Goal: Task Accomplishment & Management: Use online tool/utility

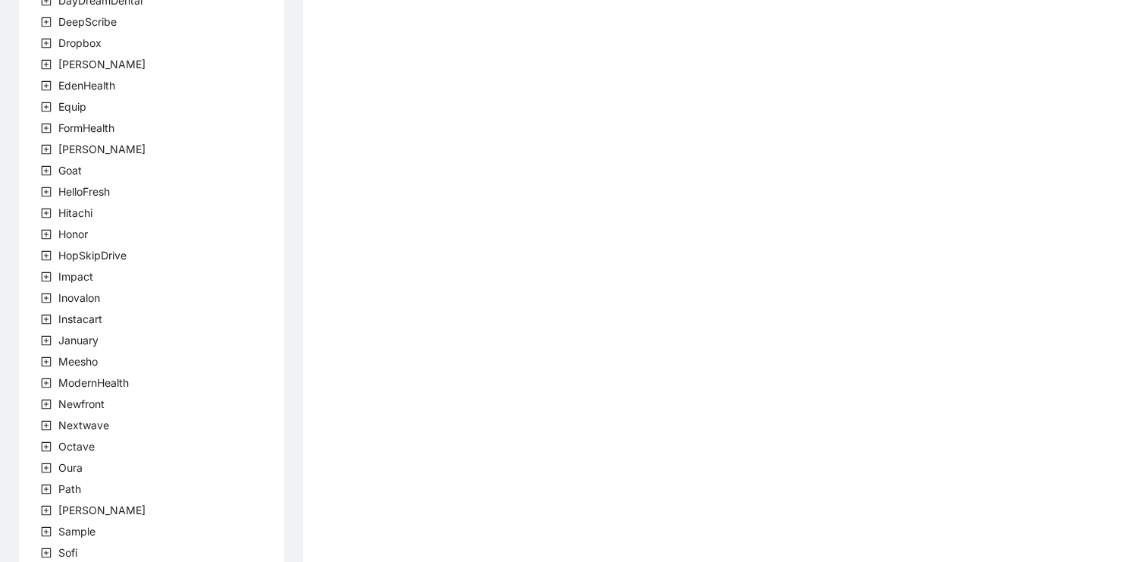
scroll to position [421, 0]
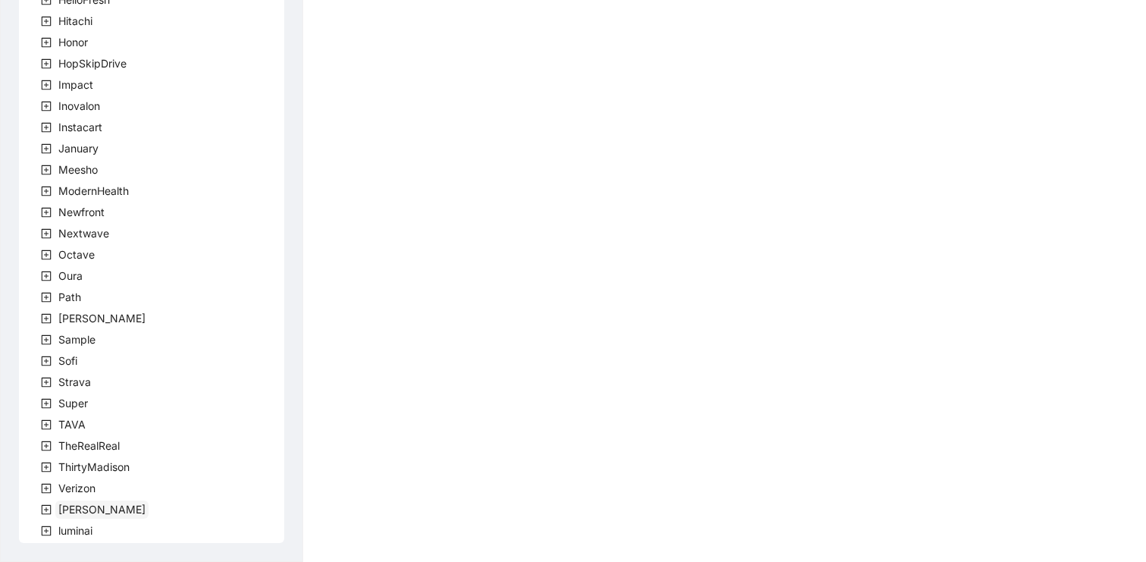
click at [66, 507] on span "[PERSON_NAME]" at bounding box center [101, 508] width 87 height 13
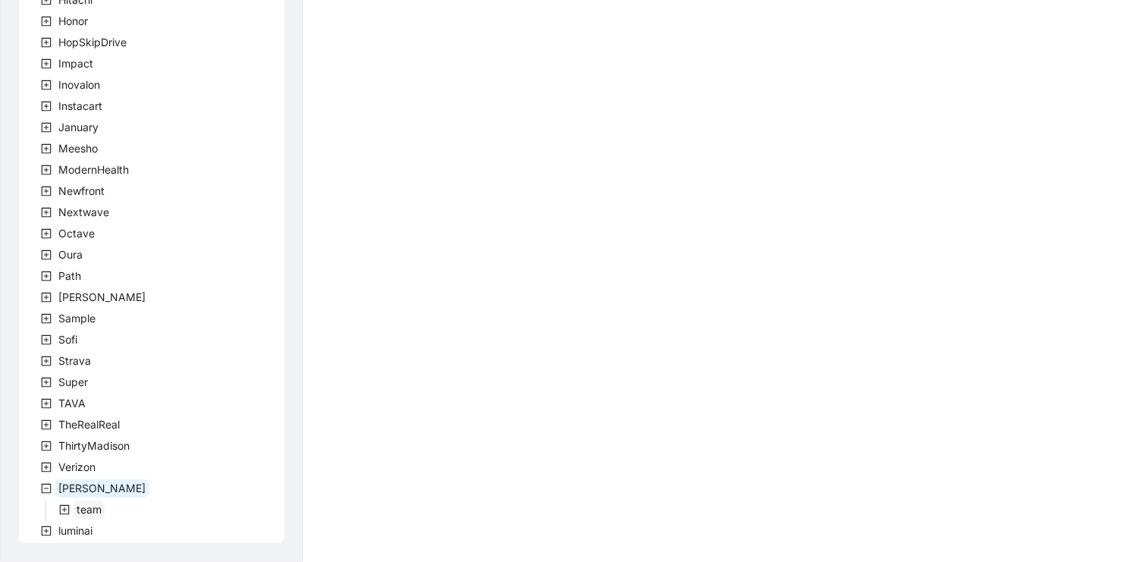
click at [92, 511] on span "team" at bounding box center [89, 508] width 25 height 13
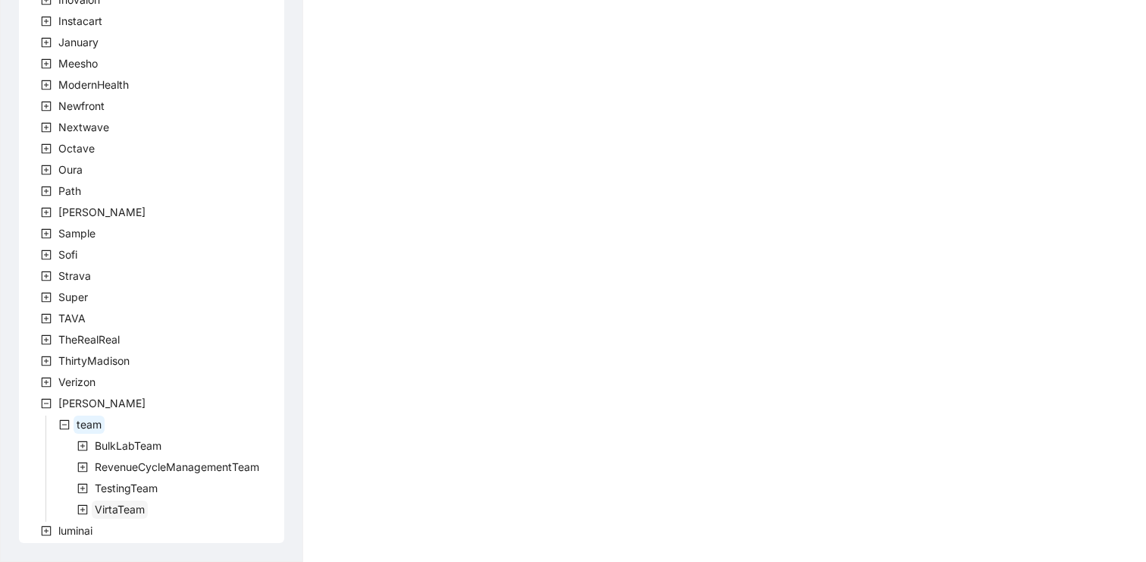
click at [107, 503] on span "VirtaTeam" at bounding box center [120, 508] width 50 height 13
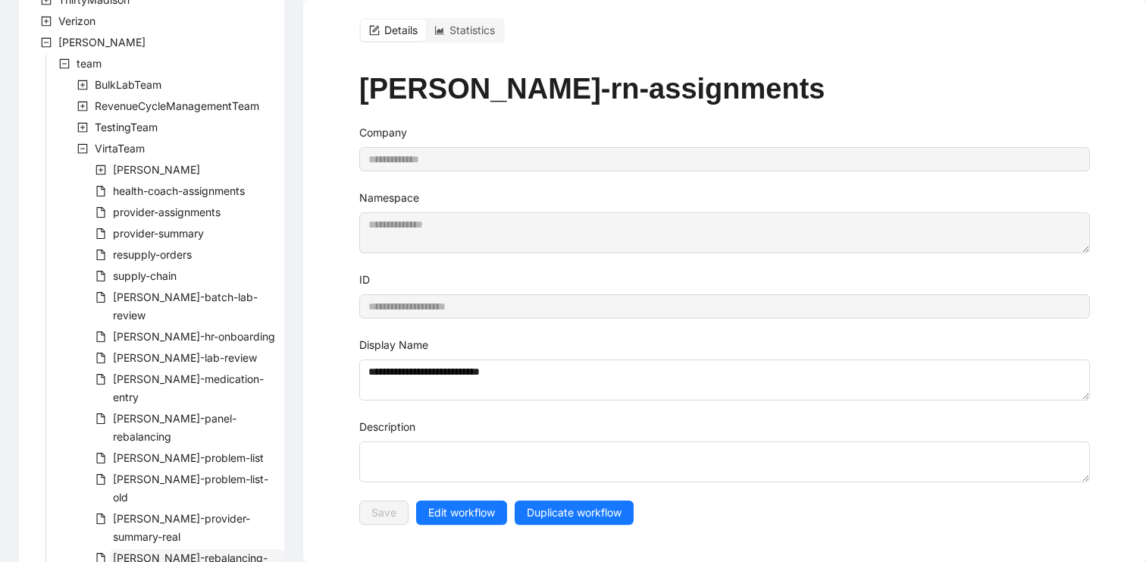
click at [156, 551] on span "virta-rebalancing-part-two" at bounding box center [190, 566] width 155 height 31
type input "**********"
type textarea "**********"
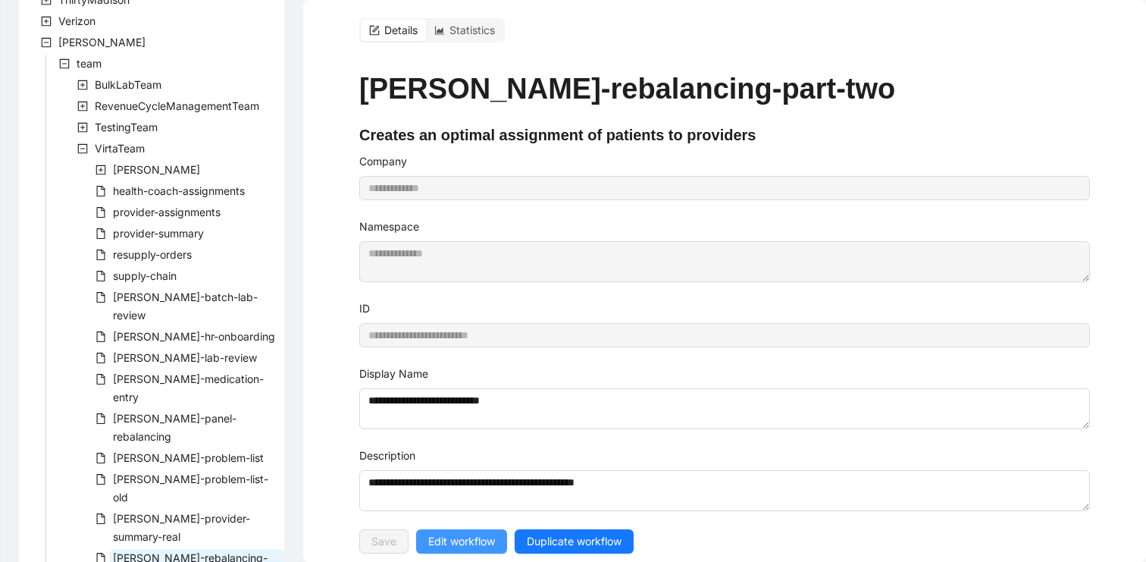
click at [455, 535] on span "Edit workflow" at bounding box center [461, 541] width 67 height 17
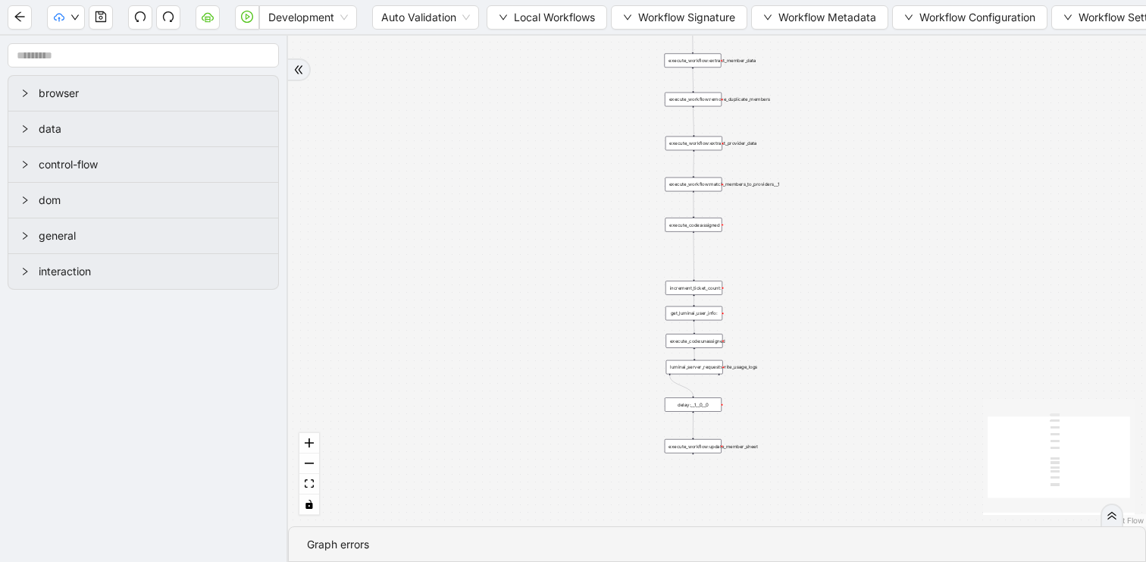
drag, startPoint x: 669, startPoint y: 159, endPoint x: 495, endPoint y: 275, distance: 209.4
click at [495, 275] on div "trigger execute_workflow:extract_member_data execute_workflow:remove_duplicate_…" at bounding box center [717, 281] width 858 height 490
drag, startPoint x: 562, startPoint y: 210, endPoint x: 496, endPoint y: 210, distance: 65.9
click at [496, 210] on div "trigger execute_workflow:extract_member_data execute_workflow:remove_duplicate_…" at bounding box center [717, 281] width 858 height 490
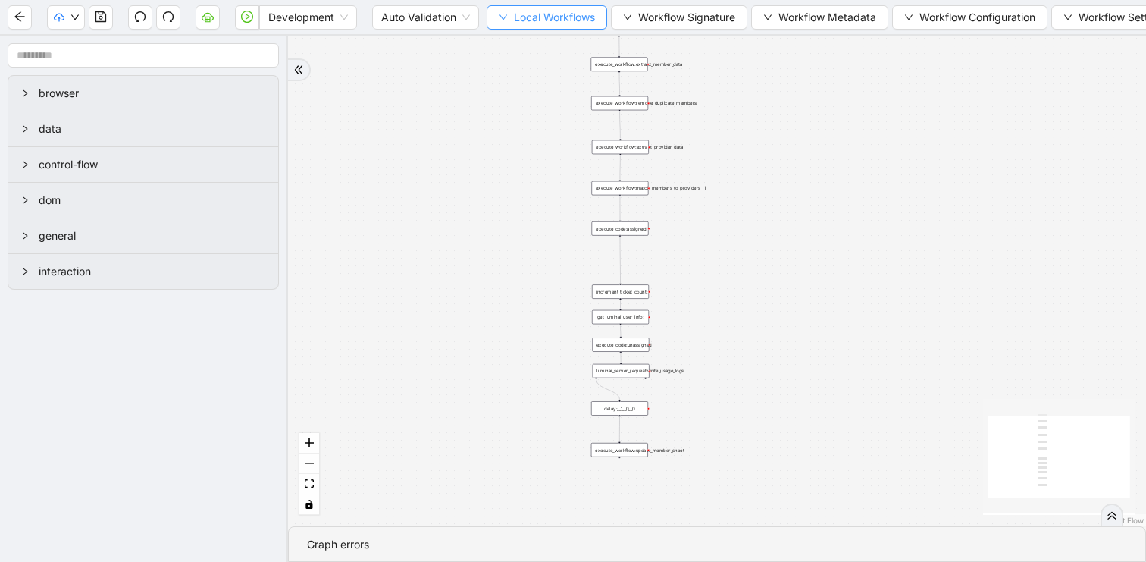
click at [515, 17] on span "Local Workflows" at bounding box center [554, 17] width 81 height 17
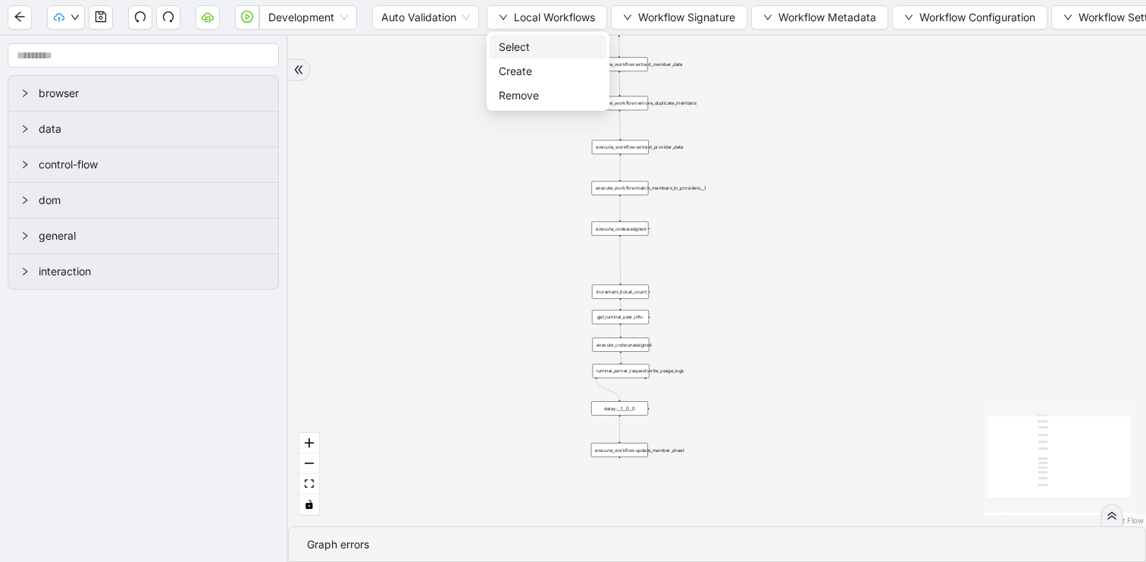
click at [507, 55] on li "Select" at bounding box center [548, 47] width 117 height 24
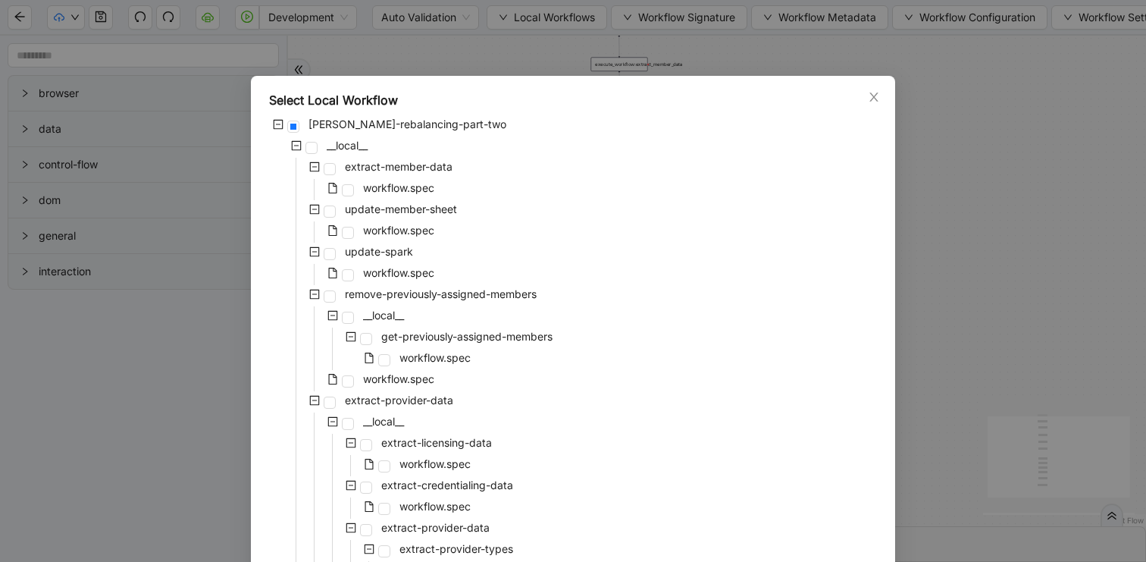
scroll to position [384, 0]
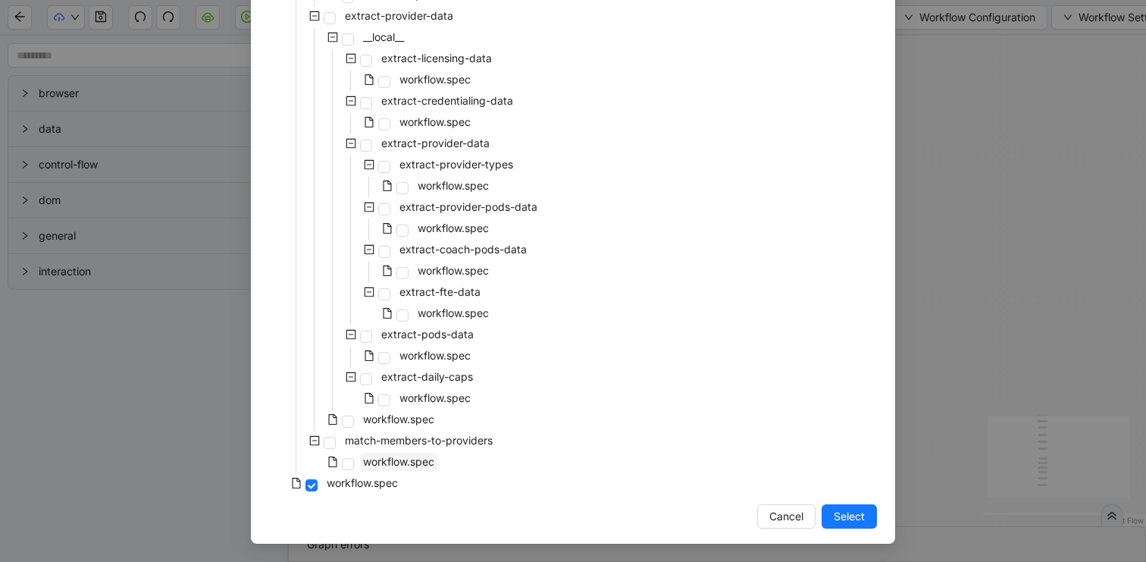
click at [412, 458] on span "workflow.spec" at bounding box center [398, 461] width 71 height 13
click at [844, 519] on span "Select" at bounding box center [849, 516] width 31 height 17
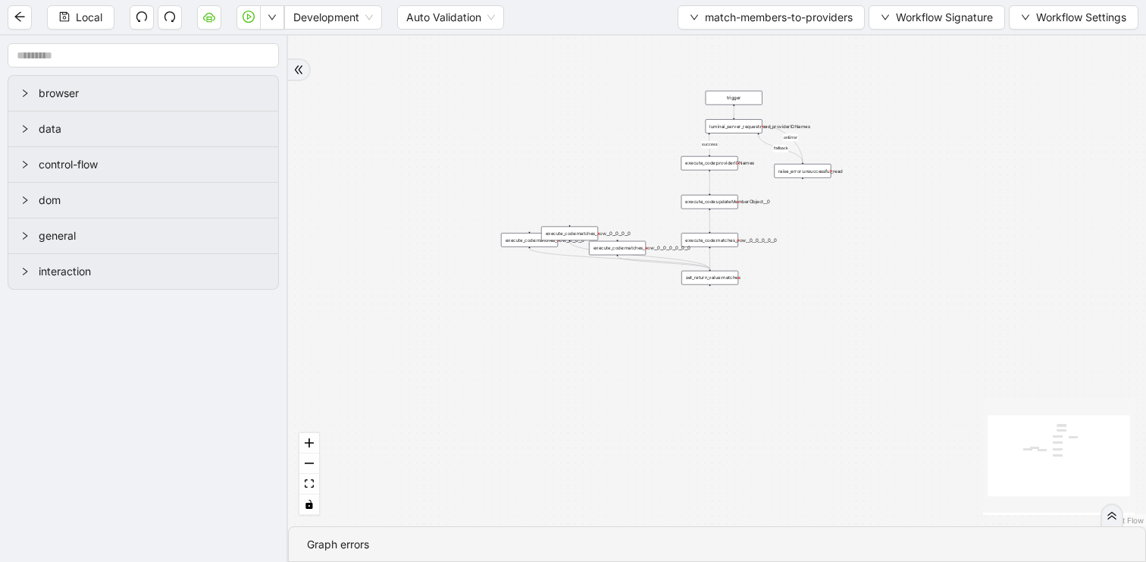
drag, startPoint x: 878, startPoint y: 255, endPoint x: 809, endPoint y: 346, distance: 113.7
click at [809, 346] on div "fallback success onError trigger set_return_value:matches raise_error:unsuccess…" at bounding box center [717, 281] width 858 height 490
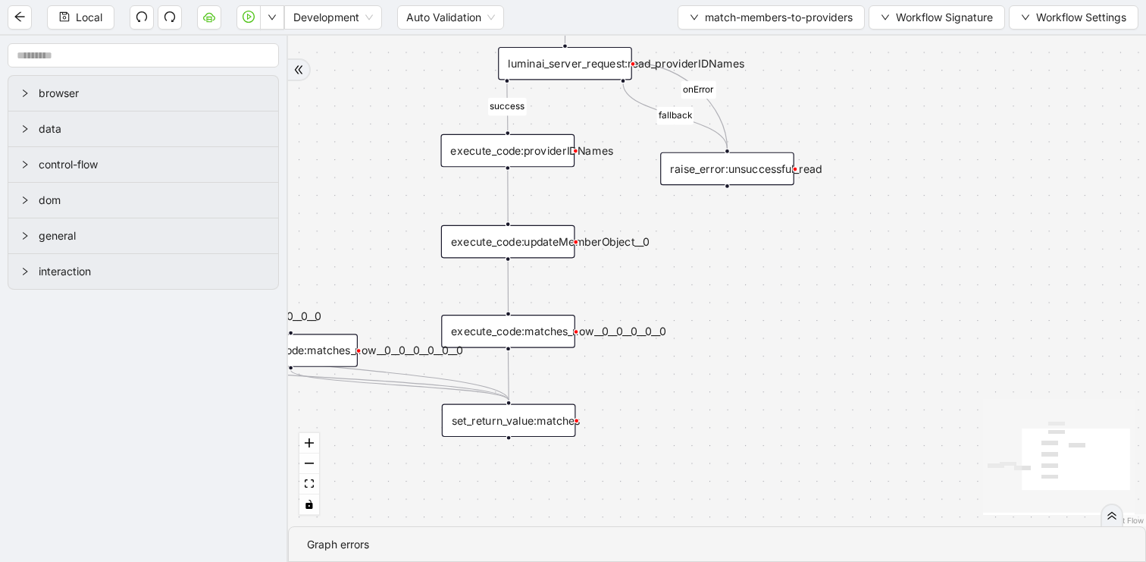
click at [554, 334] on div "execute_code:matches_now__0__0__0__0__0" at bounding box center [508, 331] width 134 height 33
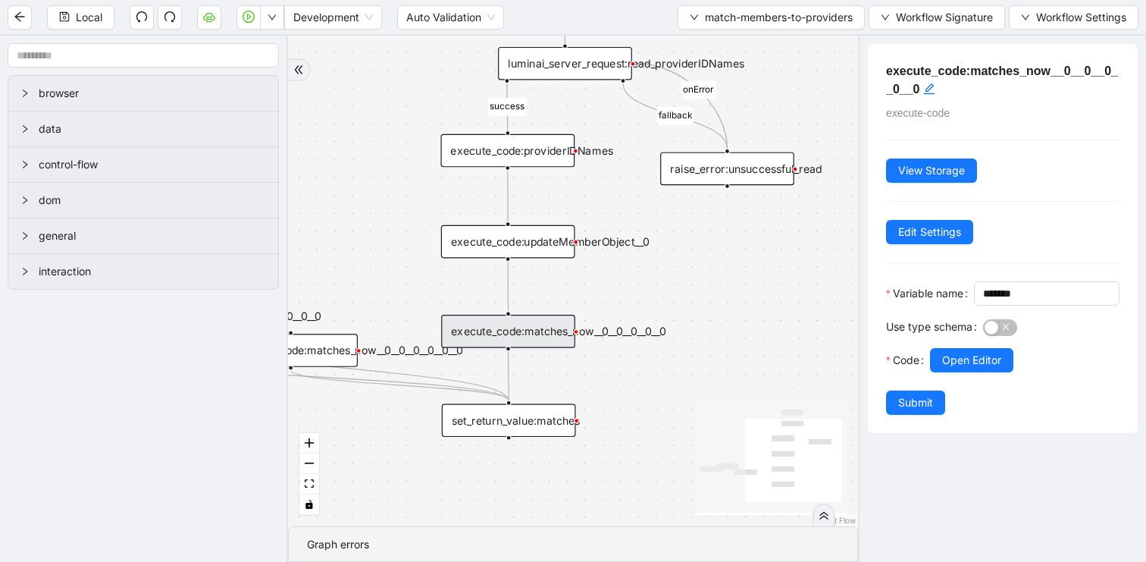
click at [686, 268] on div "fallback success onError trigger set_return_value:matches raise_error:unsuccess…" at bounding box center [573, 281] width 570 height 490
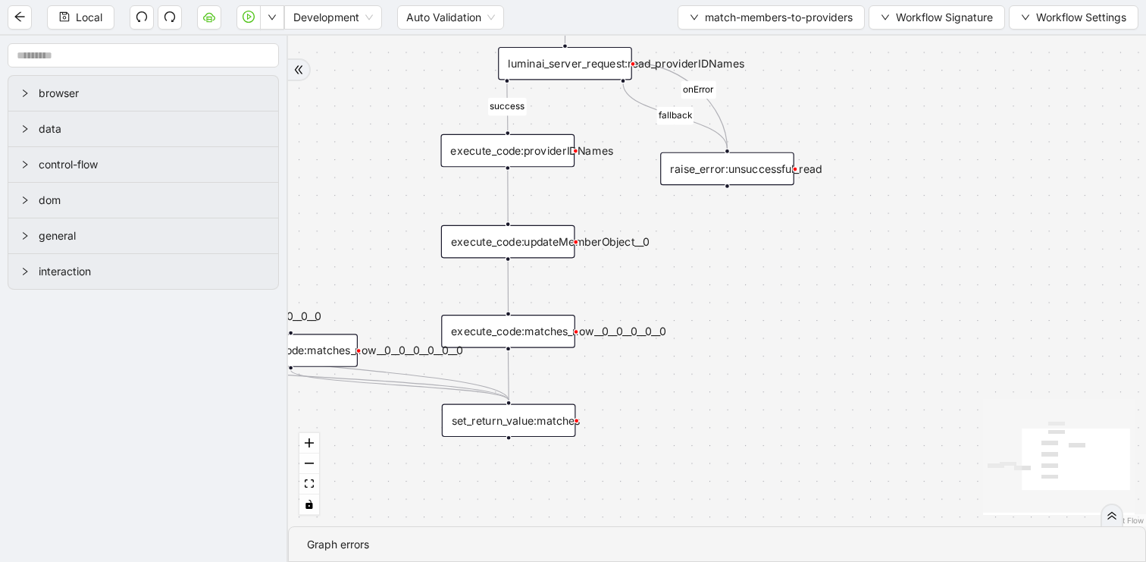
click at [539, 341] on div "execute_code:matches_now__0__0__0__0__0" at bounding box center [508, 331] width 134 height 33
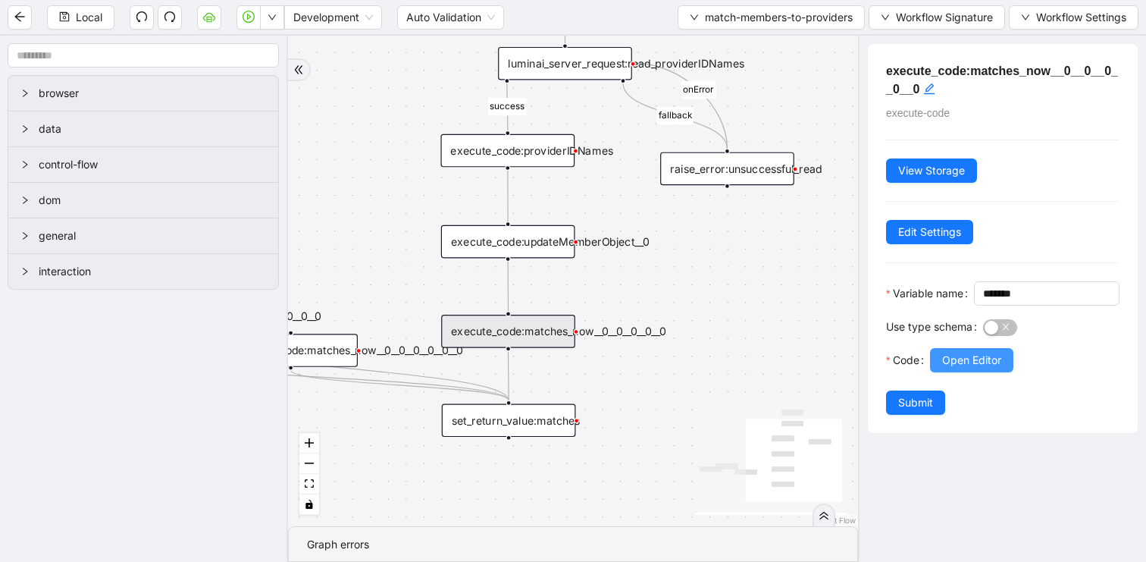
click at [984, 368] on span "Open Editor" at bounding box center [971, 360] width 59 height 17
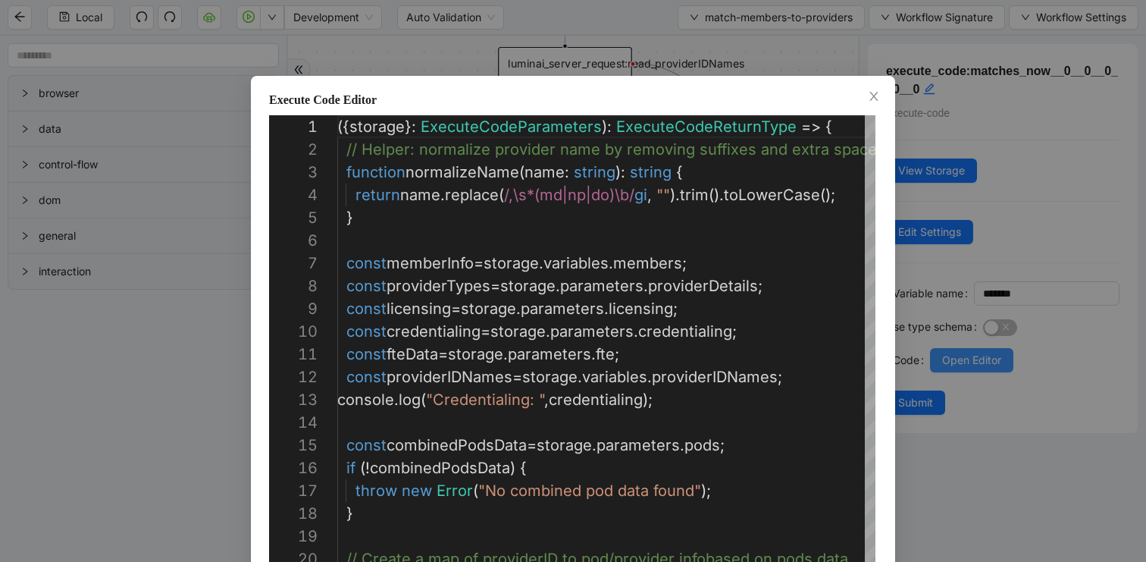
scroll to position [227, 0]
click at [876, 89] on span "Close" at bounding box center [874, 97] width 17 height 17
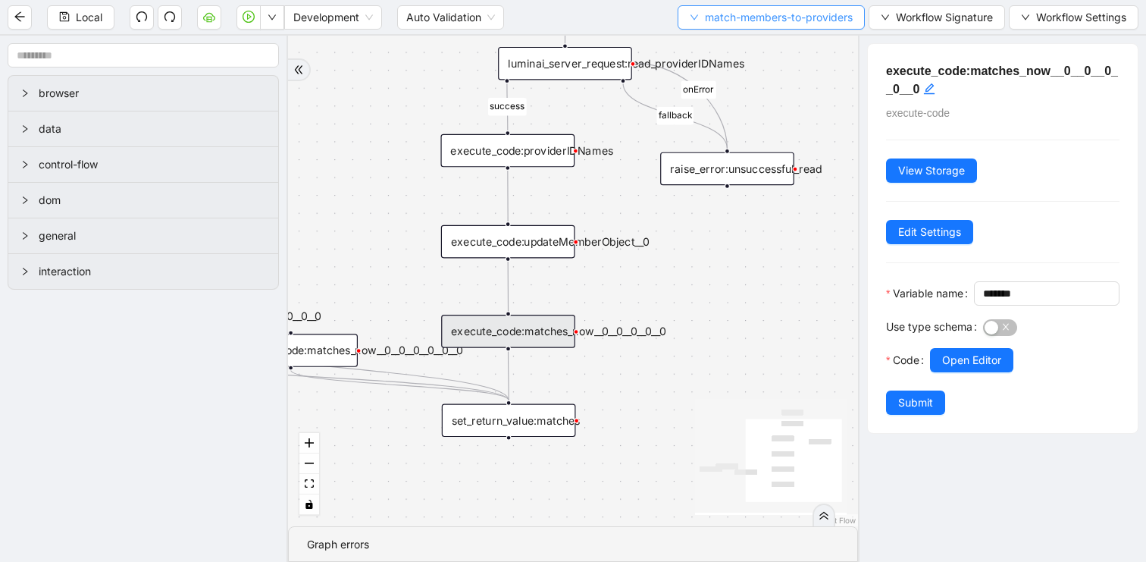
click at [760, 12] on span "match-members-to-providers" at bounding box center [779, 17] width 148 height 17
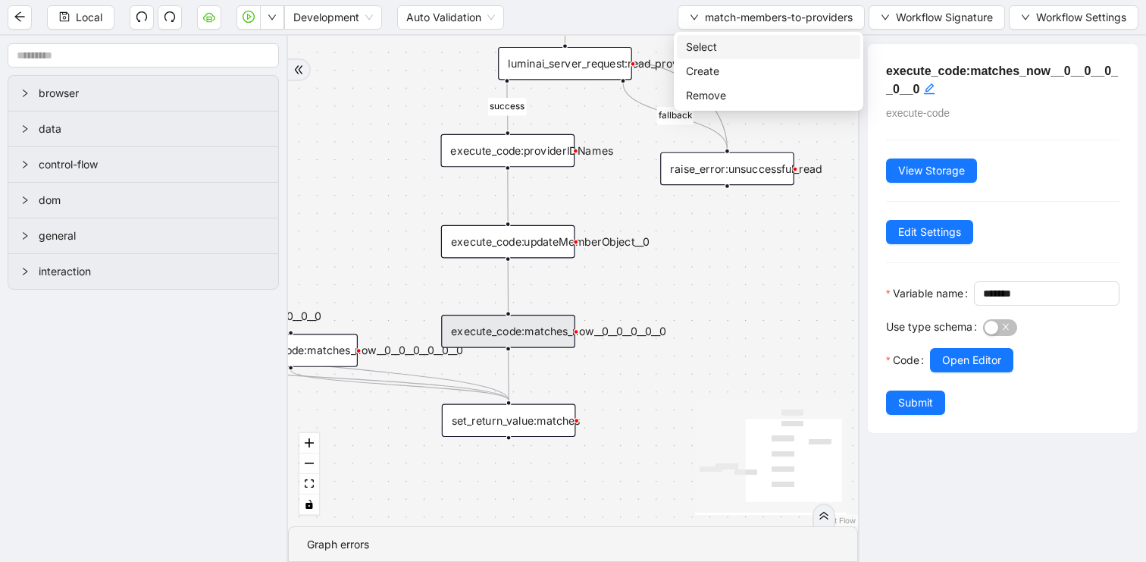
click at [735, 39] on span "Select" at bounding box center [768, 47] width 165 height 17
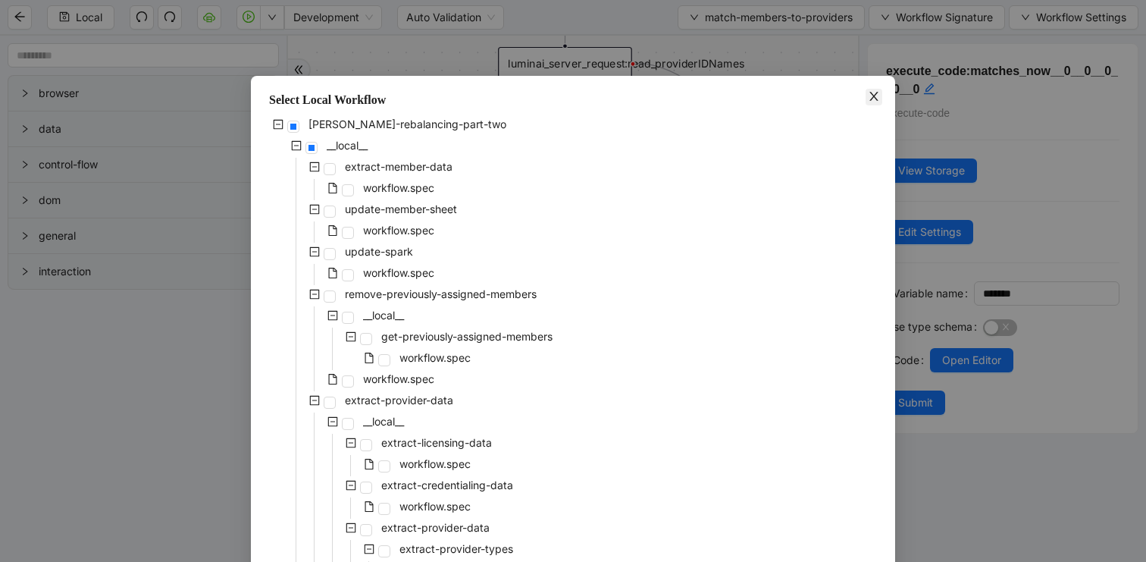
click at [881, 99] on span "Close" at bounding box center [874, 97] width 17 height 17
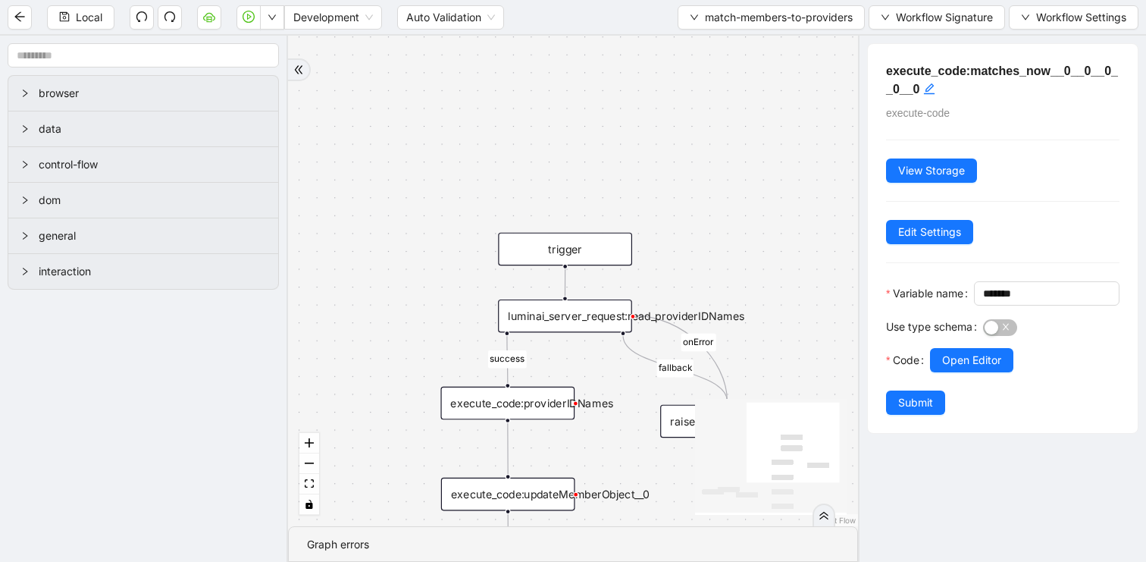
drag, startPoint x: 760, startPoint y: 170, endPoint x: 760, endPoint y: 359, distance: 189.5
click at [760, 359] on div "fallback success onError trigger set_return_value:matches raise_error:unsuccess…" at bounding box center [573, 281] width 570 height 490
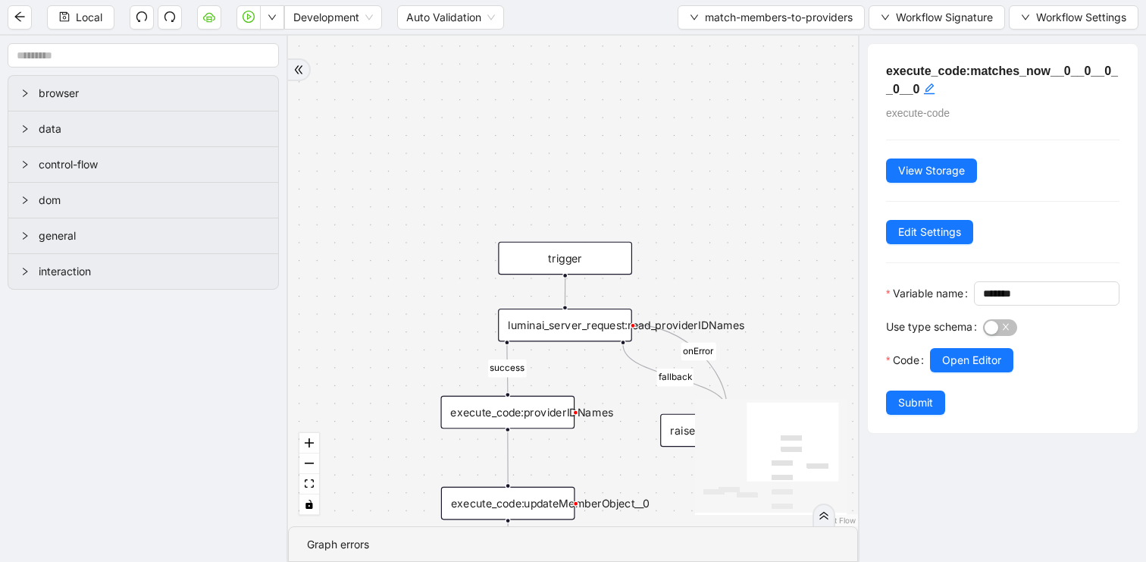
drag, startPoint x: 716, startPoint y: 273, endPoint x: 662, endPoint y: 89, distance: 191.9
click at [662, 89] on div "fallback success onError trigger set_return_value:matches raise_error:unsuccess…" at bounding box center [573, 281] width 570 height 490
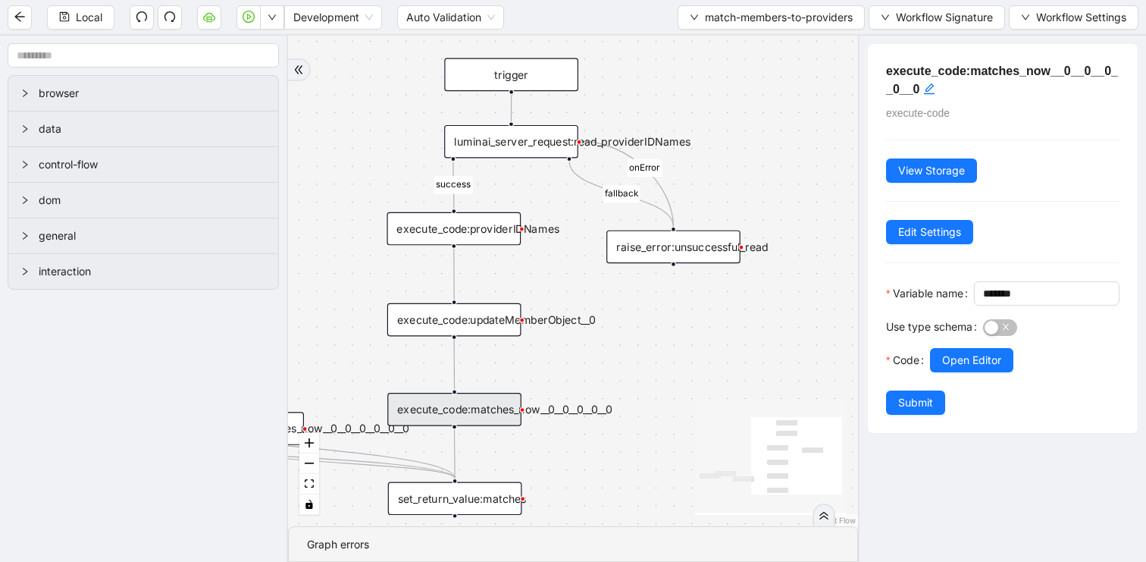
click at [499, 233] on div "execute_code:providerIDNames" at bounding box center [454, 228] width 134 height 33
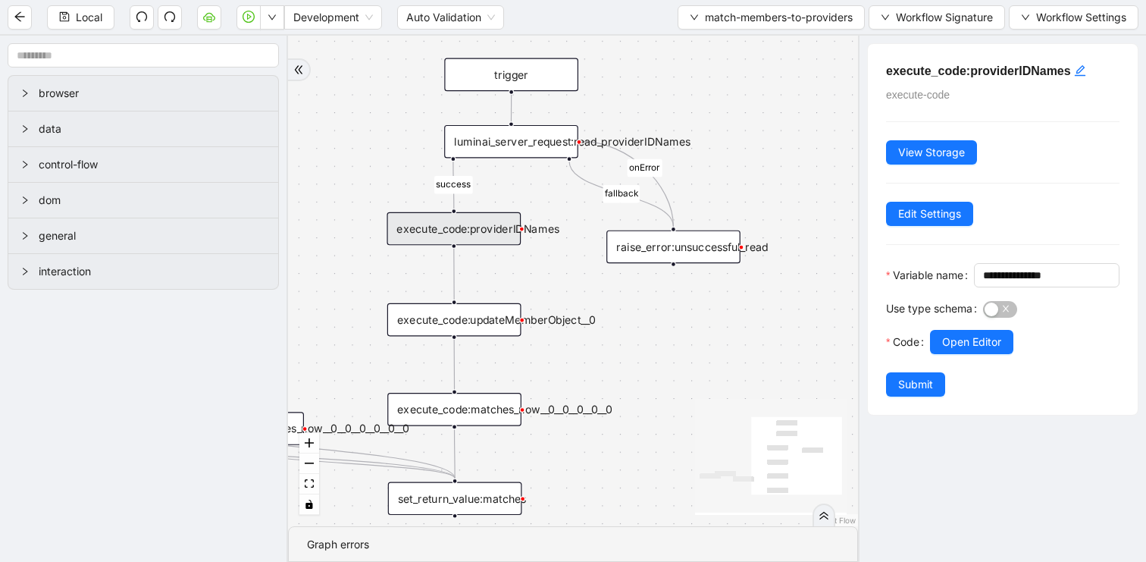
click at [488, 323] on div "execute_code:updateMemberObject__0" at bounding box center [454, 319] width 134 height 33
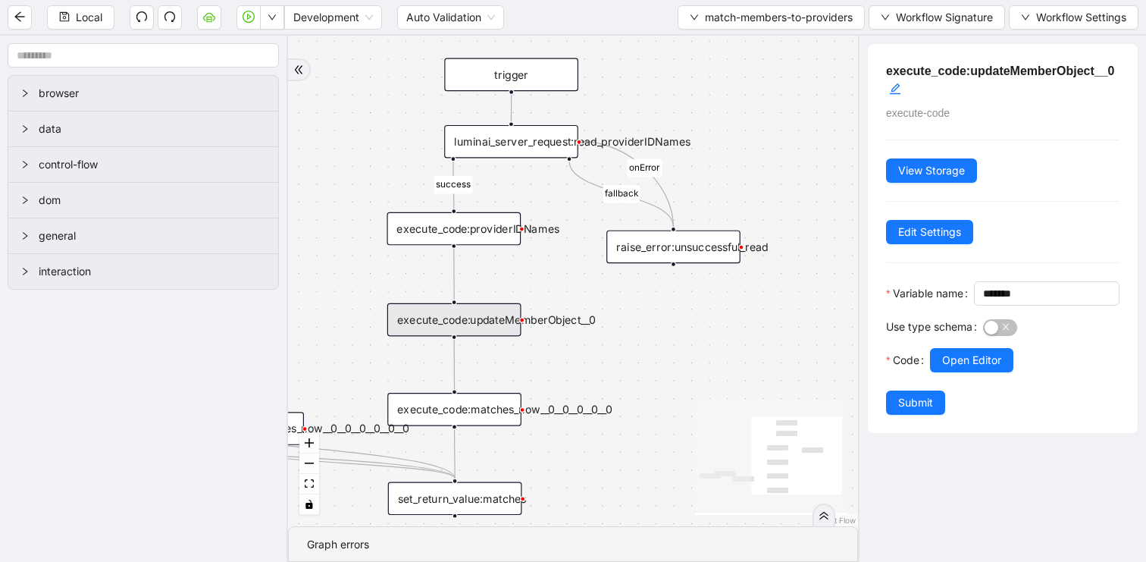
click at [503, 414] on div "execute_code:matches_now__0__0__0__0__0" at bounding box center [454, 409] width 134 height 33
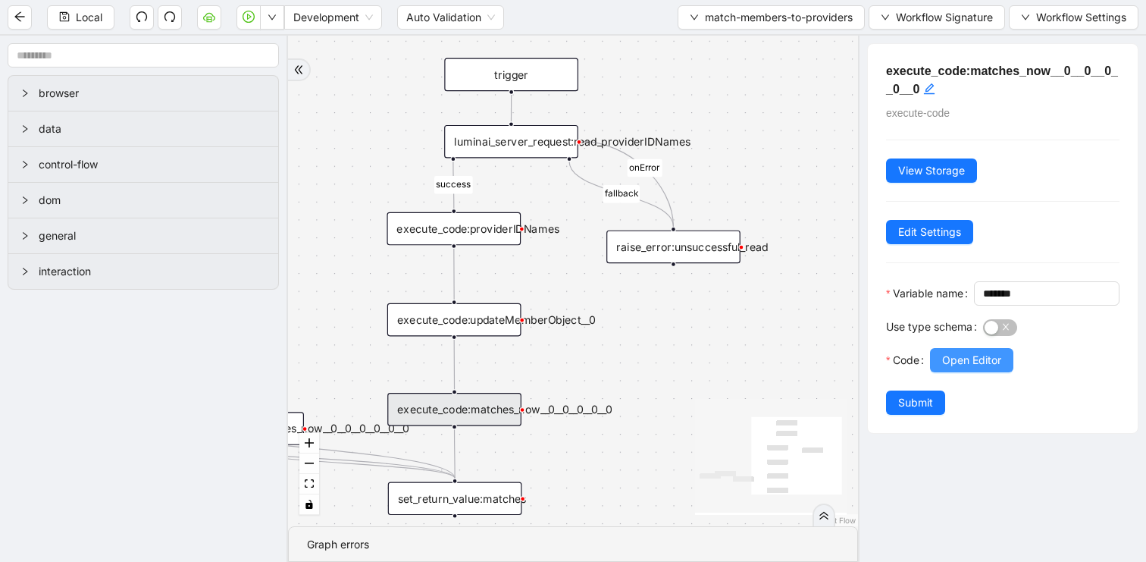
click at [967, 372] on button "Open Editor" at bounding box center [971, 360] width 83 height 24
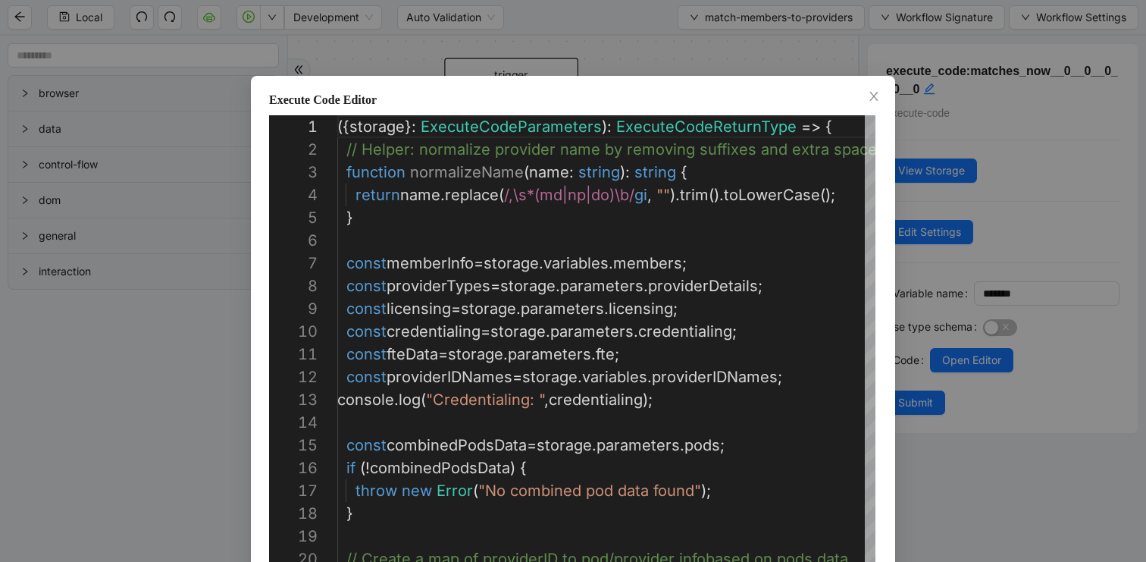
type textarea "**********"
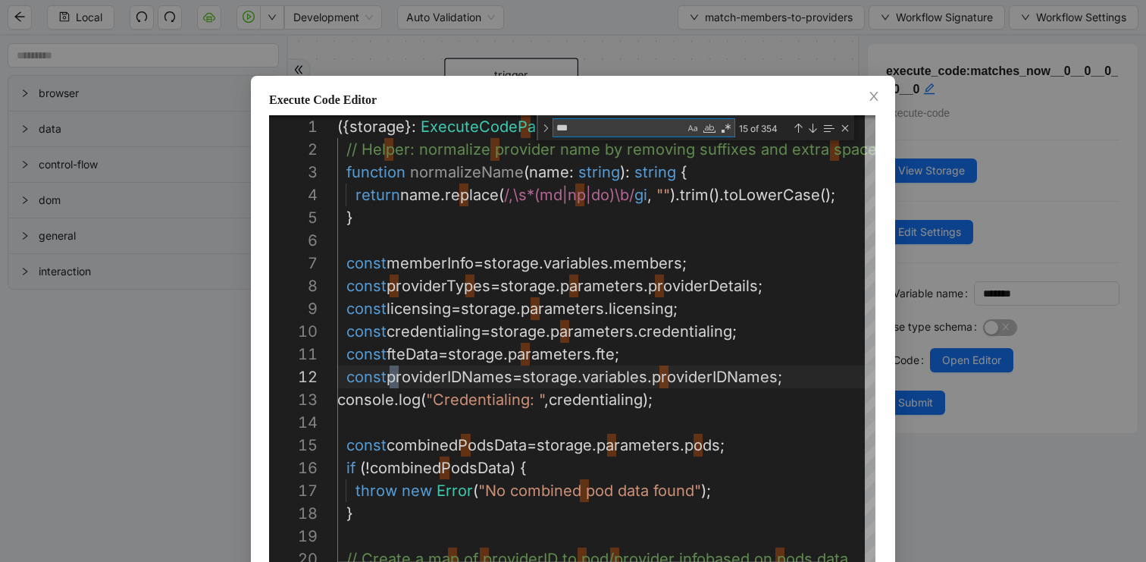
scroll to position [0, 76]
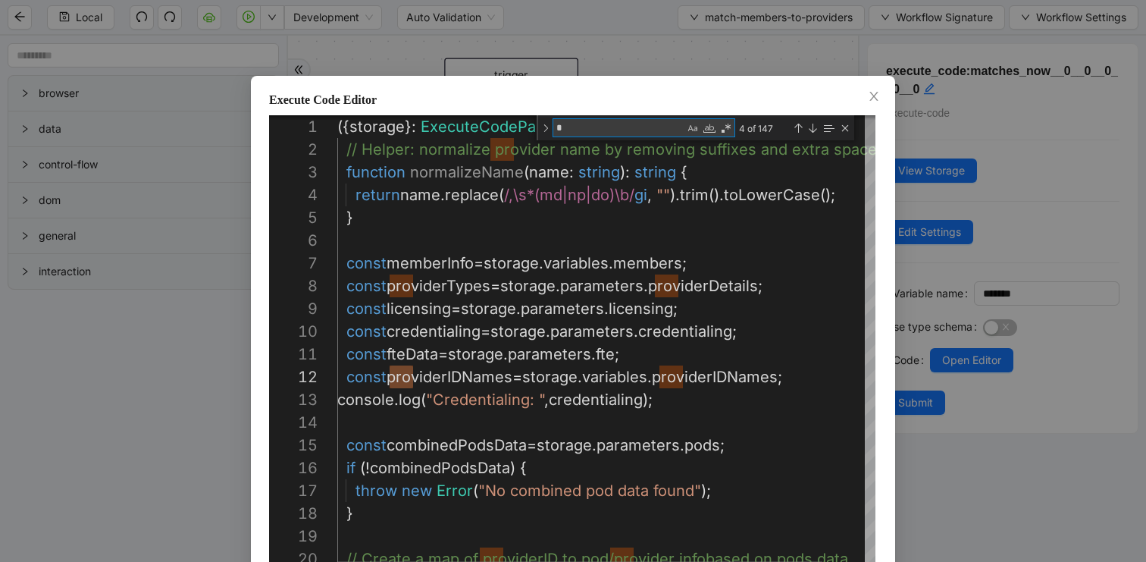
type textarea "**"
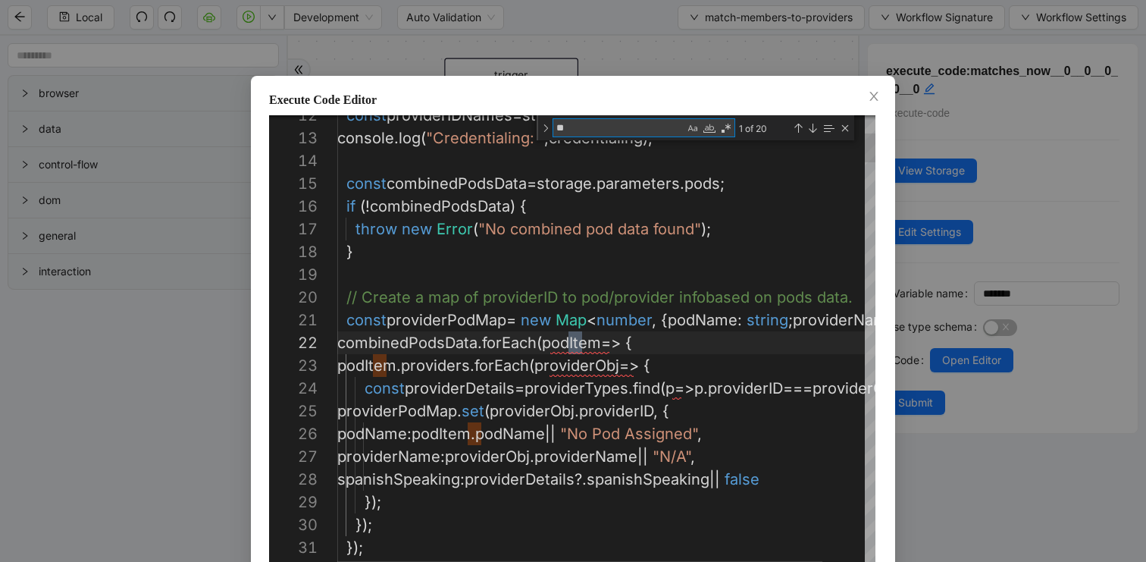
type textarea "**********"
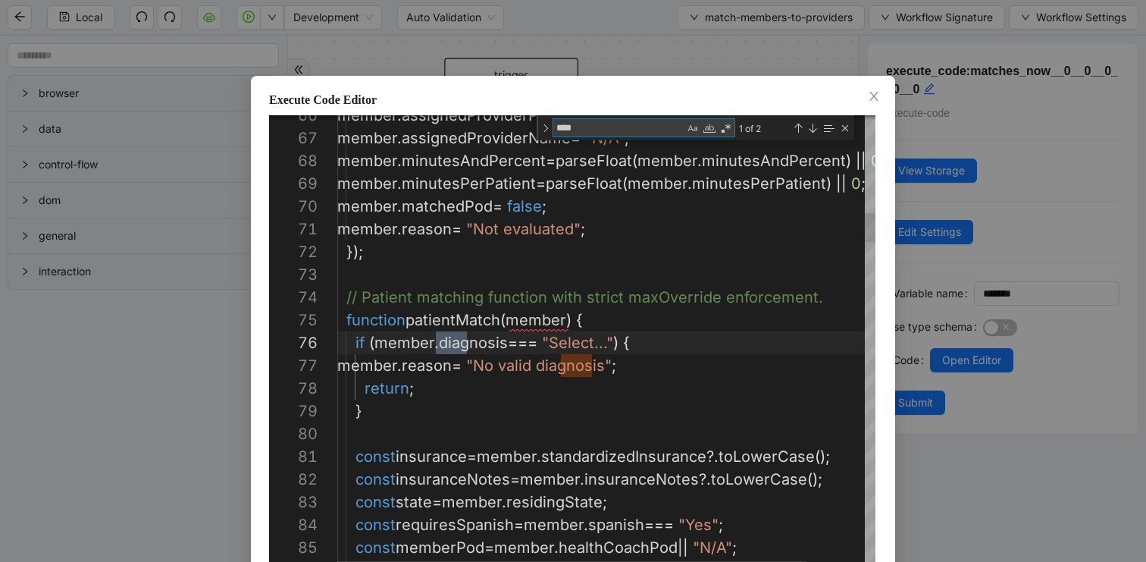
type textarea "****"
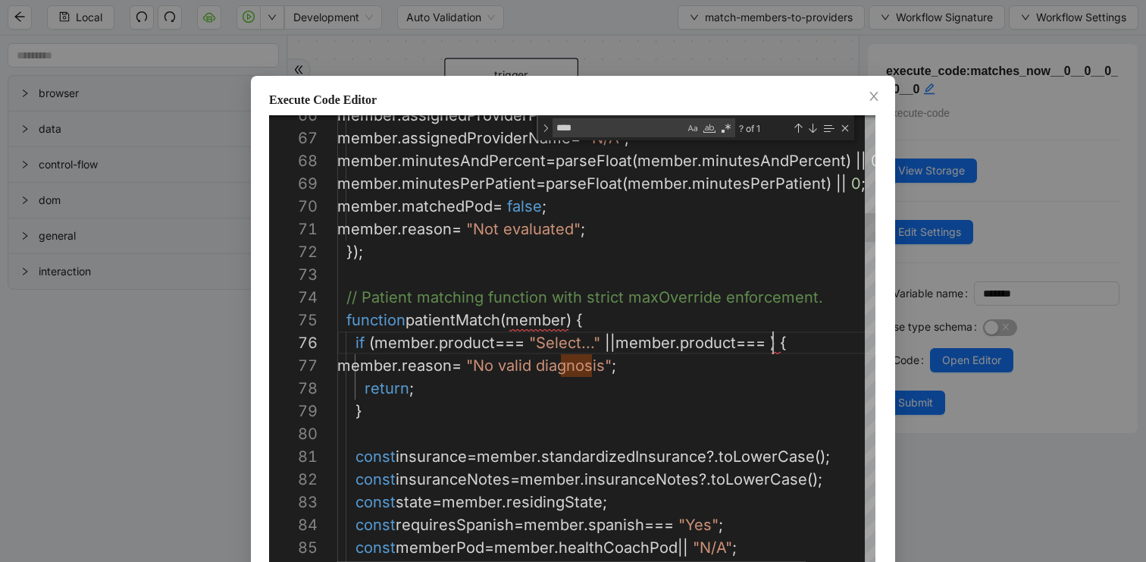
scroll to position [114, 448]
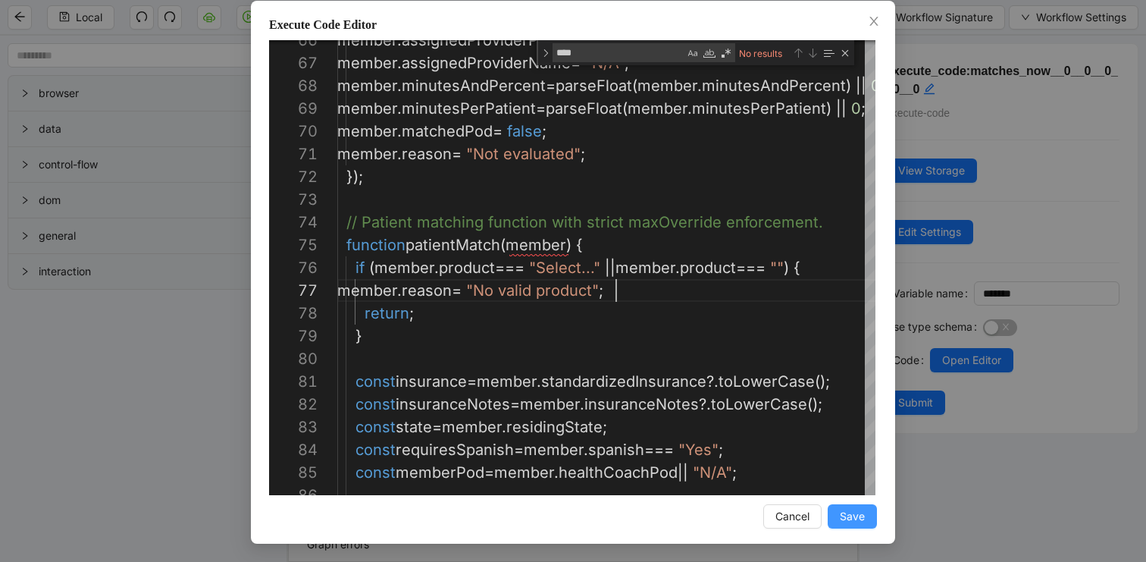
type textarea "**********"
click at [850, 519] on span "Save" at bounding box center [852, 516] width 25 height 17
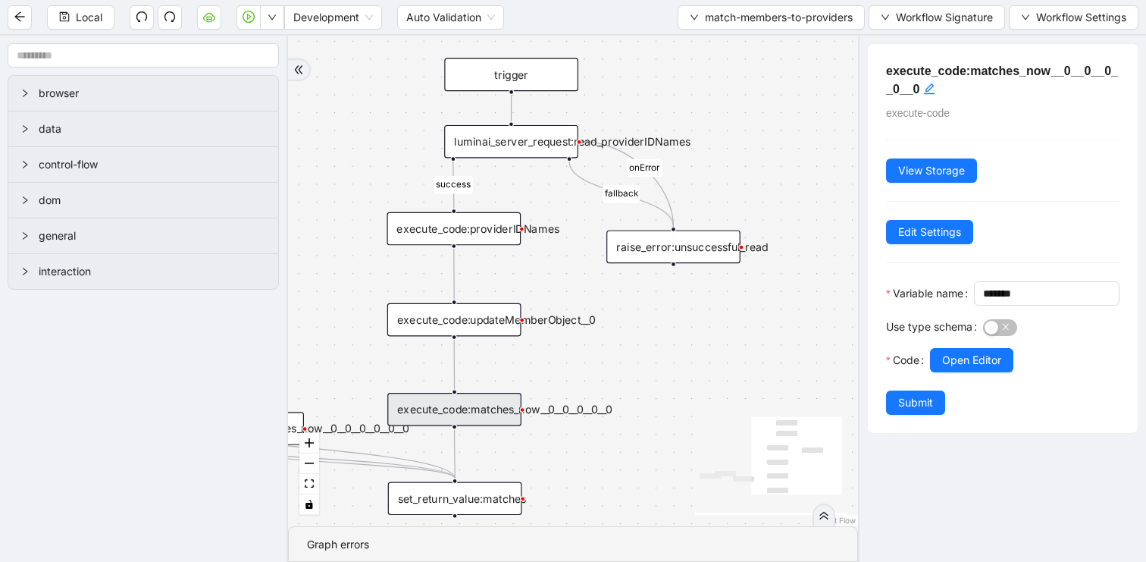
scroll to position [0, 0]
click at [921, 411] on span "Submit" at bounding box center [915, 402] width 35 height 17
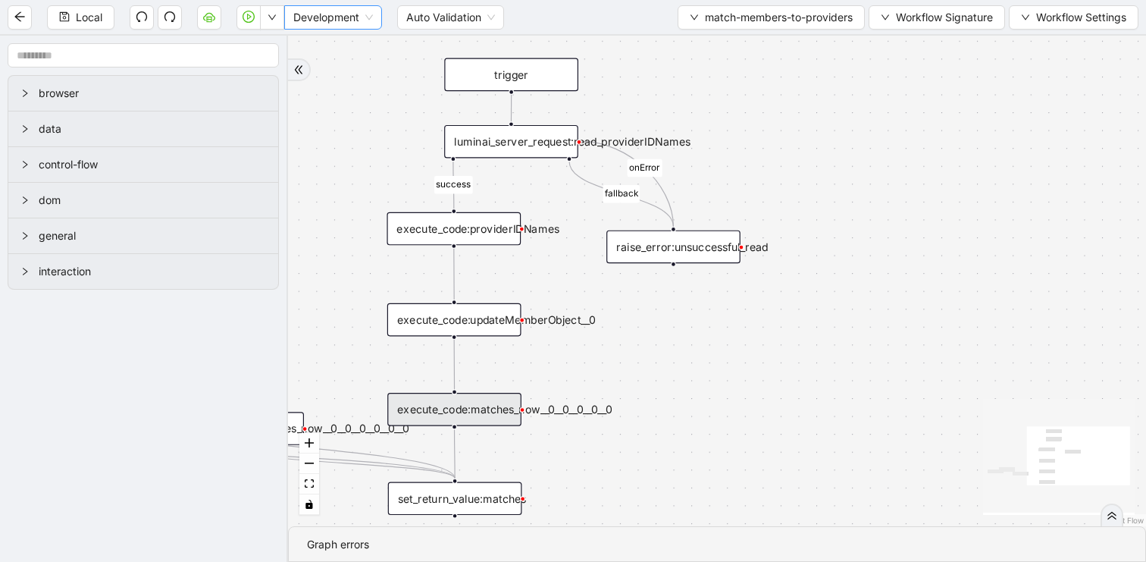
click at [90, 17] on span "Local" at bounding box center [89, 17] width 27 height 17
click at [472, 400] on div "execute_code:matches_now__0__0__0__0__0" at bounding box center [454, 409] width 134 height 33
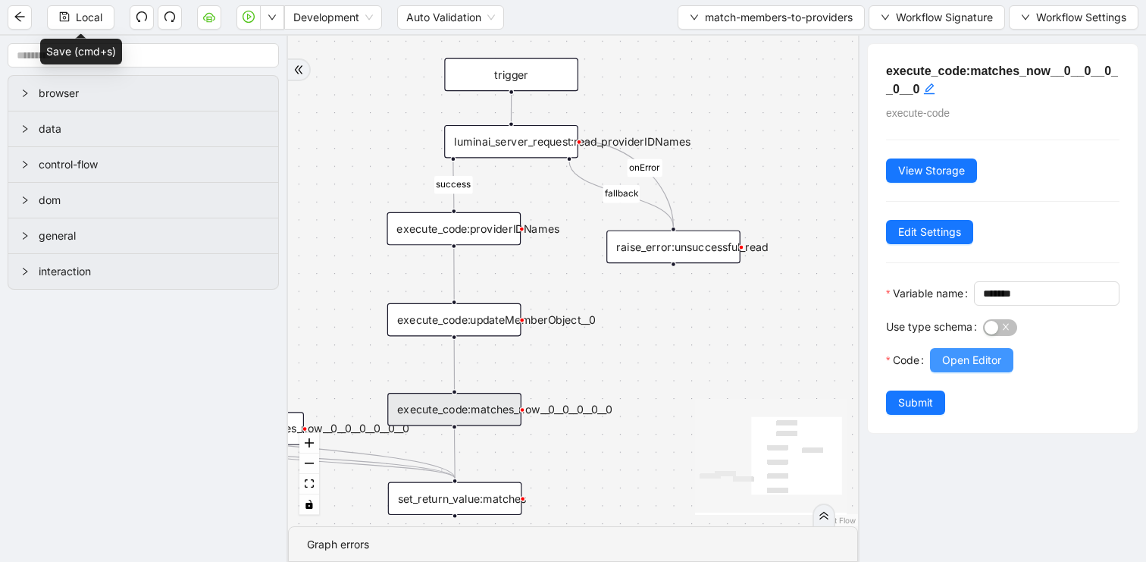
click at [991, 368] on span "Open Editor" at bounding box center [971, 360] width 59 height 17
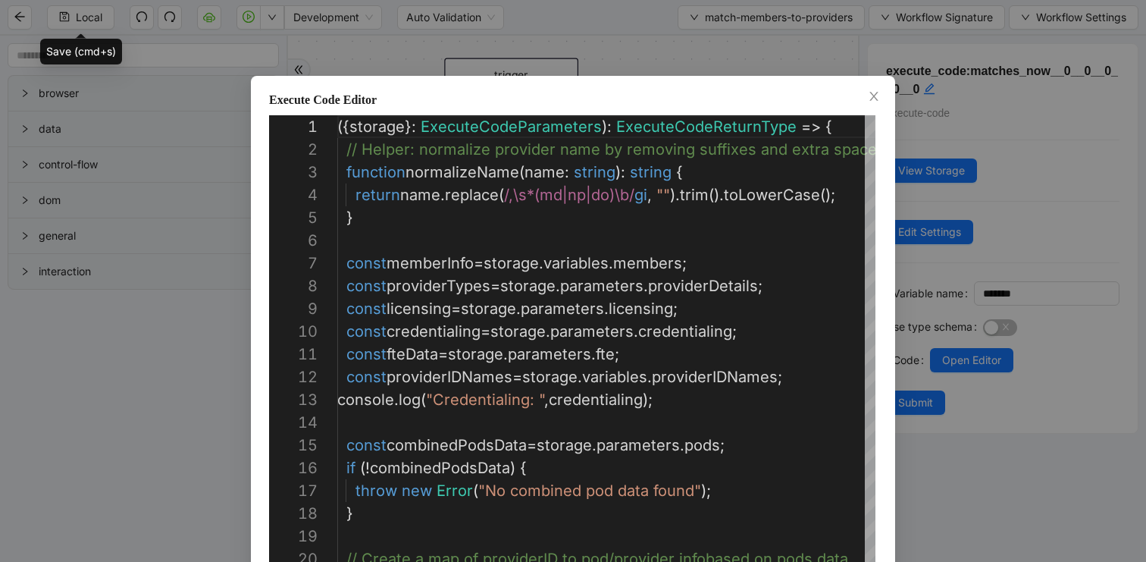
scroll to position [227, 0]
type textarea "**********"
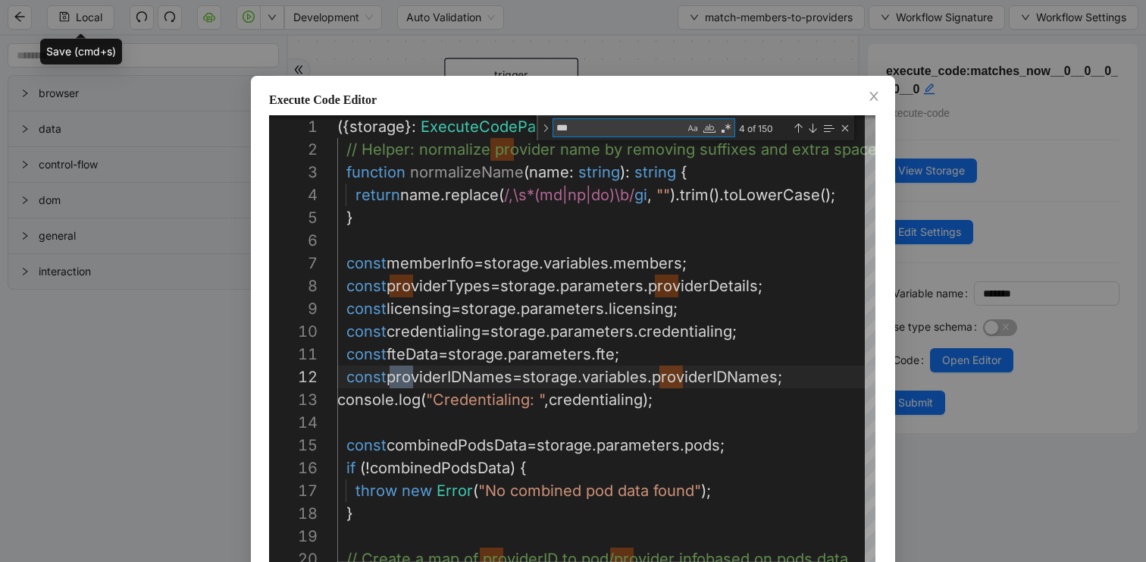
scroll to position [0, 76]
type textarea "****"
type textarea "**********"
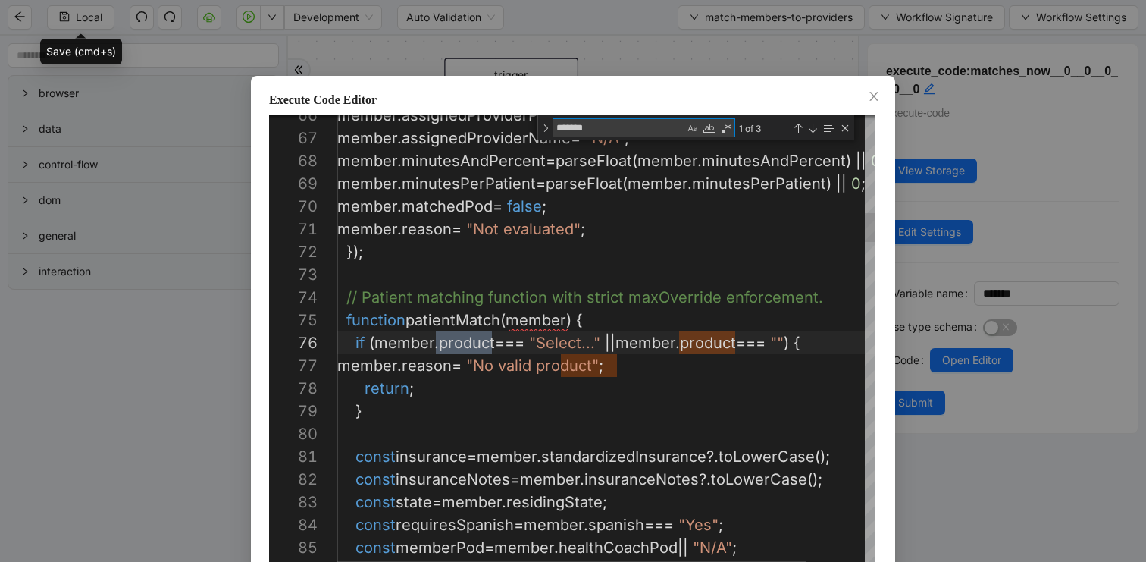
scroll to position [227, 154]
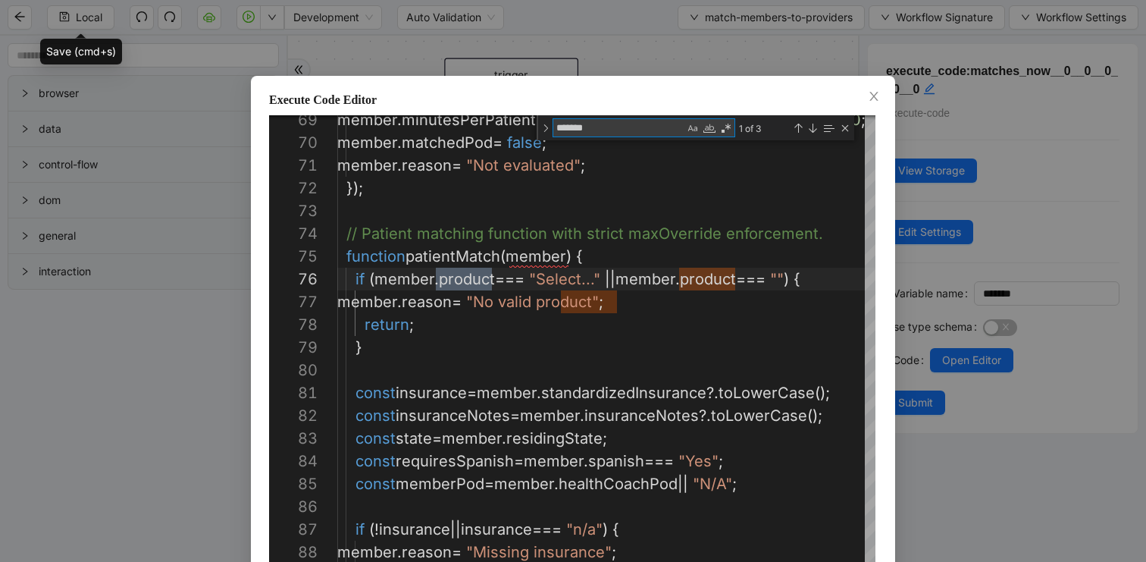
type textarea "*******"
click at [883, 96] on div "Execute Code Editor 69 70 71 72 73 74 75 76 77 78 79 80 81 82 83 84 85 86 87 88…" at bounding box center [573, 347] width 644 height 543
click at [868, 92] on icon "close" at bounding box center [874, 96] width 12 height 12
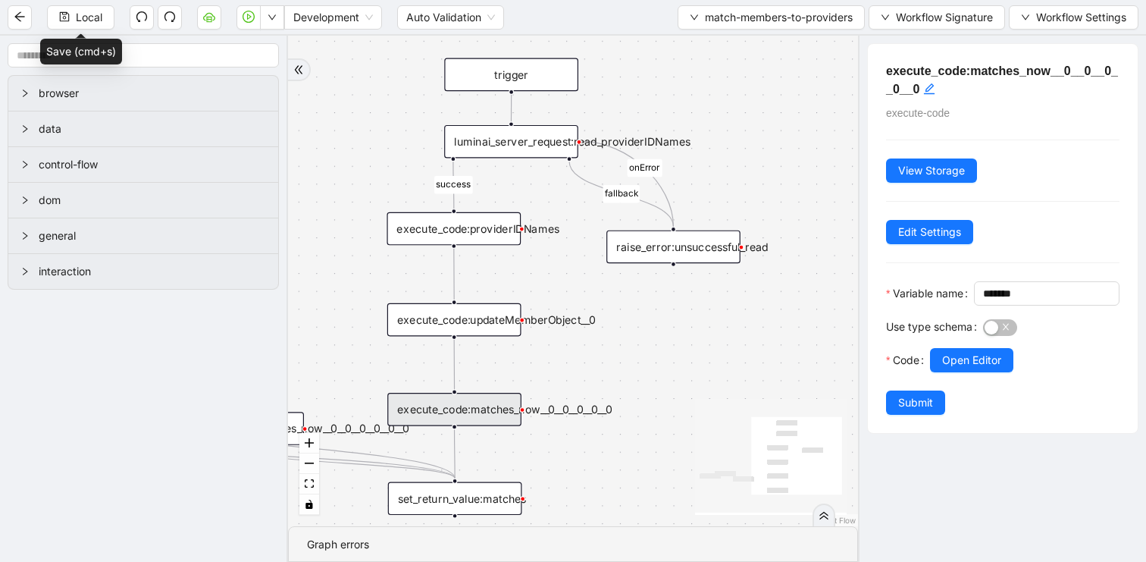
click at [80, 23] on span "Local" at bounding box center [89, 17] width 27 height 17
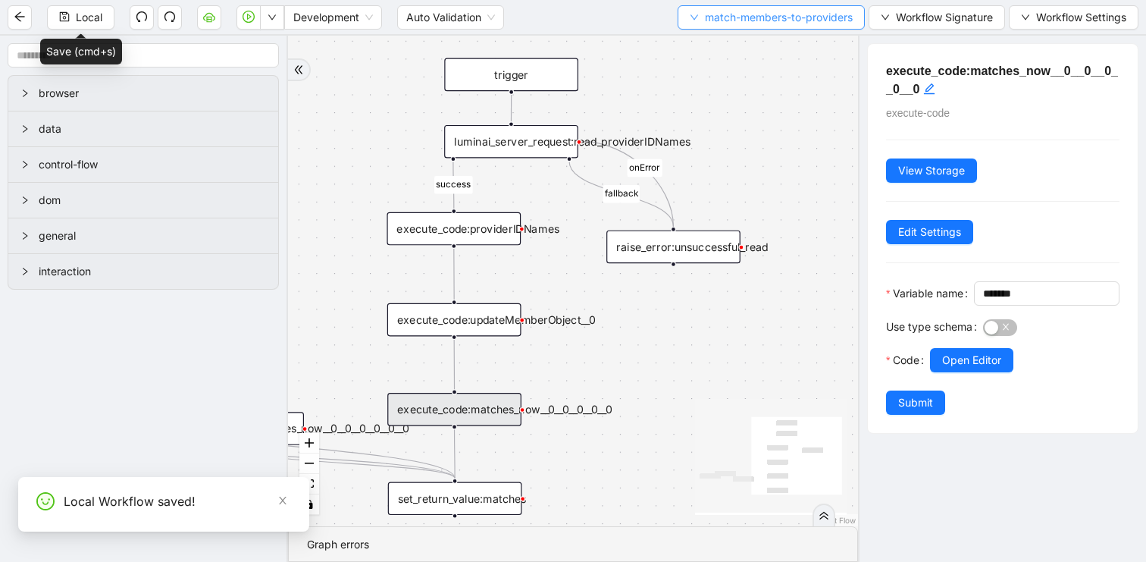
click at [756, 19] on span "match-members-to-providers" at bounding box center [779, 17] width 148 height 17
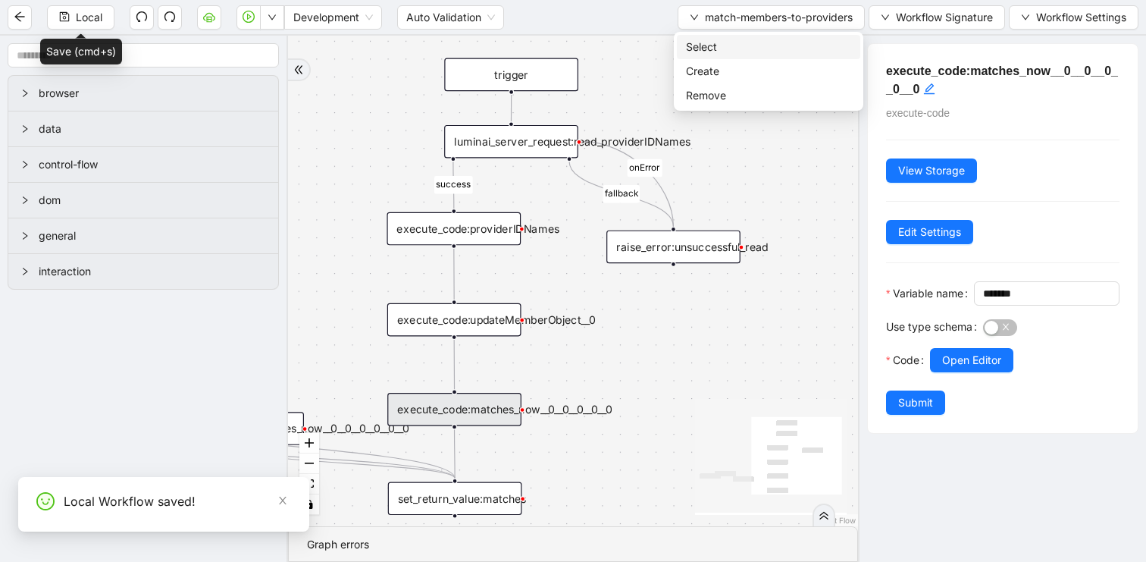
click at [728, 41] on span "Select" at bounding box center [768, 47] width 165 height 17
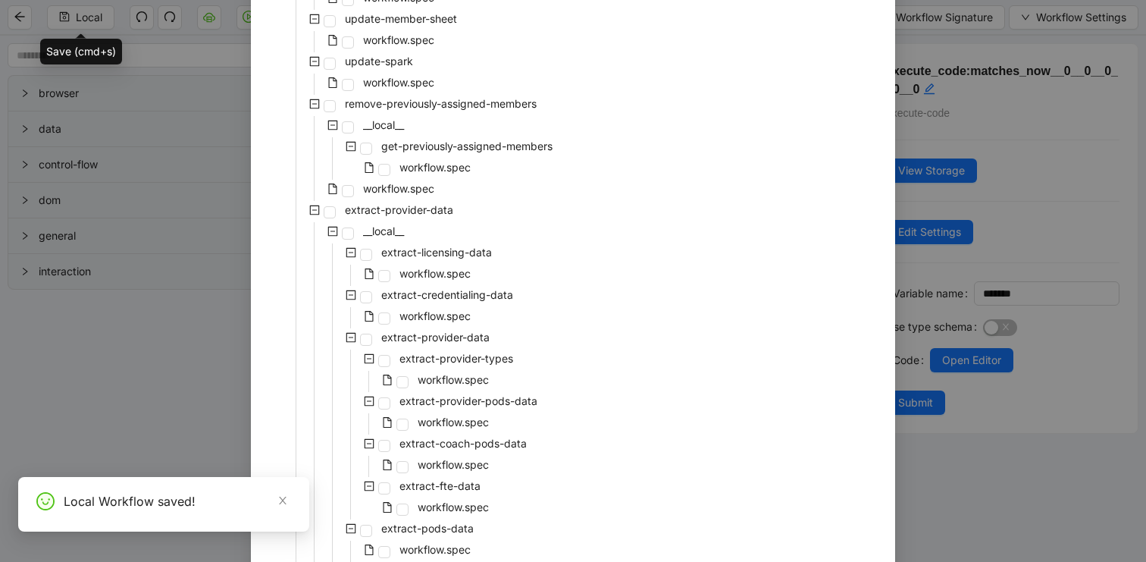
scroll to position [384, 0]
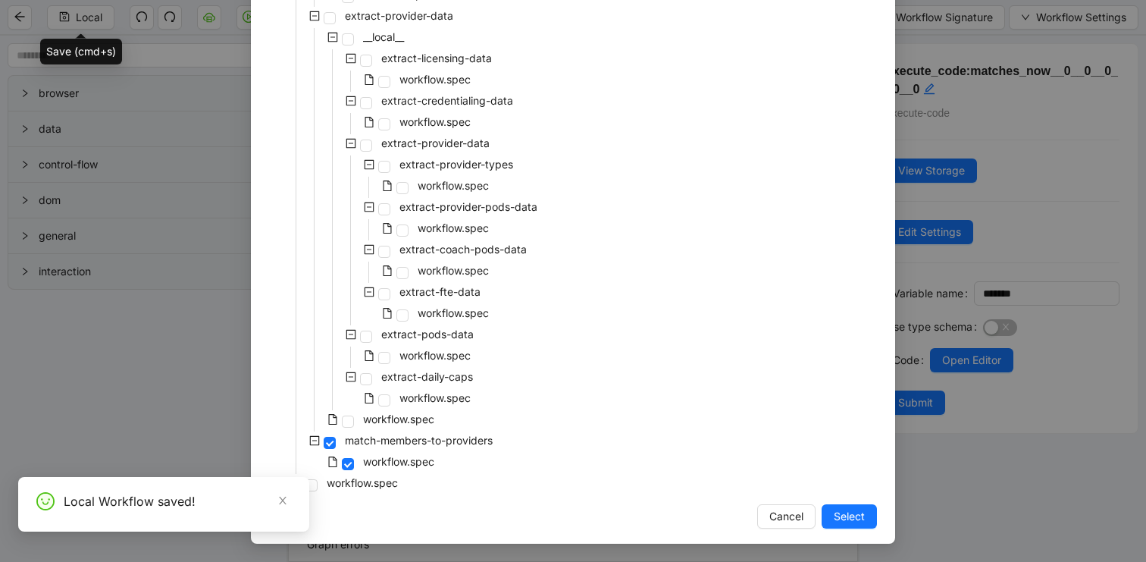
click at [378, 492] on div "workflow.spec" at bounding box center [335, 484] width 132 height 21
click at [389, 485] on span "workflow.spec" at bounding box center [362, 482] width 71 height 13
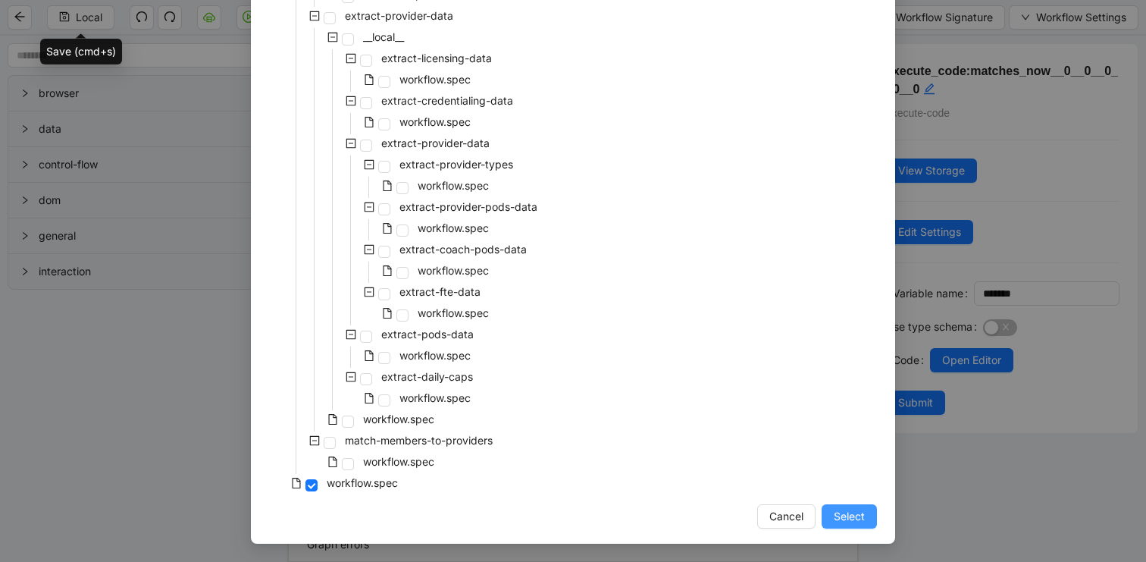
click at [862, 514] on span "Select" at bounding box center [849, 516] width 31 height 17
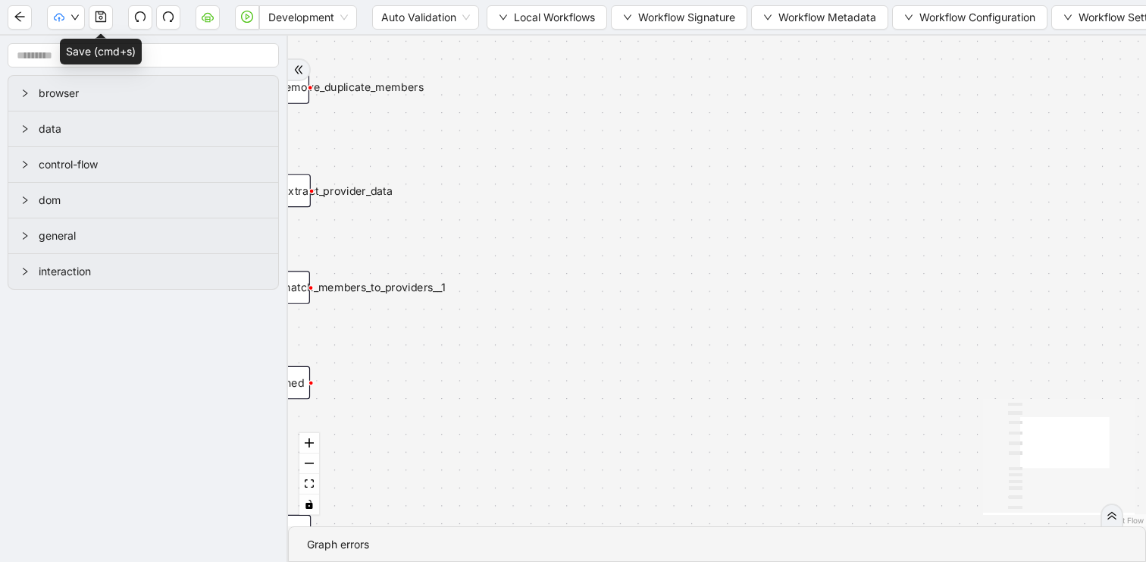
drag, startPoint x: 432, startPoint y: 160, endPoint x: 737, endPoint y: 127, distance: 307.2
click at [737, 127] on div "success trigger execute_workflow:extract_member_data execute_workflow:remove_du…" at bounding box center [717, 281] width 858 height 490
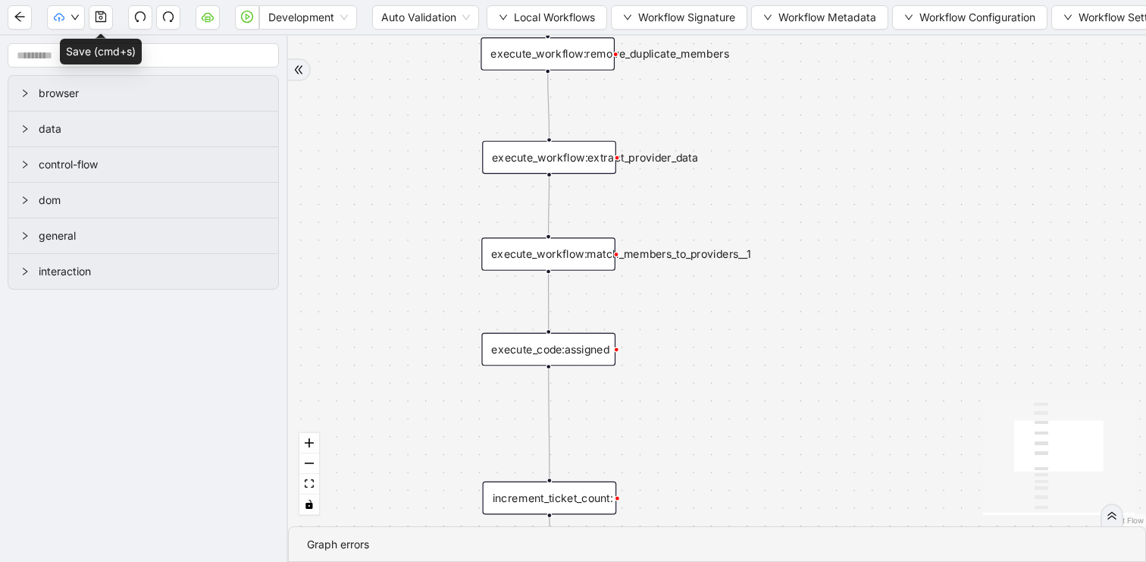
drag, startPoint x: 424, startPoint y: 291, endPoint x: 424, endPoint y: 109, distance: 181.9
click at [424, 110] on div "success trigger execute_workflow:extract_member_data execute_workflow:remove_du…" at bounding box center [717, 281] width 858 height 490
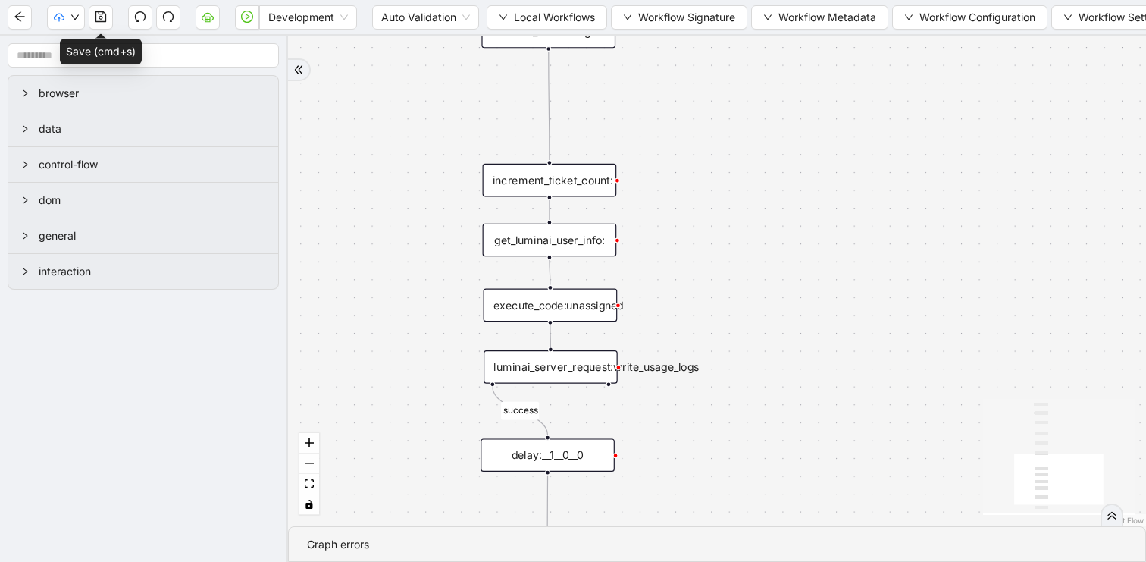
drag, startPoint x: 394, startPoint y: 289, endPoint x: 394, endPoint y: 169, distance: 119.7
click at [394, 169] on div "success trigger execute_workflow:extract_member_data execute_workflow:remove_du…" at bounding box center [717, 281] width 858 height 490
drag, startPoint x: 426, startPoint y: 397, endPoint x: 421, endPoint y: 170, distance: 227.4
click at [421, 170] on div "success trigger execute_workflow:extract_member_data execute_workflow:remove_du…" at bounding box center [717, 281] width 858 height 490
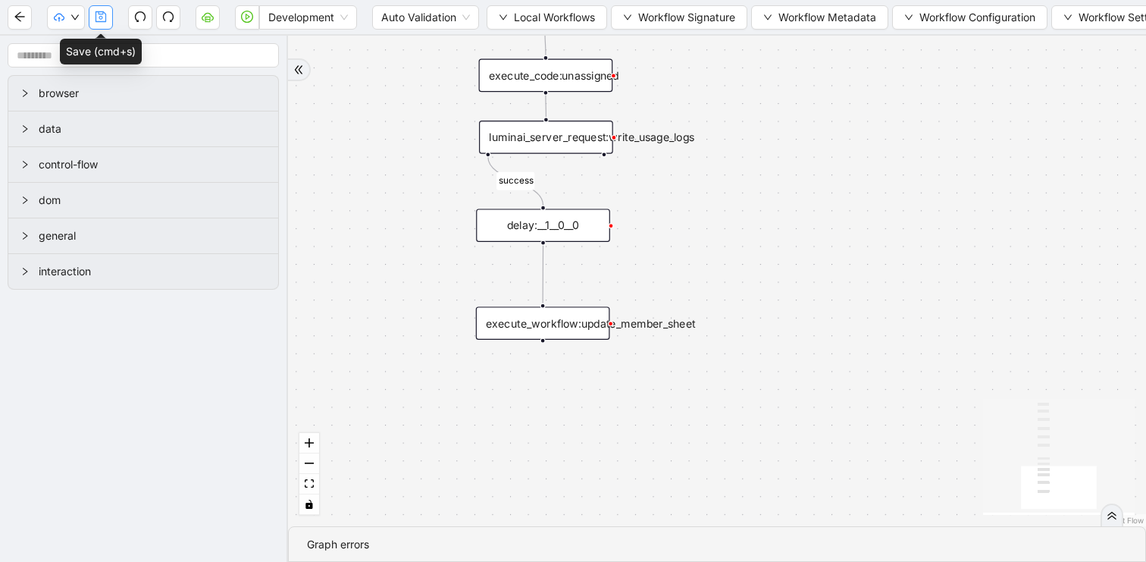
click at [91, 18] on button "button" at bounding box center [101, 17] width 24 height 24
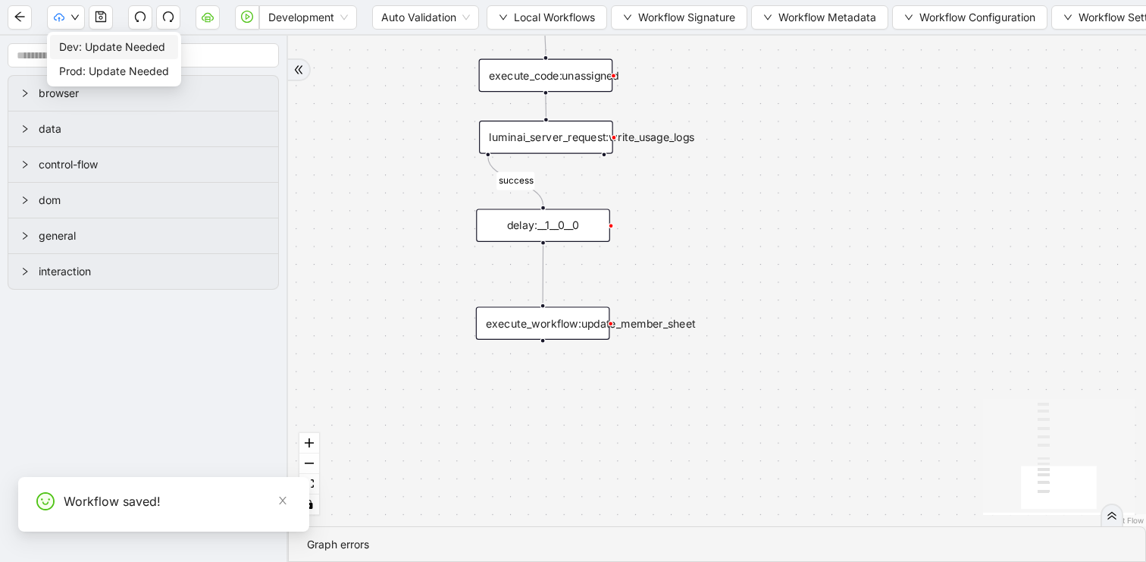
click at [73, 45] on span "Dev: Update Needed" at bounding box center [114, 47] width 110 height 17
click at [76, 65] on span "Prod: Update Needed" at bounding box center [114, 71] width 110 height 17
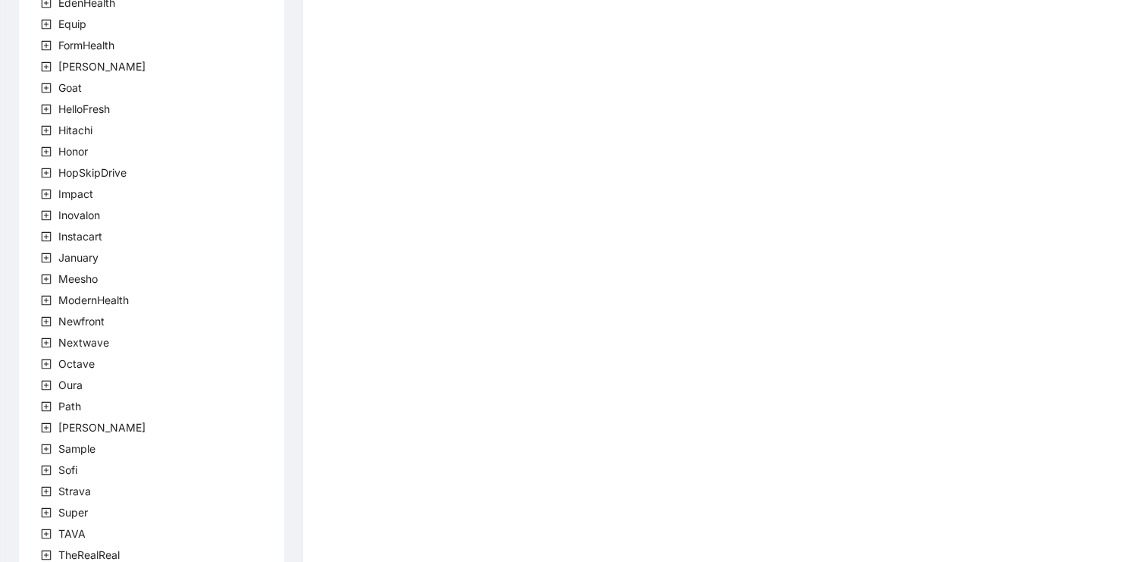
scroll to position [421, 0]
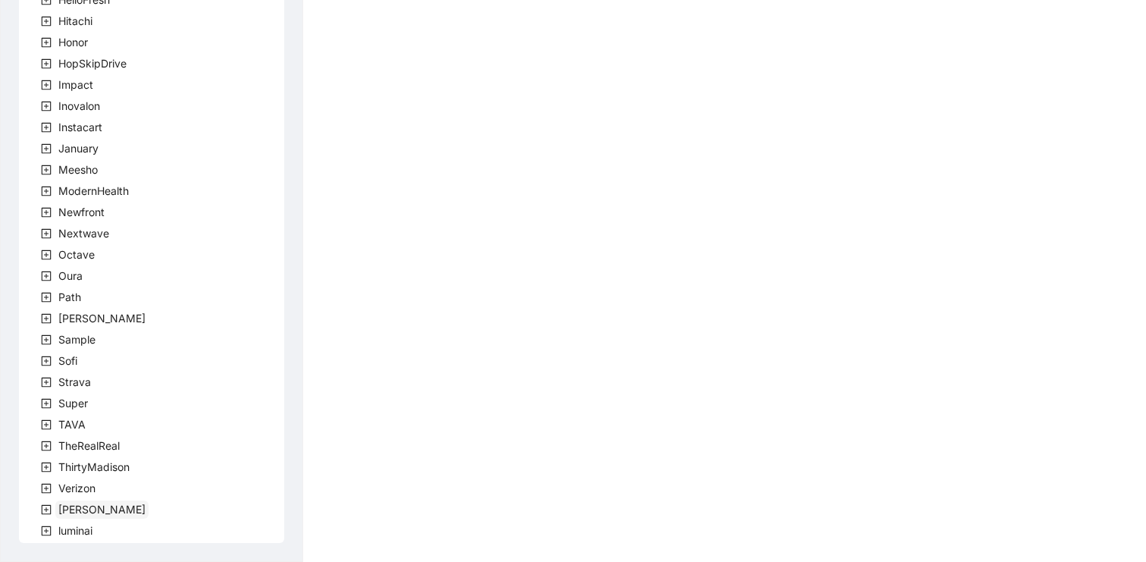
click at [64, 512] on span "[PERSON_NAME]" at bounding box center [101, 508] width 87 height 13
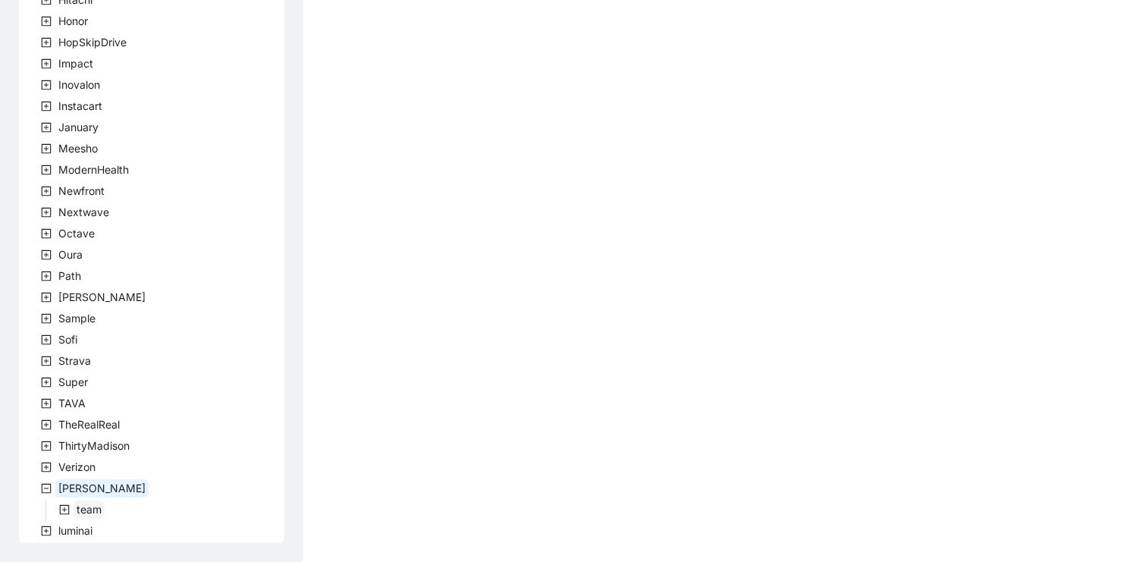
click at [82, 506] on span "team" at bounding box center [89, 508] width 25 height 13
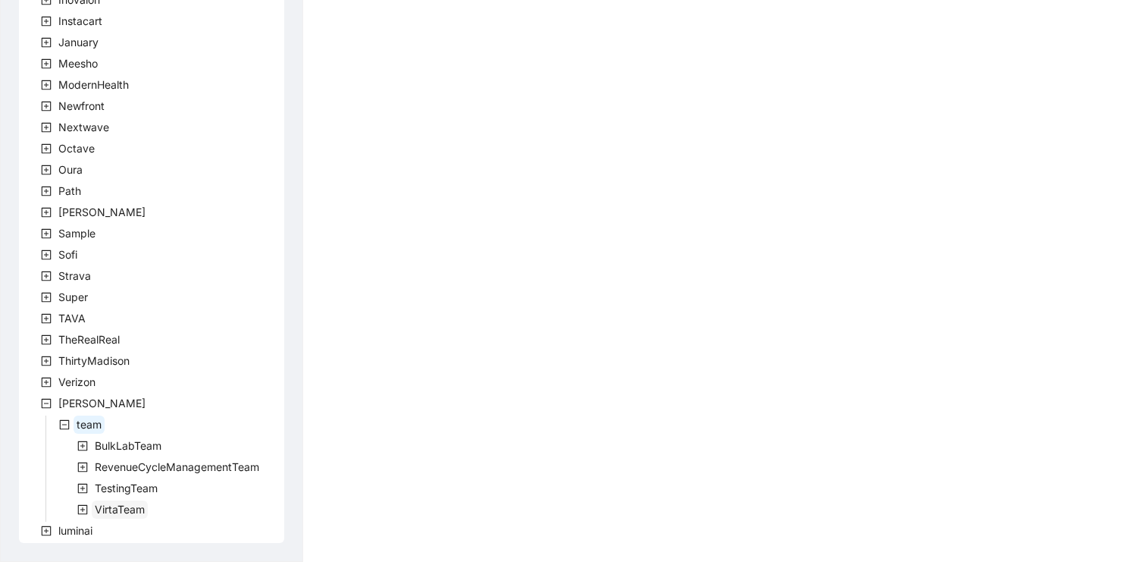
click at [111, 504] on span "VirtaTeam" at bounding box center [120, 508] width 50 height 13
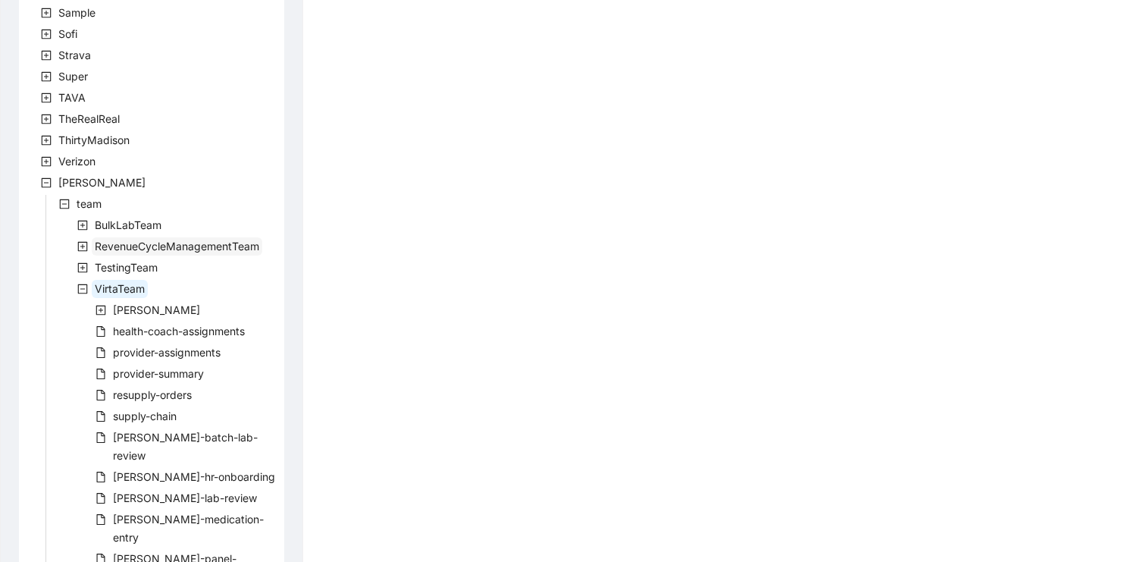
scroll to position [887, 0]
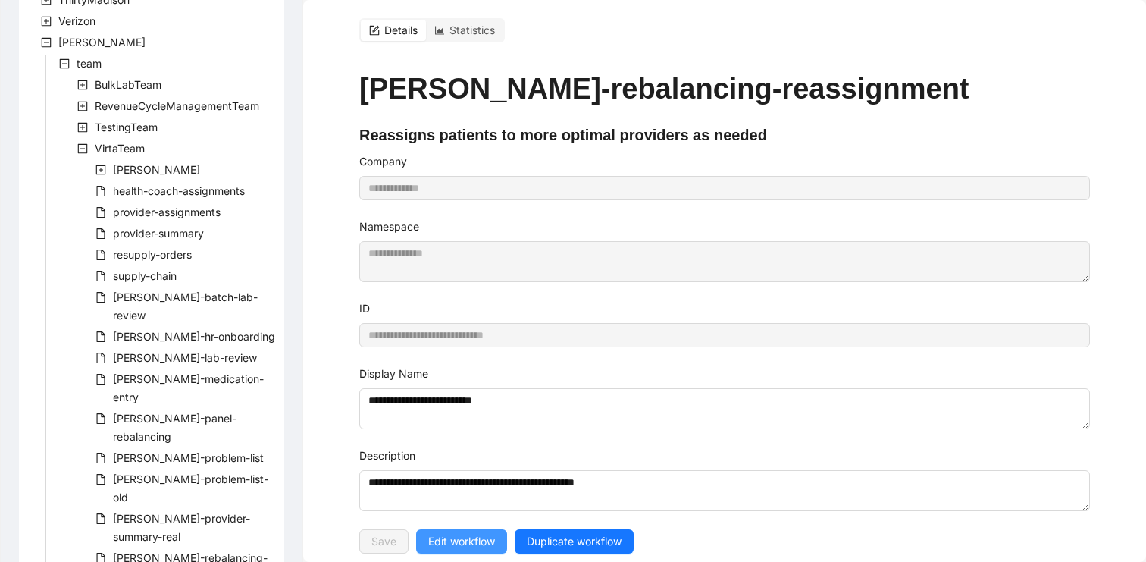
click at [442, 535] on span "Edit workflow" at bounding box center [461, 541] width 67 height 17
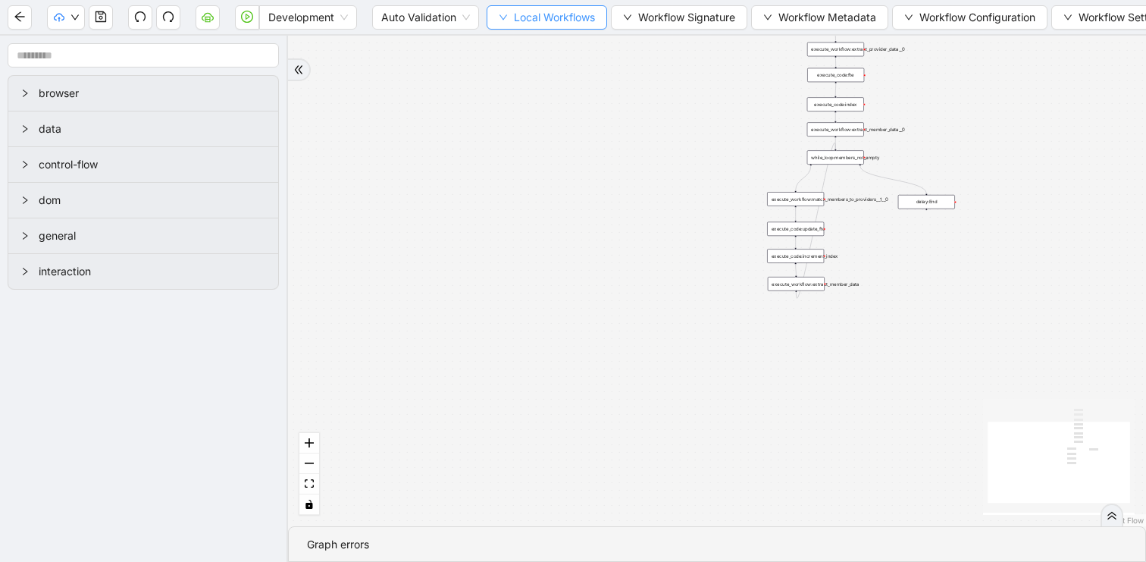
click at [537, 16] on span "Local Workflows" at bounding box center [554, 17] width 81 height 17
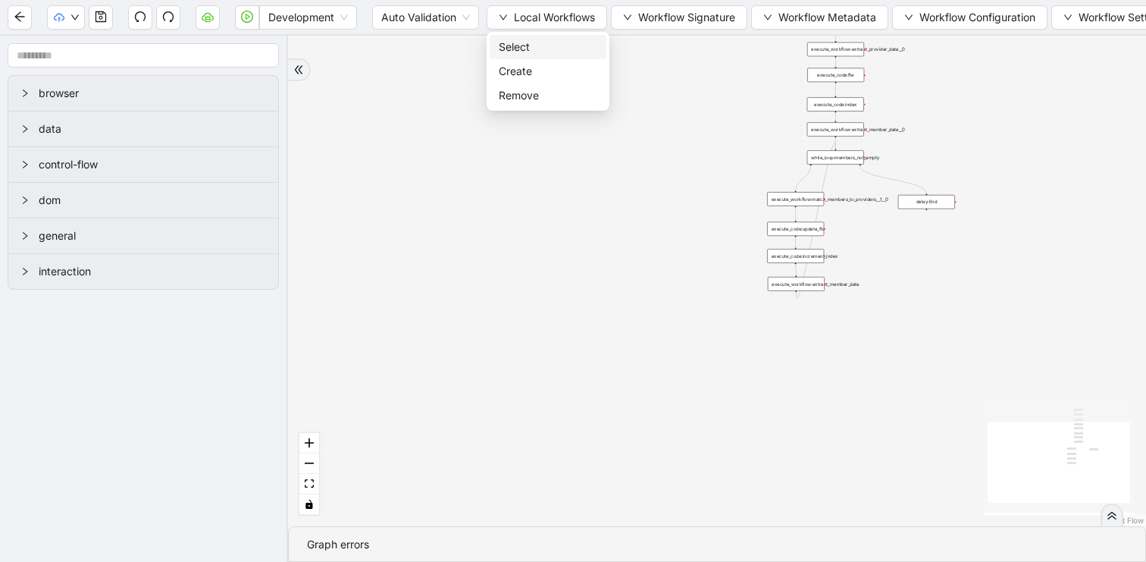
click at [528, 41] on span "Select" at bounding box center [548, 47] width 99 height 17
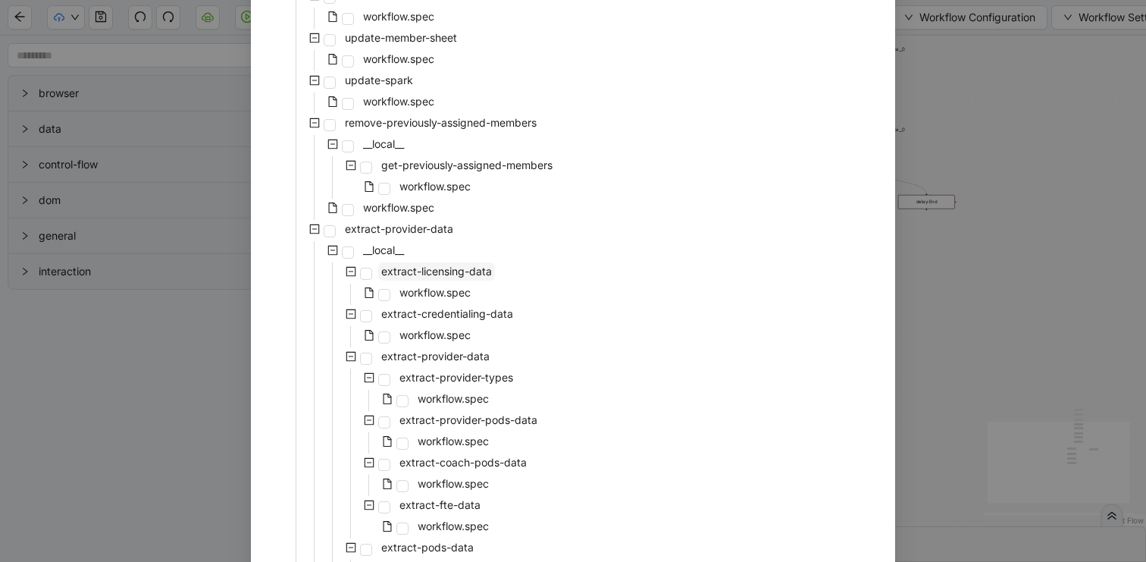
scroll to position [490, 0]
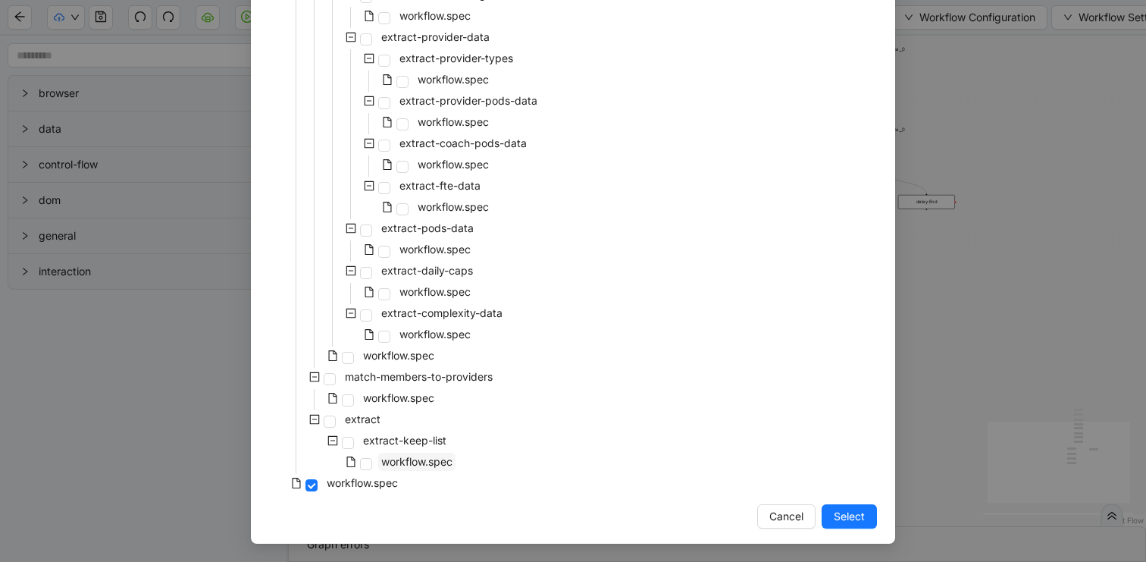
click at [418, 456] on span "workflow.spec" at bounding box center [416, 461] width 71 height 13
click at [430, 396] on span "workflow.spec" at bounding box center [398, 397] width 71 height 13
click at [834, 507] on button "Select" at bounding box center [849, 516] width 55 height 24
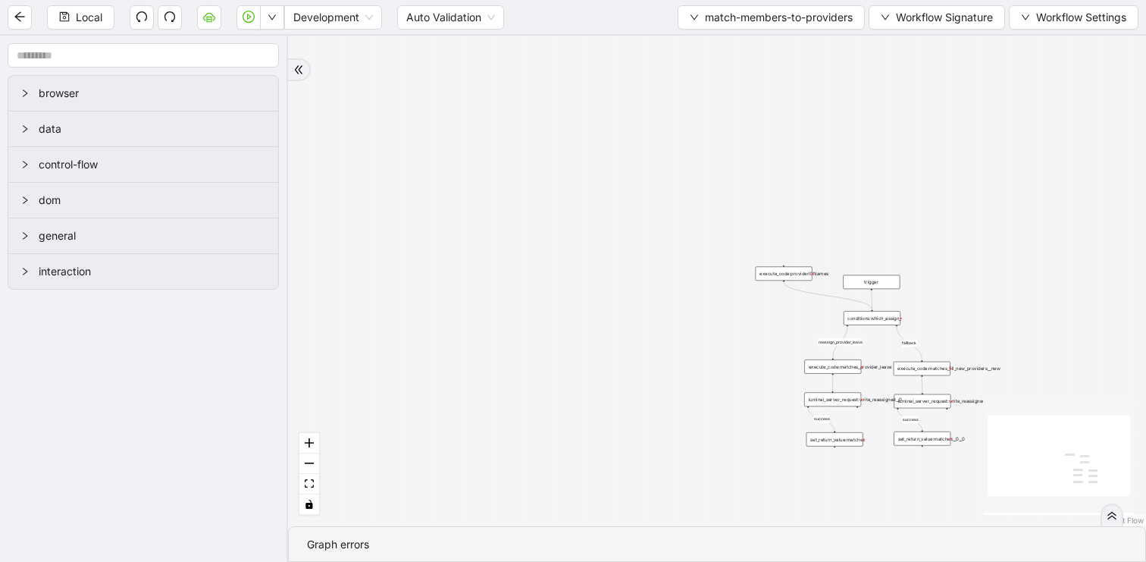
drag, startPoint x: 956, startPoint y: 214, endPoint x: 712, endPoint y: 189, distance: 244.6
click at [713, 189] on div "reassign_provider_leave fallback success success trigger set_return_value:match…" at bounding box center [717, 281] width 858 height 490
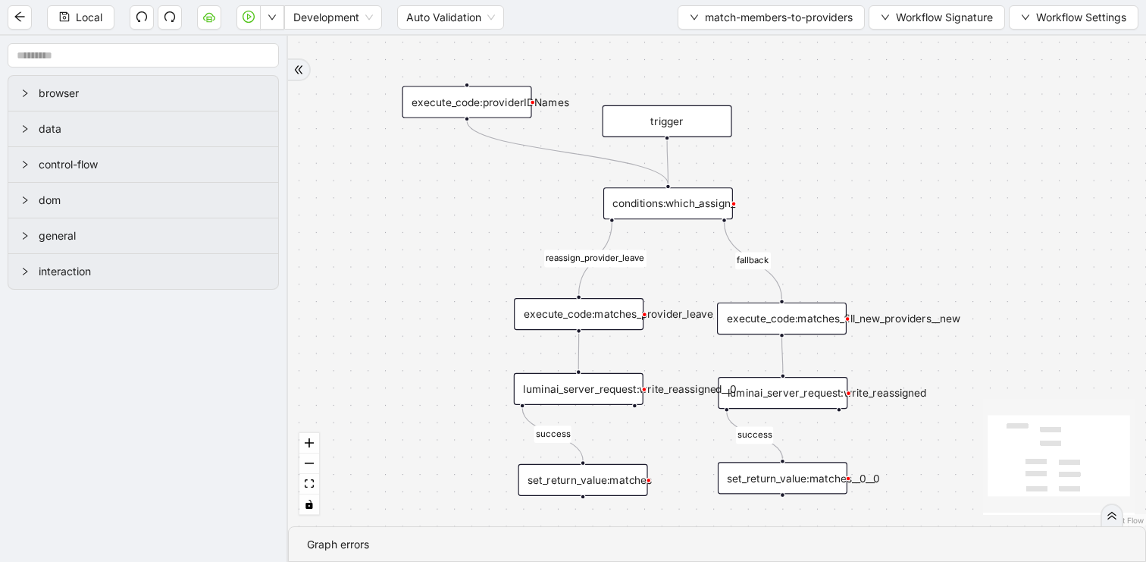
click at [587, 314] on div "execute_code:matches_provider_leave" at bounding box center [579, 314] width 130 height 32
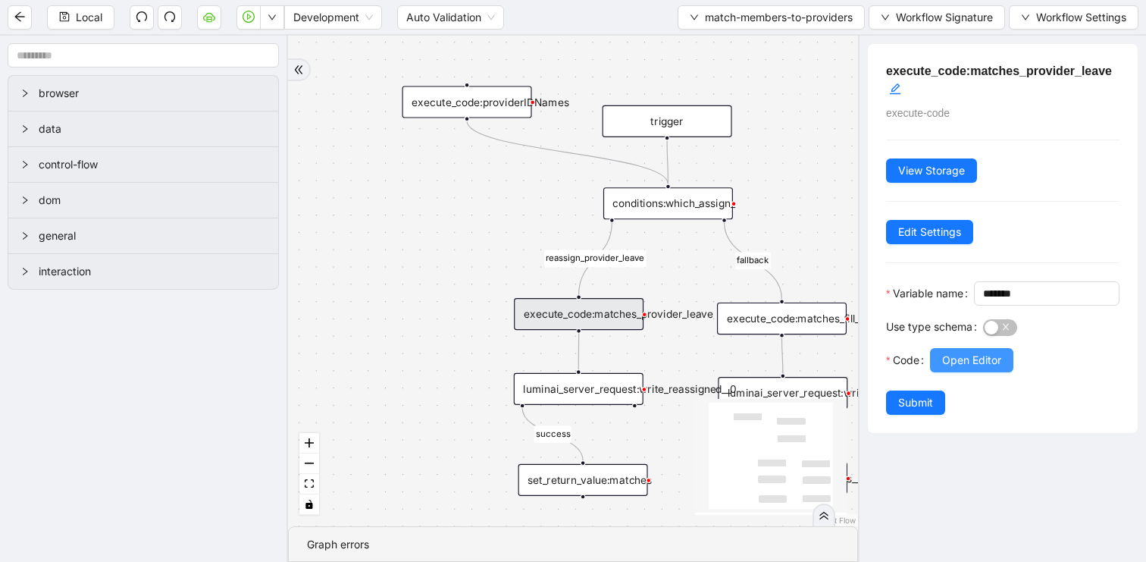
click at [943, 368] on span "Open Editor" at bounding box center [971, 360] width 59 height 17
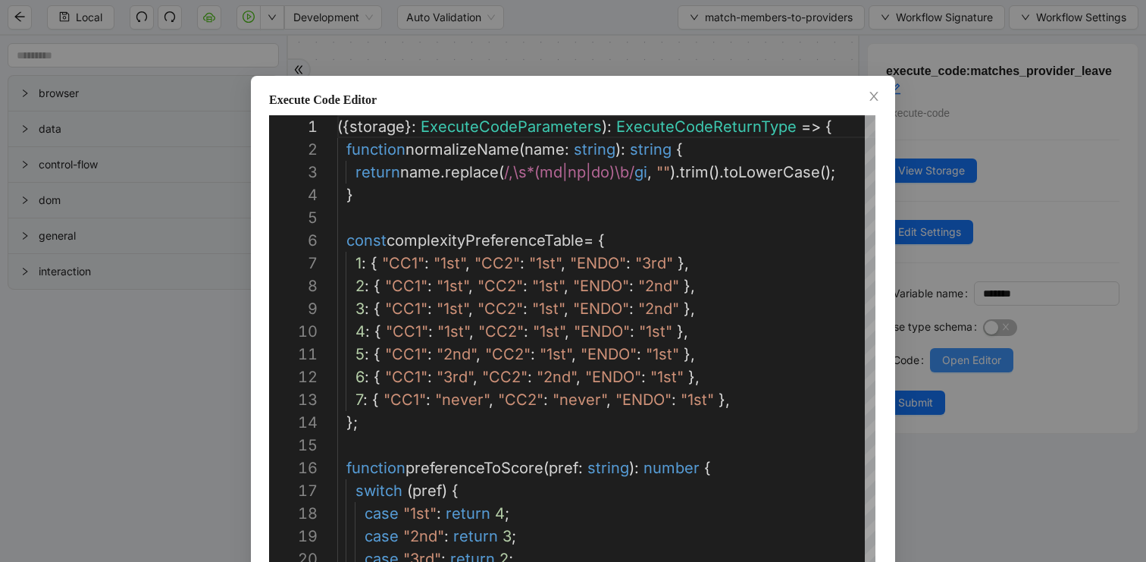
scroll to position [227, 0]
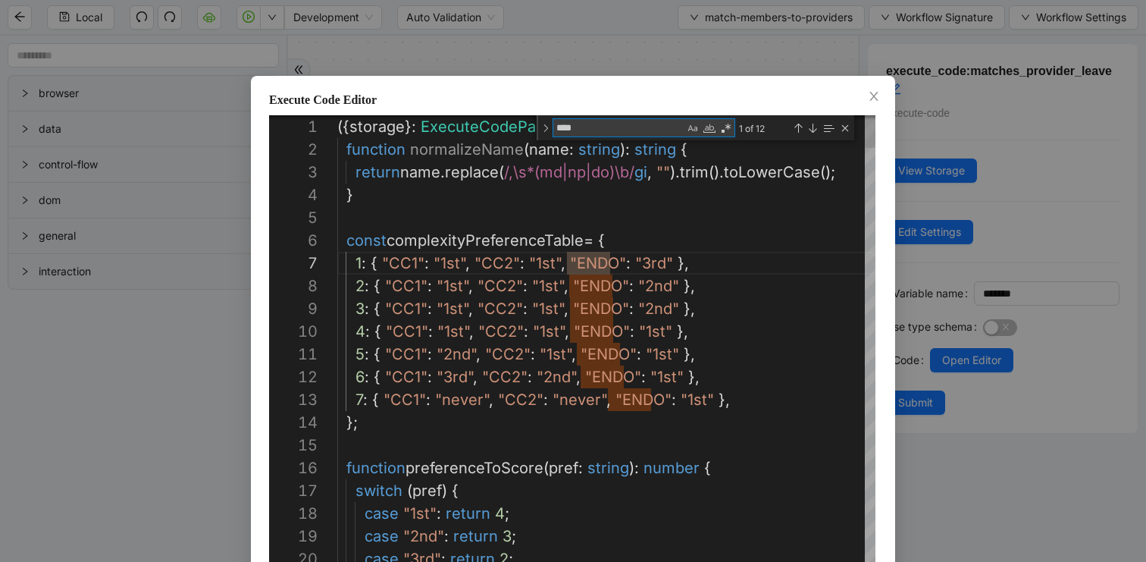
type textarea "**********"
type textarea "**"
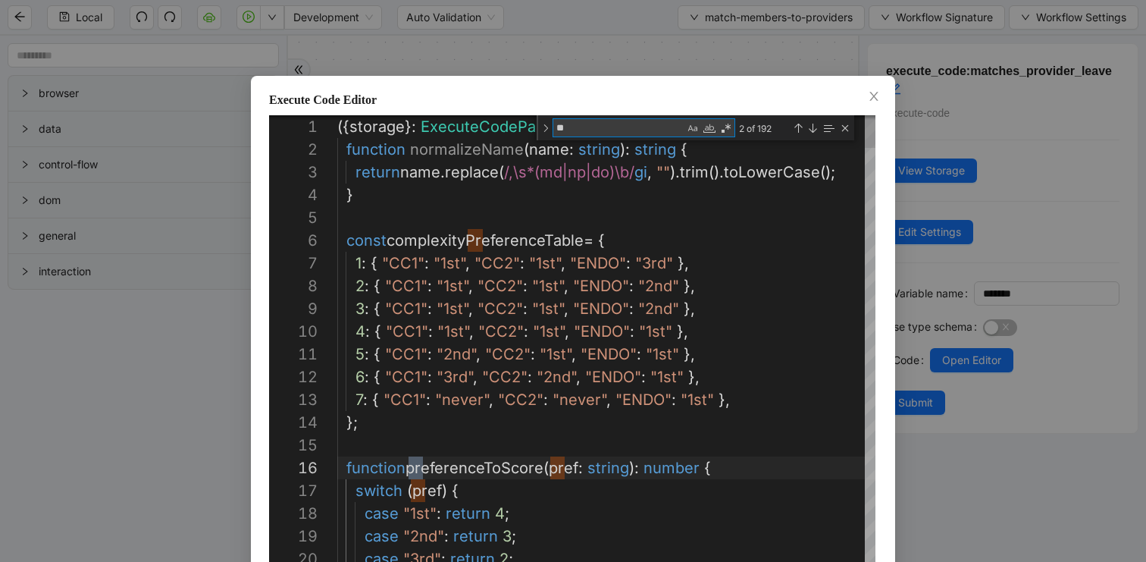
type textarea "**********"
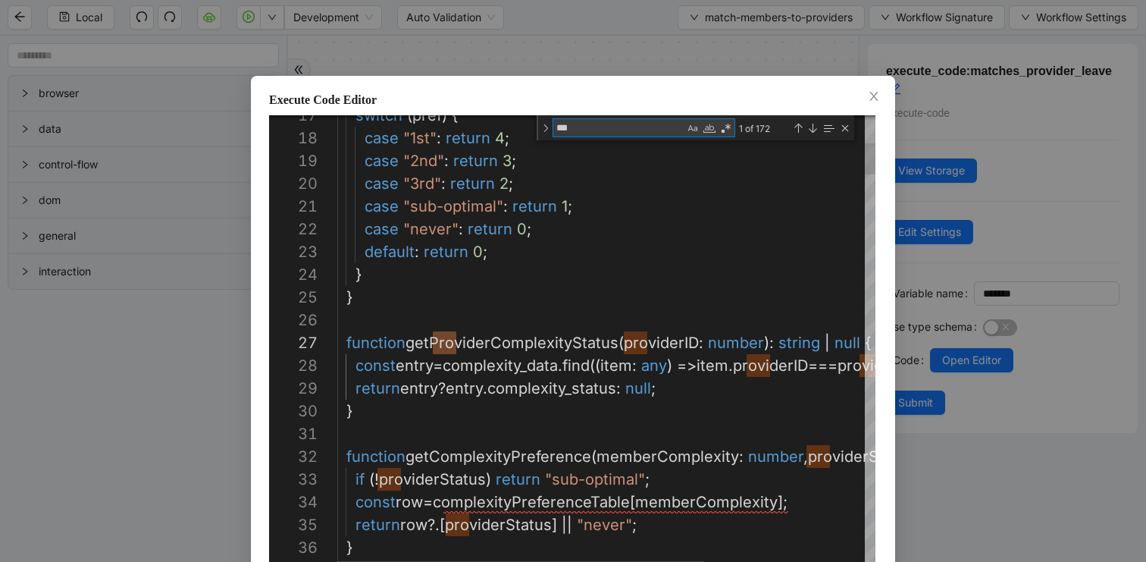
type textarea "*"
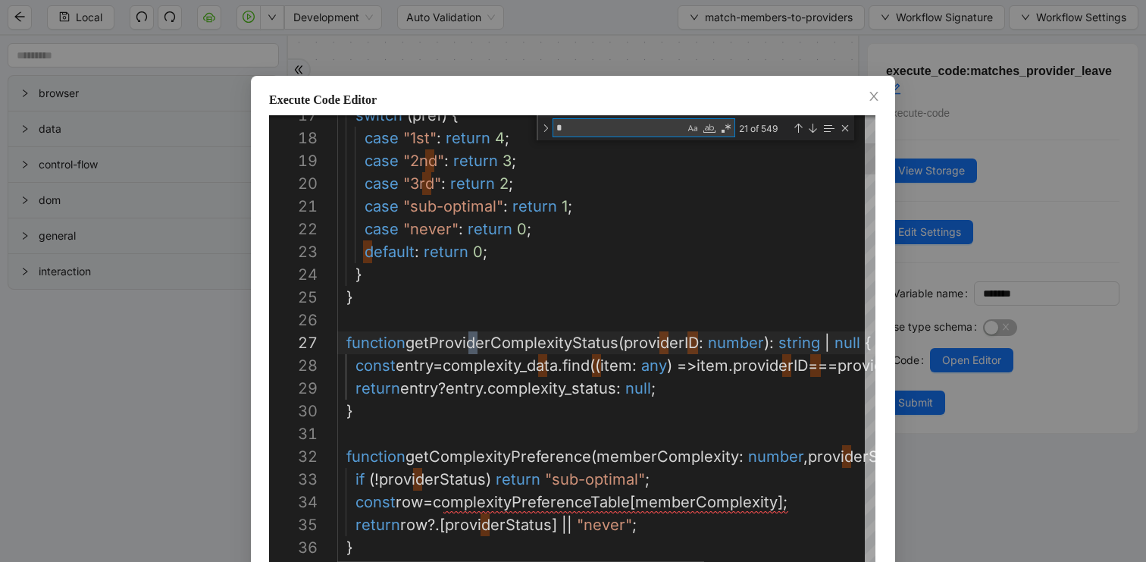
type textarea "**********"
type textarea "**"
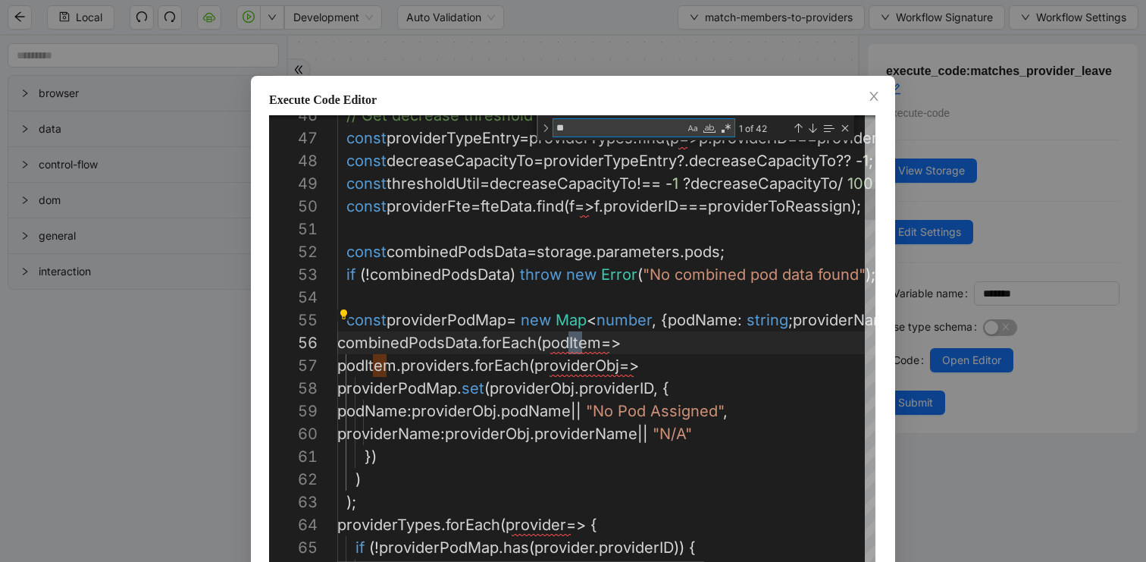
type textarea "**********"
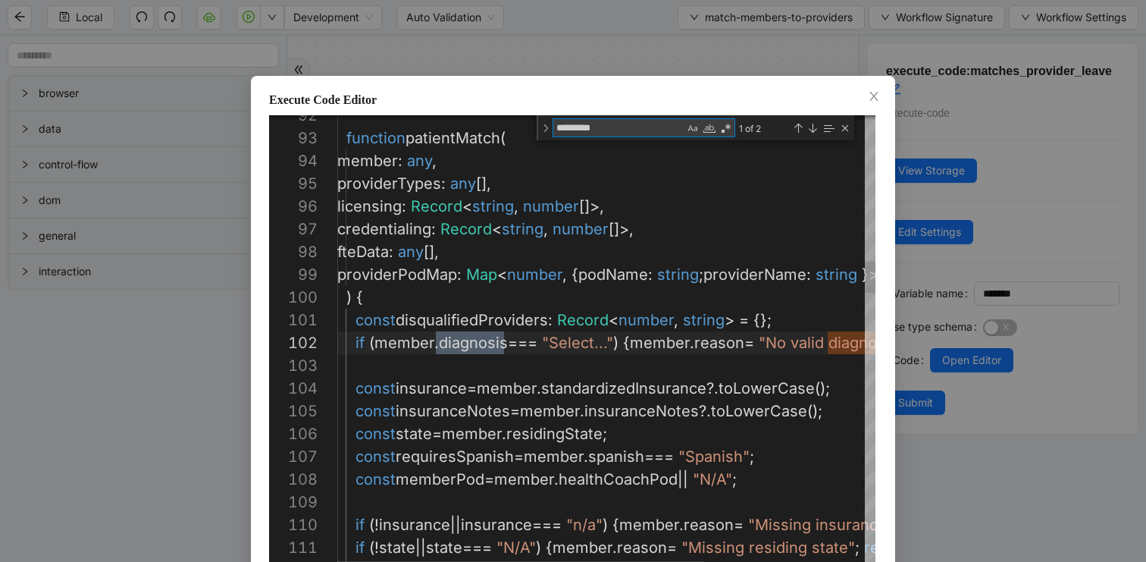
type textarea "*********"
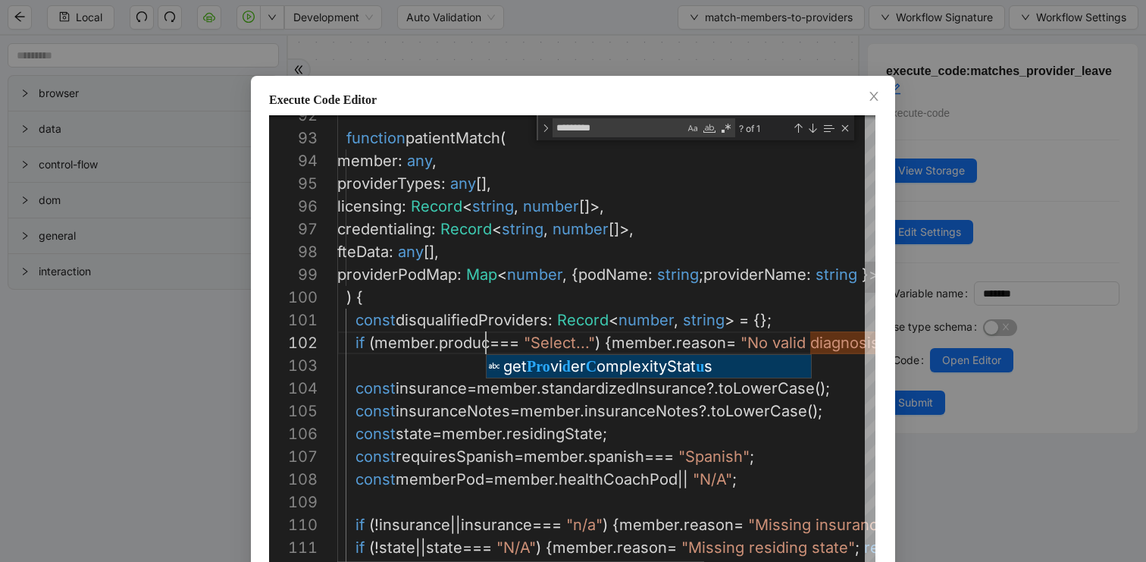
scroll to position [23, 154]
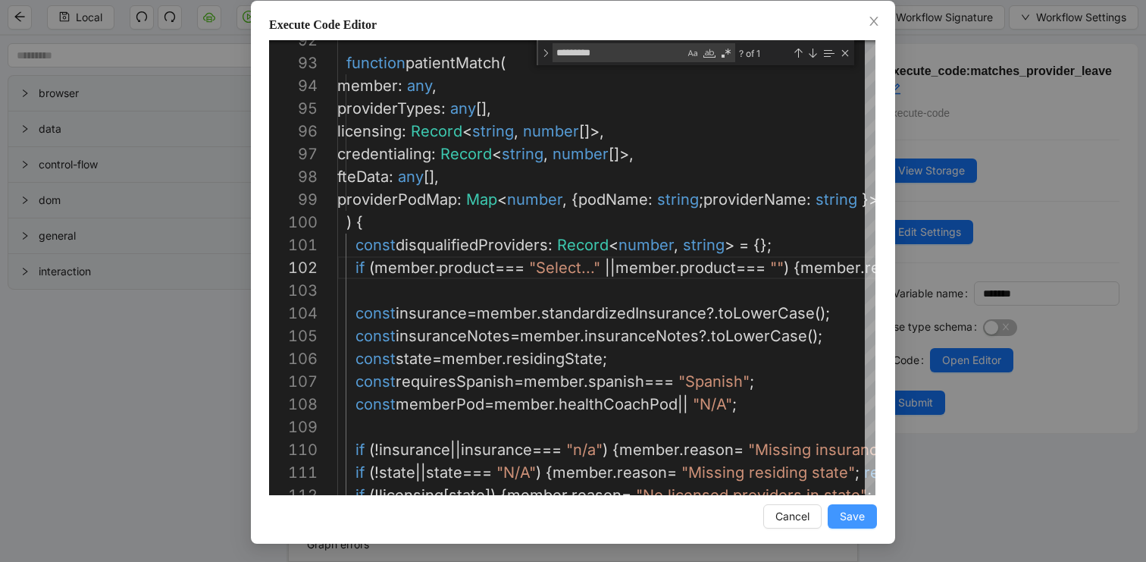
type textarea "**********"
click at [856, 521] on span "Save" at bounding box center [852, 516] width 25 height 17
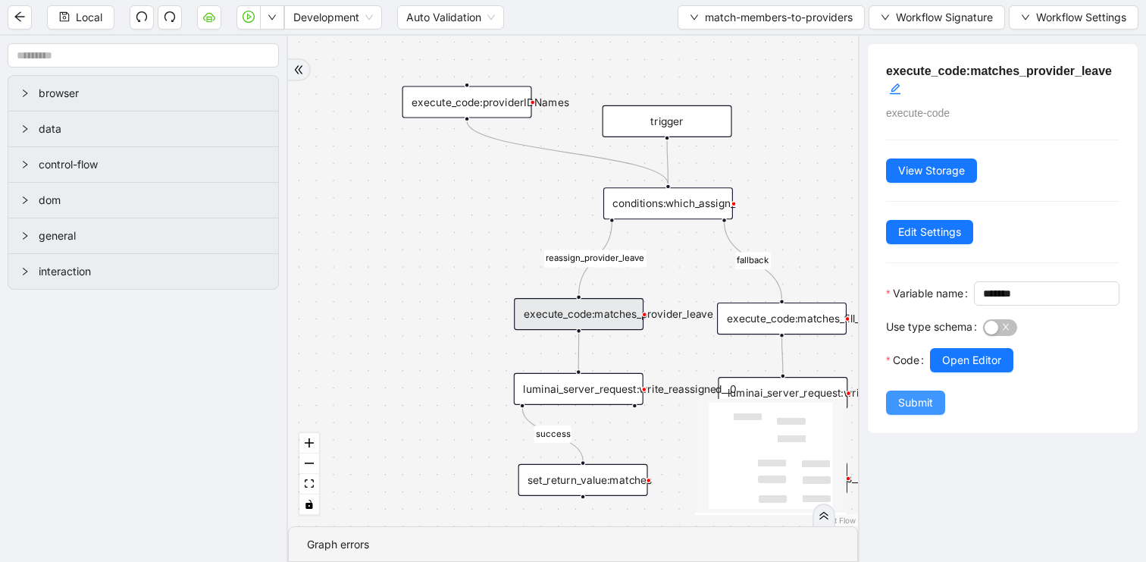
scroll to position [0, 0]
click at [924, 411] on span "Submit" at bounding box center [915, 402] width 35 height 17
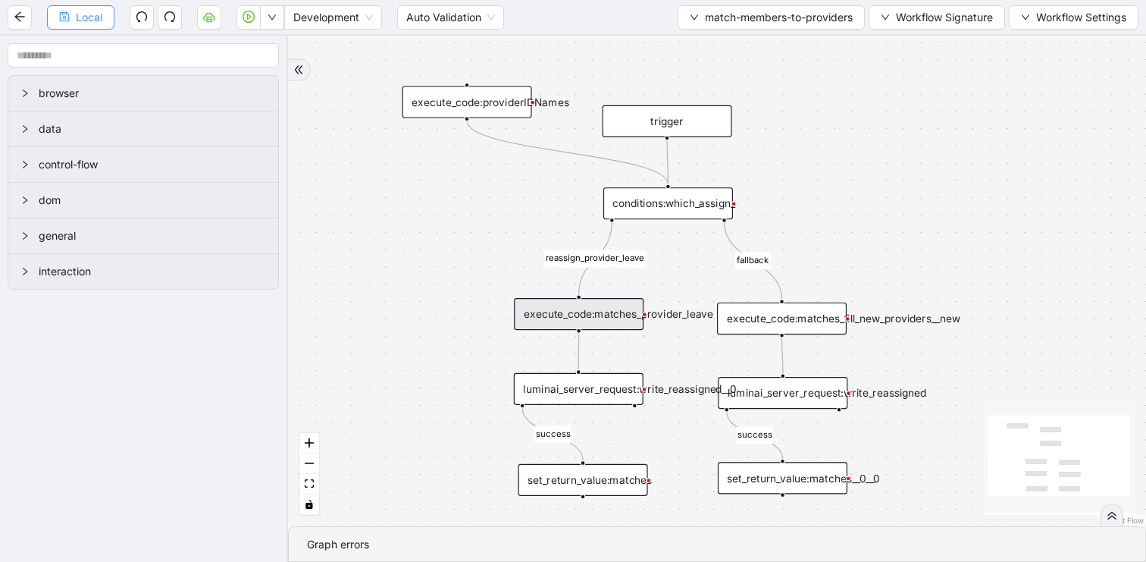
click at [80, 17] on span "Local" at bounding box center [89, 17] width 27 height 17
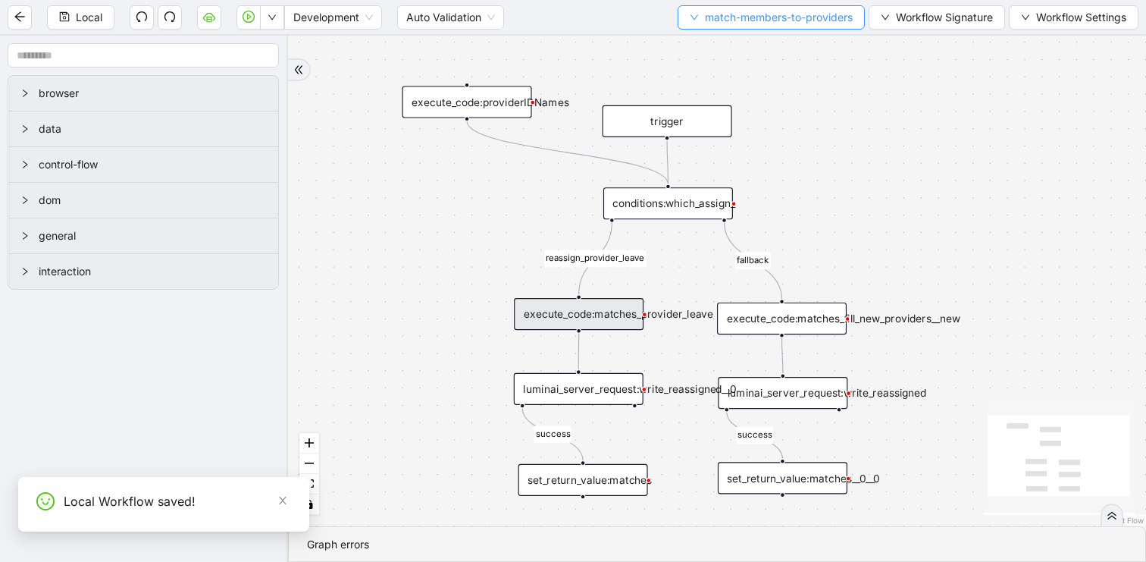
click at [719, 17] on span "match-members-to-providers" at bounding box center [779, 17] width 148 height 17
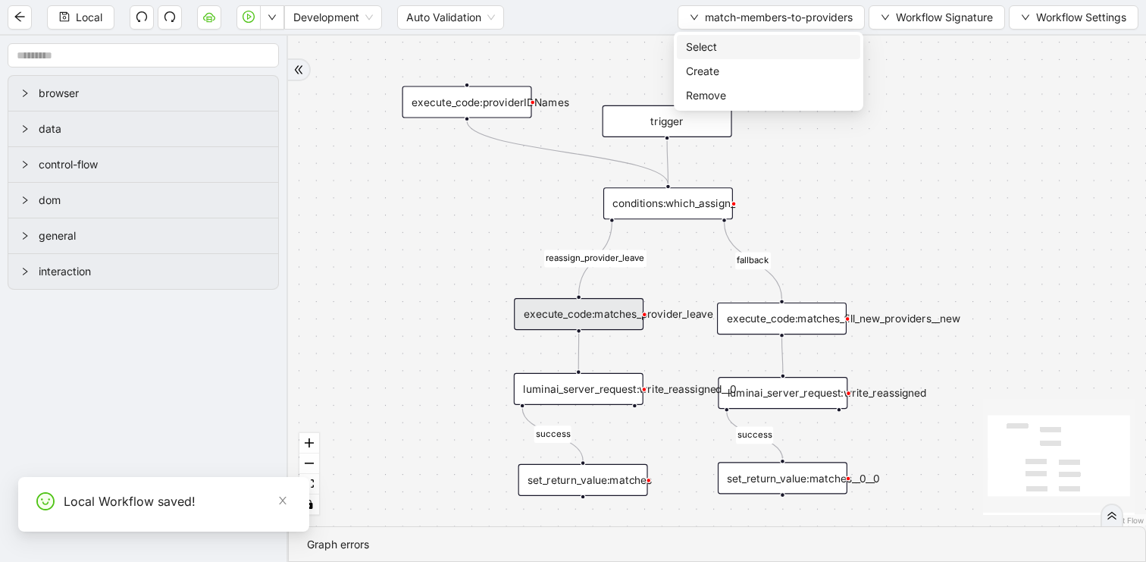
click at [712, 36] on li "Select" at bounding box center [768, 47] width 183 height 24
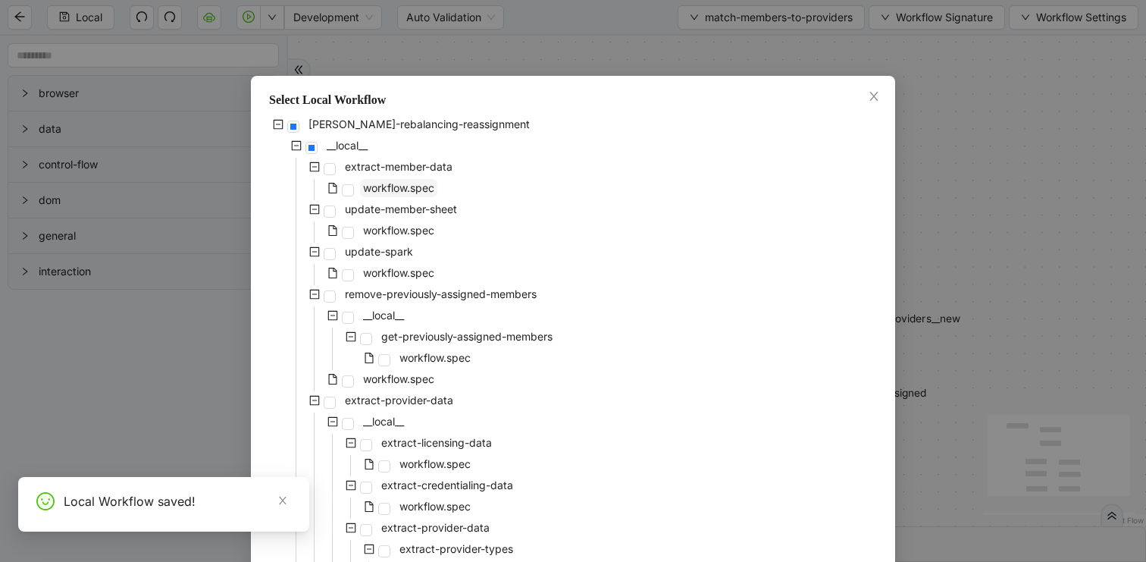
click at [410, 188] on span "workflow.spec" at bounding box center [398, 187] width 71 height 13
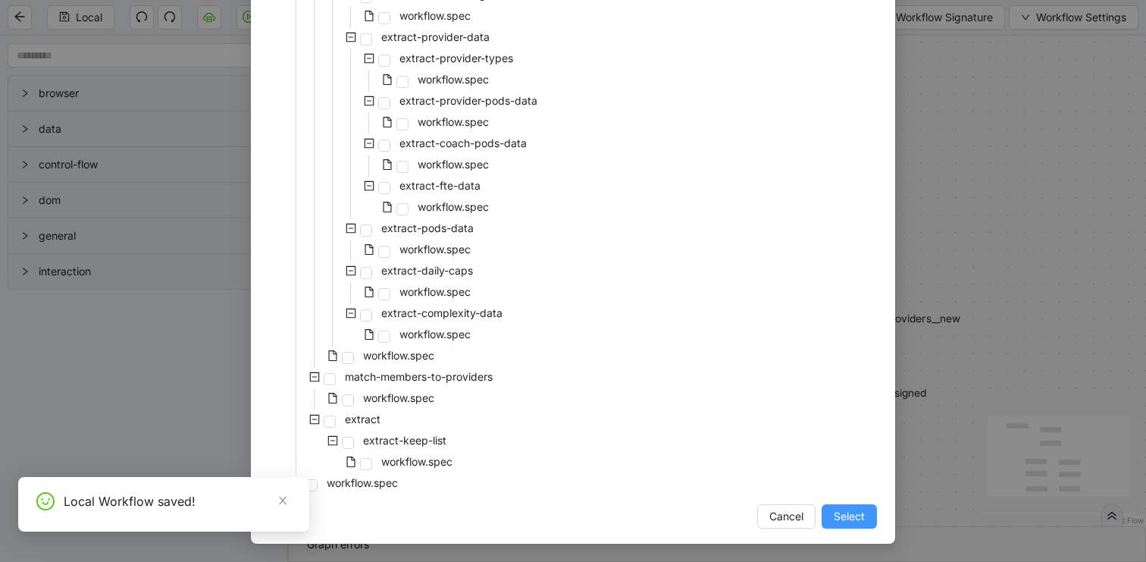
click at [843, 517] on span "Select" at bounding box center [849, 516] width 31 height 17
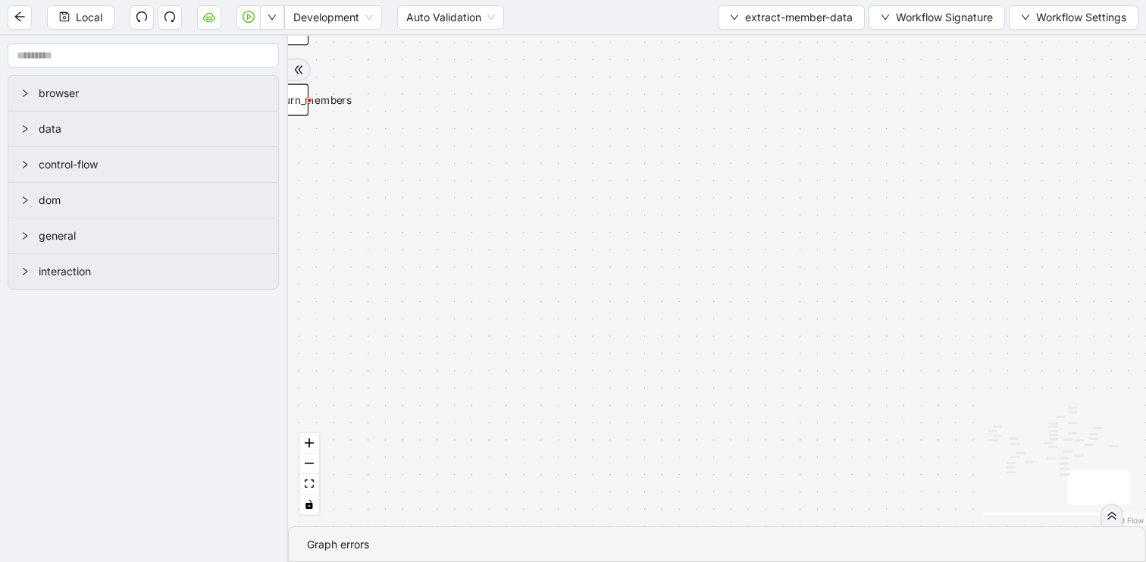
drag, startPoint x: 908, startPoint y: 126, endPoint x: 963, endPoint y: 297, distance: 179.8
click at [963, 297] on div "success fallback fallback success success success success success success succe…" at bounding box center [717, 281] width 858 height 490
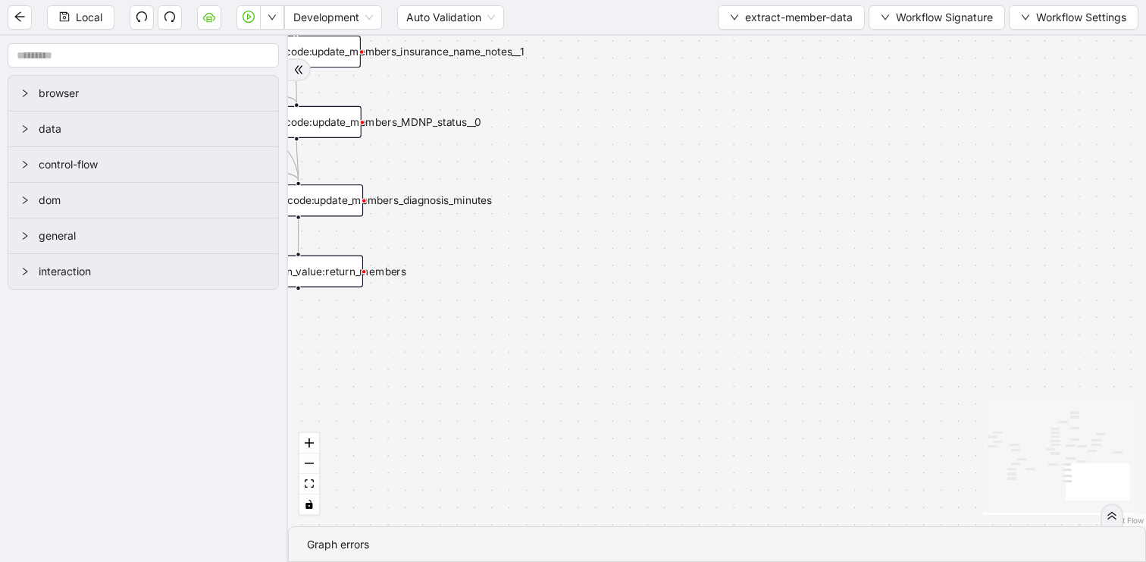
drag, startPoint x: 546, startPoint y: 202, endPoint x: 756, endPoint y: 380, distance: 275.9
click at [756, 380] on div "success fallback fallback success success success success success success succe…" at bounding box center [717, 281] width 858 height 490
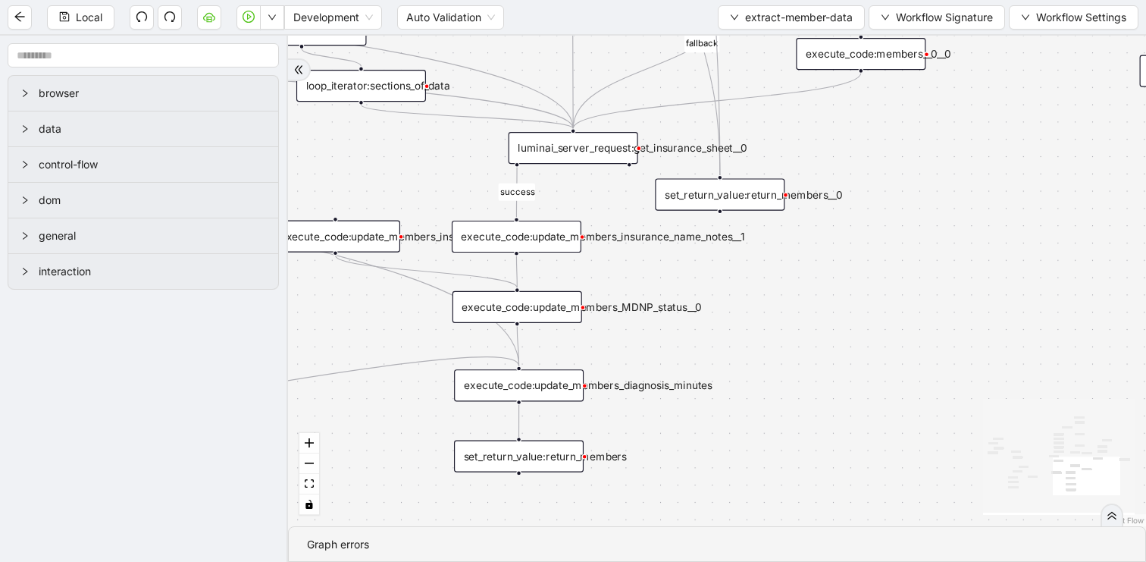
drag, startPoint x: 809, startPoint y: 234, endPoint x: 818, endPoint y: 419, distance: 185.1
click at [818, 419] on div "success fallback fallback success success success success success success succe…" at bounding box center [717, 281] width 858 height 490
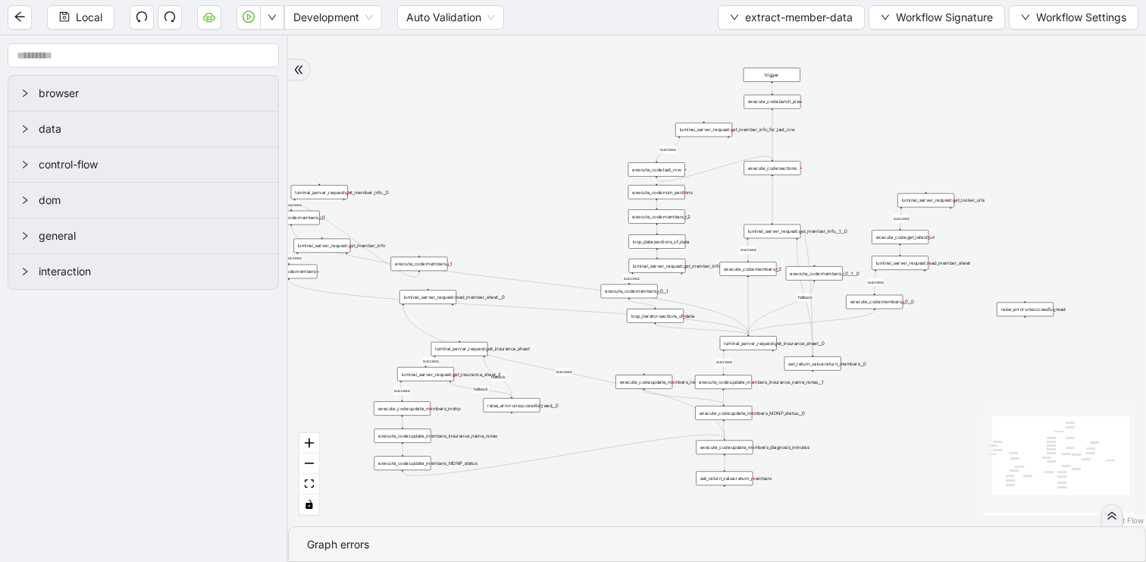
drag, startPoint x: 863, startPoint y: 396, endPoint x: 939, endPoint y: 343, distance: 92.5
click at [939, 343] on div "success fallback fallback success success success success success success succe…" at bounding box center [717, 281] width 858 height 490
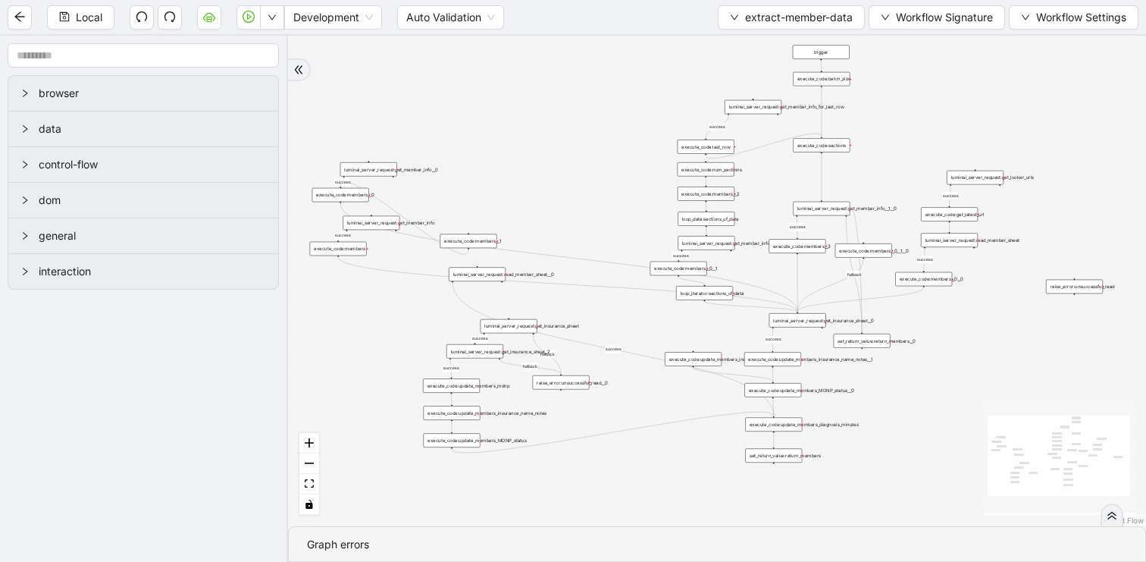
drag, startPoint x: 360, startPoint y: 113, endPoint x: 377, endPoint y: 113, distance: 16.7
click at [377, 113] on div "success fallback fallback success success success success success success succe…" at bounding box center [717, 281] width 858 height 490
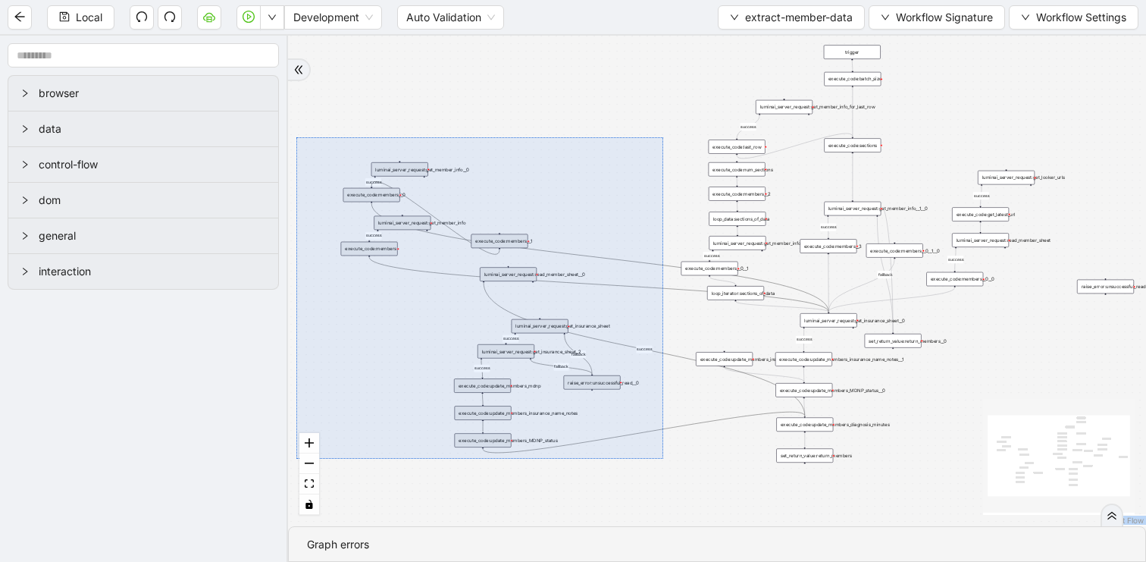
drag, startPoint x: 408, startPoint y: 152, endPoint x: 662, endPoint y: 459, distance: 398.2
click at [662, 459] on div "success fallback fallback success success success success success success succe…" at bounding box center [717, 281] width 858 height 490
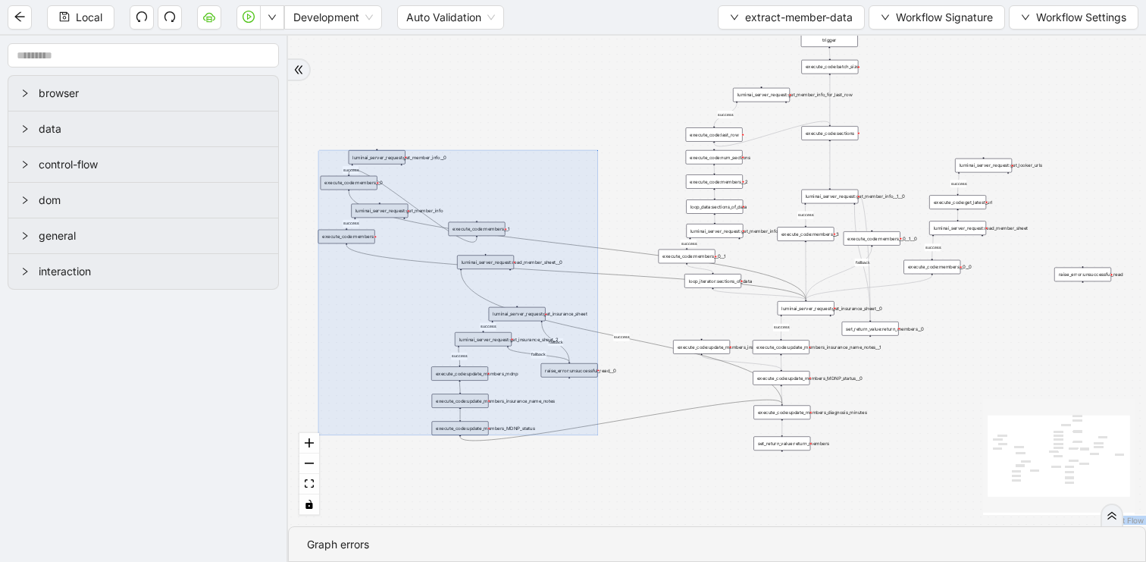
drag, startPoint x: 552, startPoint y: 121, endPoint x: 541, endPoint y: 109, distance: 16.6
click at [541, 109] on div "success fallback fallback success success success success success success succe…" at bounding box center [717, 281] width 858 height 490
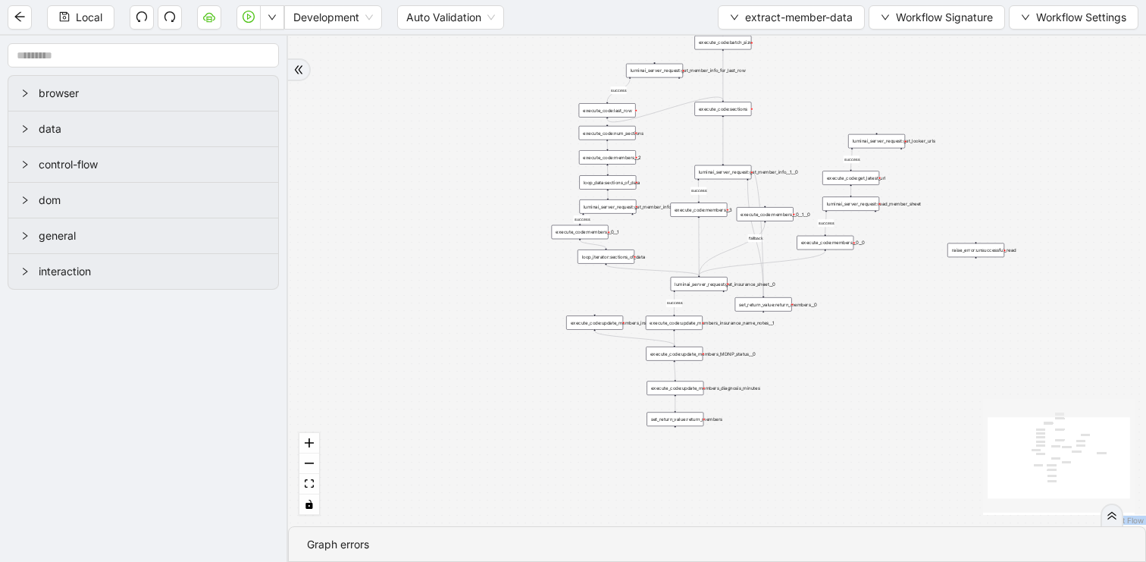
drag, startPoint x: 579, startPoint y: 138, endPoint x: 461, endPoint y: 114, distance: 120.7
click at [461, 114] on div "success success success success fallback success success onError trigger set_re…" at bounding box center [717, 281] width 858 height 490
click at [587, 327] on div "execute_code:update_members_insurance_name_notes__0" at bounding box center [589, 322] width 57 height 14
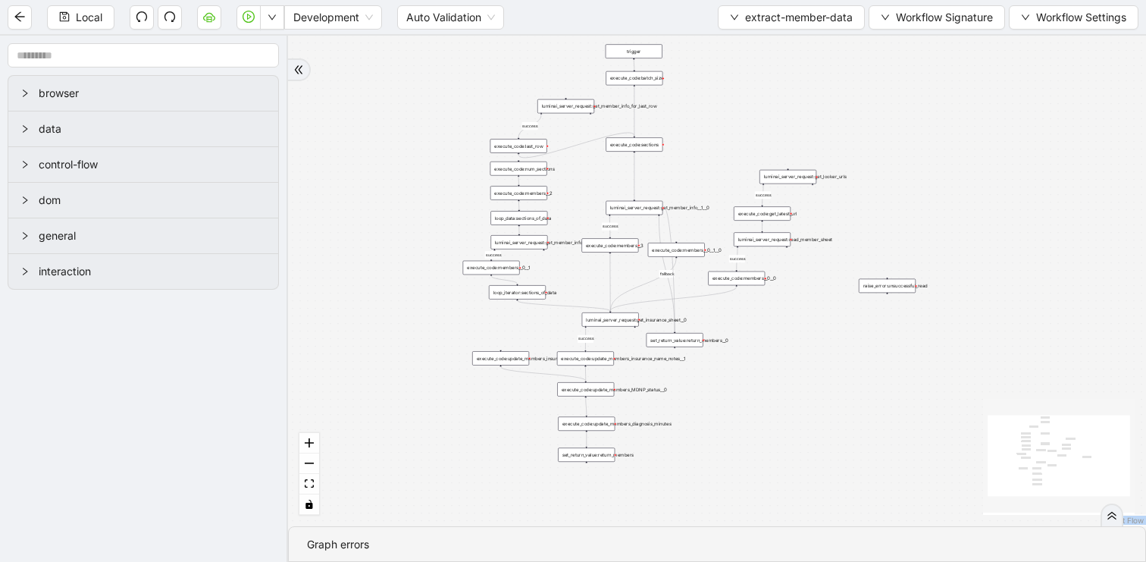
drag, startPoint x: 543, startPoint y: 296, endPoint x: 471, endPoint y: 334, distance: 81.7
click at [471, 334] on div "success success success success fallback success success onError trigger set_re…" at bounding box center [717, 281] width 858 height 490
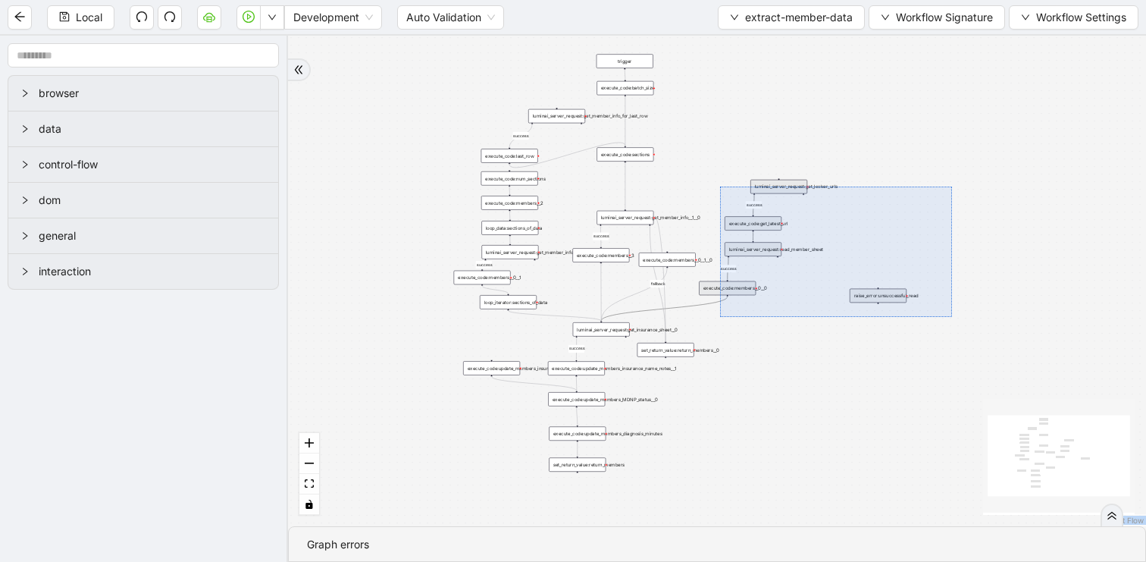
drag, startPoint x: 947, startPoint y: 317, endPoint x: 696, endPoint y: 149, distance: 301.6
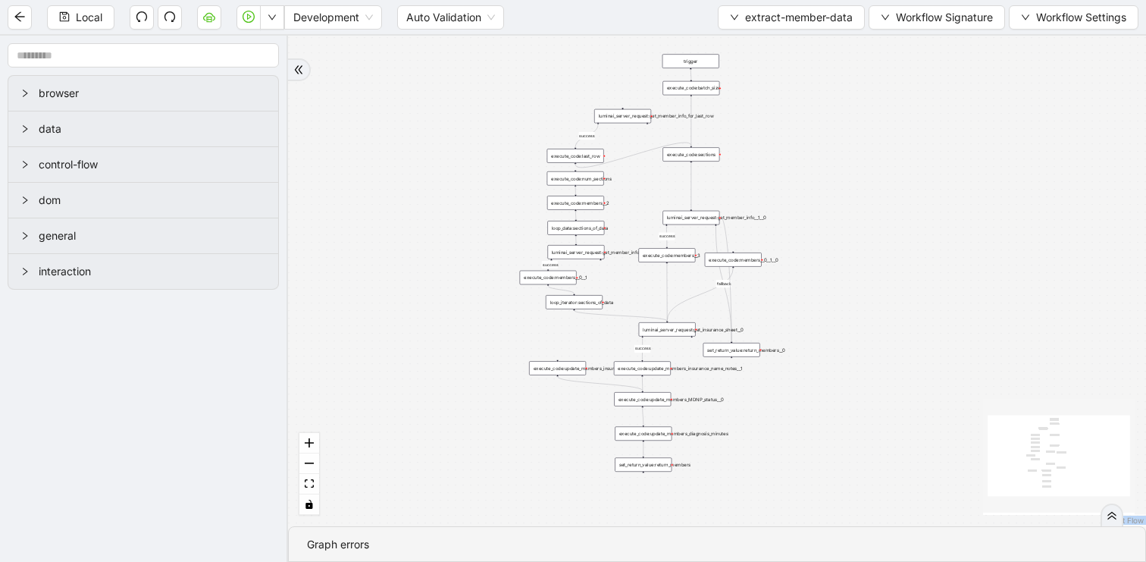
drag, startPoint x: 675, startPoint y: 266, endPoint x: 681, endPoint y: 277, distance: 12.9
click at [681, 277] on div "success success fallback success success onError trigger set_return_value:retur…" at bounding box center [717, 281] width 858 height 490
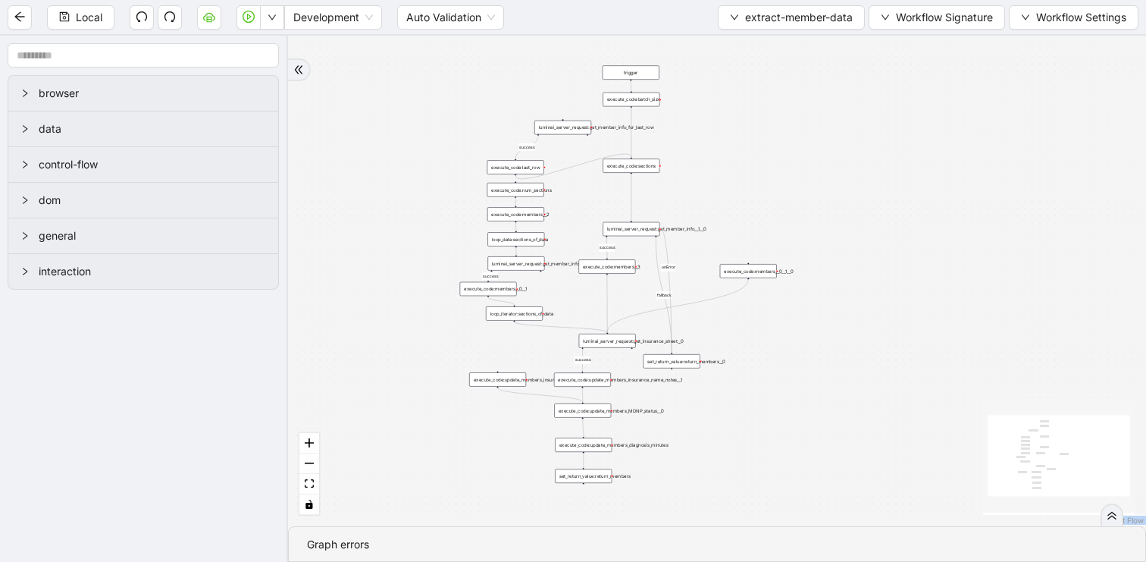
drag, startPoint x: 693, startPoint y: 276, endPoint x: 756, endPoint y: 276, distance: 62.1
click at [756, 276] on div "execute_code:members__0__1__0" at bounding box center [748, 271] width 57 height 14
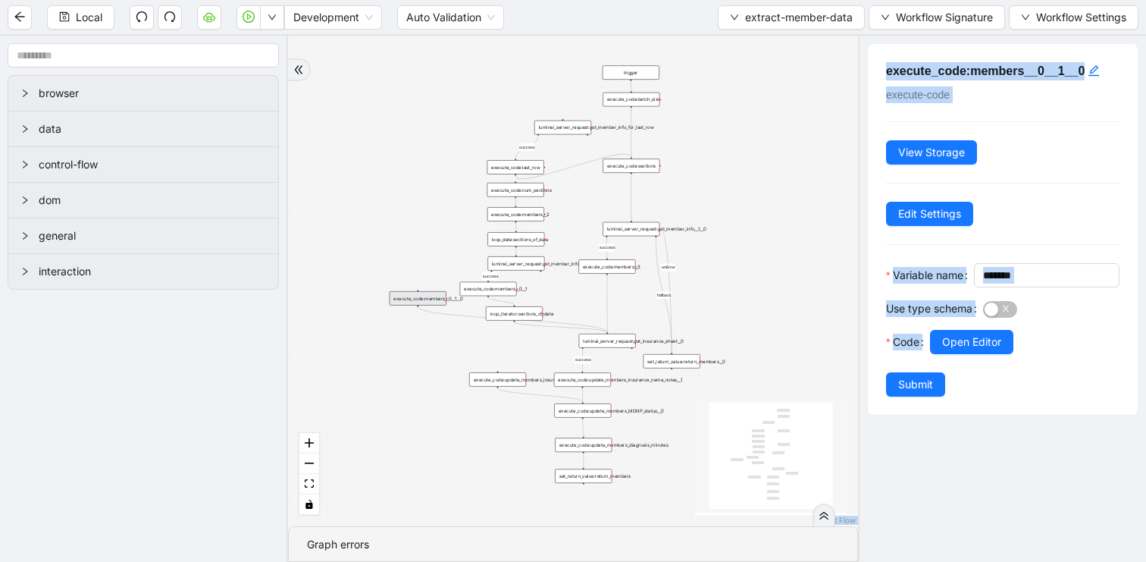
drag, startPoint x: 759, startPoint y: 271, endPoint x: 425, endPoint y: 297, distance: 334.5
click at [425, 297] on div "execute_code:members__0__1__0" at bounding box center [418, 298] width 57 height 14
click at [428, 203] on div "success success fallback success success onError trigger set_return_value:retur…" at bounding box center [573, 281] width 570 height 490
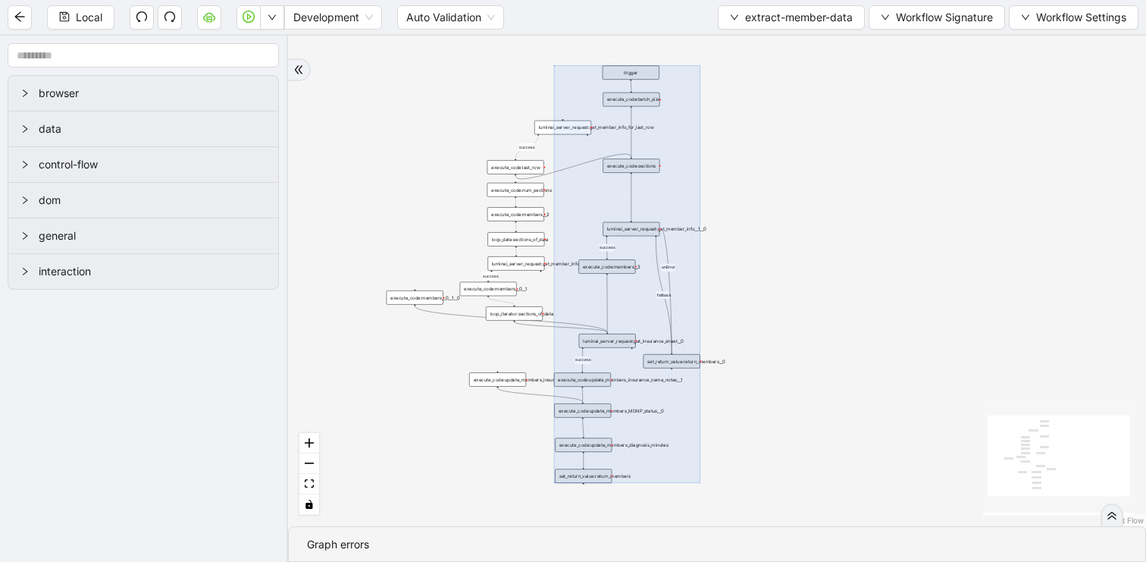
drag, startPoint x: 597, startPoint y: 55, endPoint x: 720, endPoint y: 464, distance: 427.3
click at [720, 464] on div "success success fallback success success onError trigger set_return_value:retur…" at bounding box center [717, 281] width 858 height 490
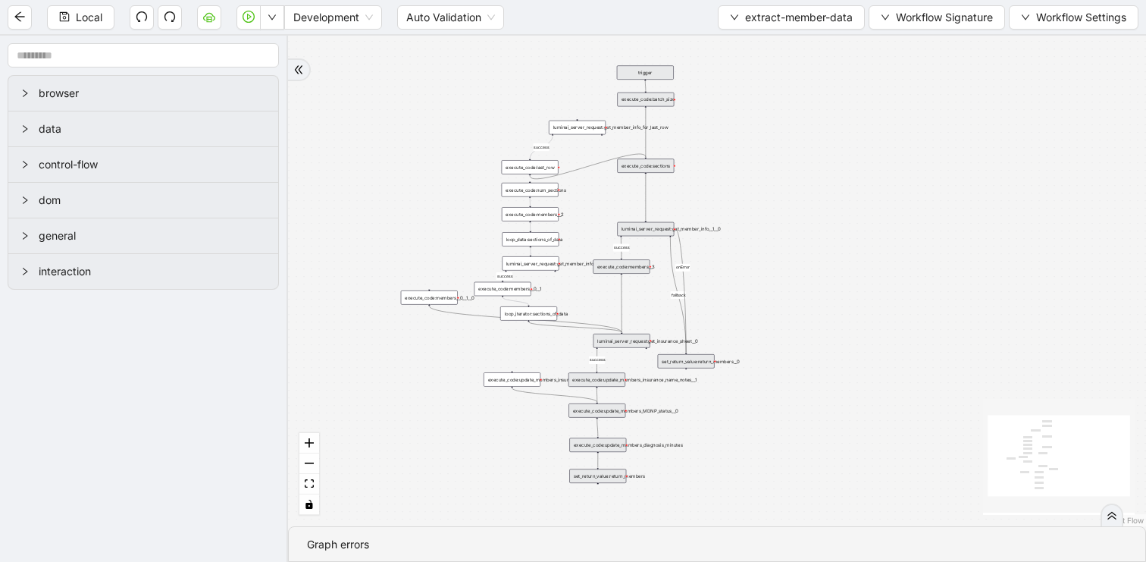
drag, startPoint x: 619, startPoint y: 277, endPoint x: 633, endPoint y: 277, distance: 13.6
click at [633, 277] on div "success success fallback success success onError trigger set_return_value:retur…" at bounding box center [717, 281] width 858 height 490
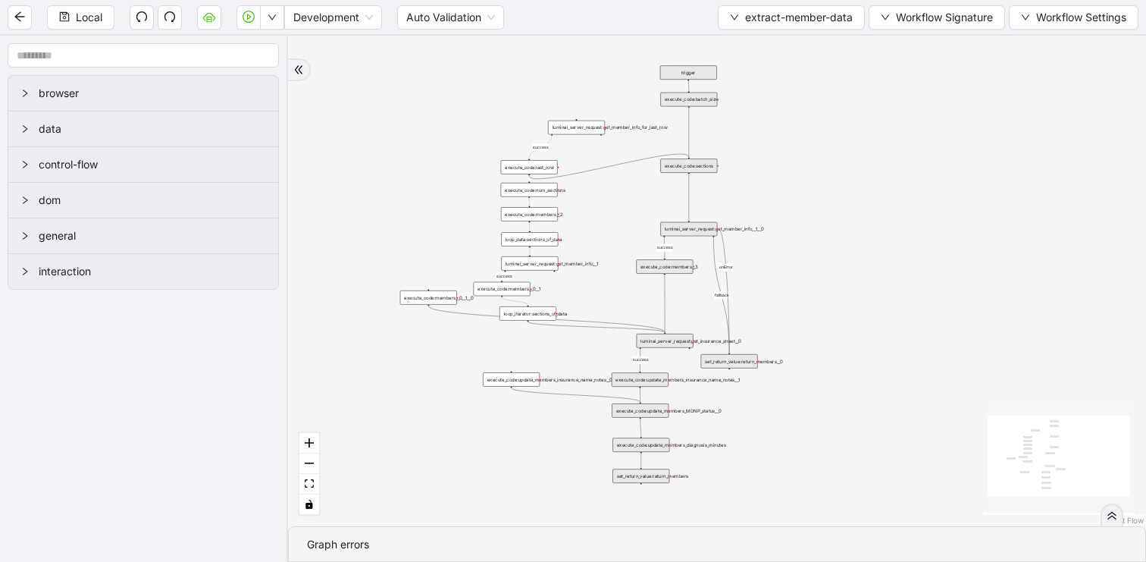
drag, startPoint x: 631, startPoint y: 265, endPoint x: 675, endPoint y: 265, distance: 44.0
click at [675, 265] on div "execute_code:members__3" at bounding box center [664, 266] width 57 height 14
click at [844, 224] on div "success success fallback success success onError trigger set_return_value:retur…" at bounding box center [717, 281] width 858 height 490
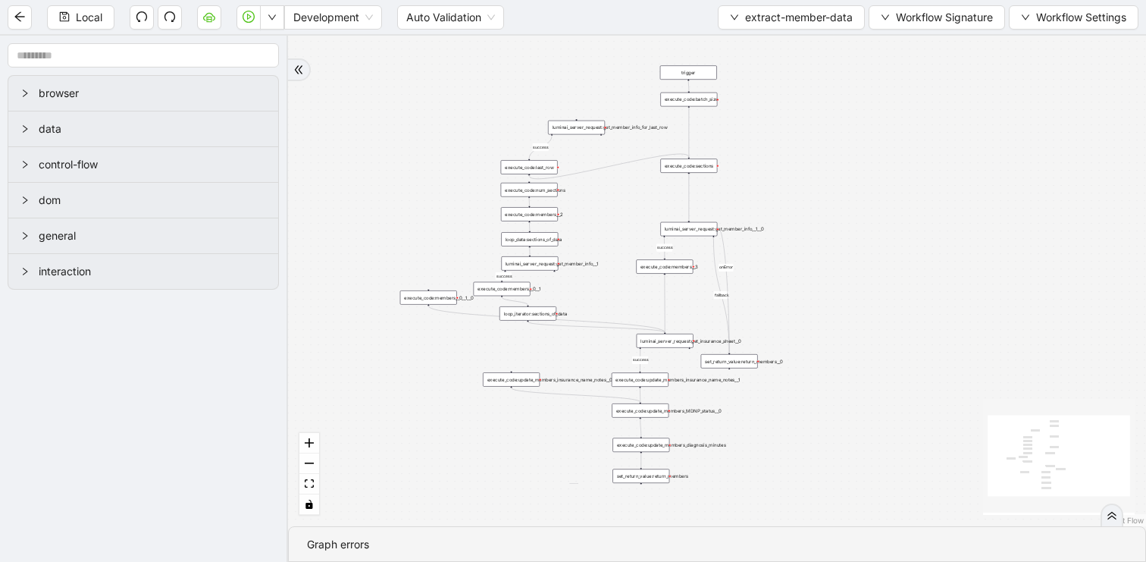
click at [642, 249] on div "success success fallback success success onError trigger set_return_value:retur…" at bounding box center [717, 281] width 858 height 490
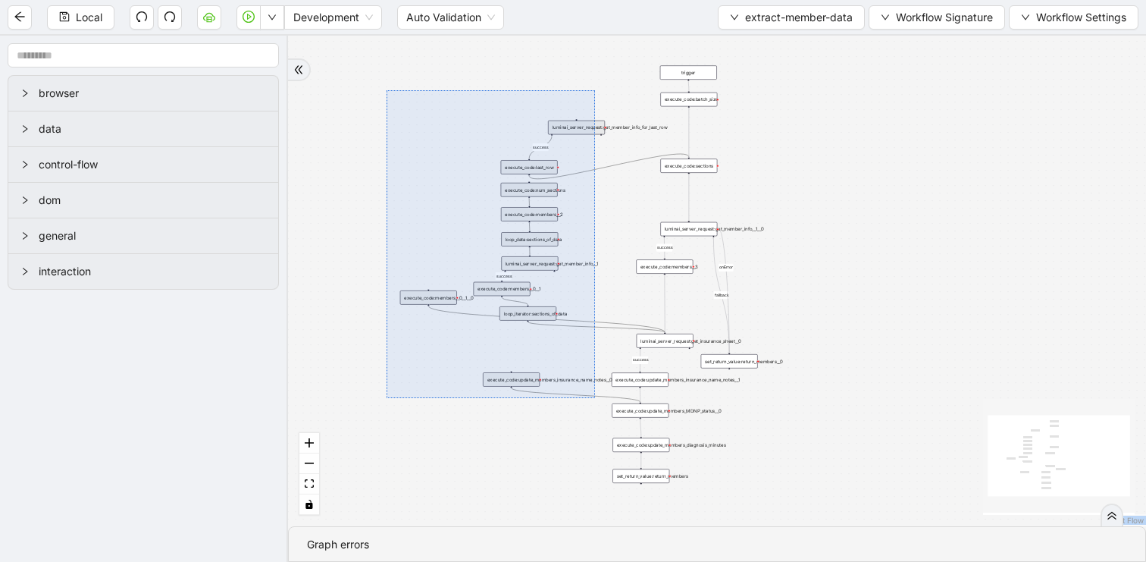
drag, startPoint x: 386, startPoint y: 90, endPoint x: 595, endPoint y: 398, distance: 372.1
click at [595, 398] on div "success success fallback success success onError trigger set_return_value:retur…" at bounding box center [717, 281] width 858 height 490
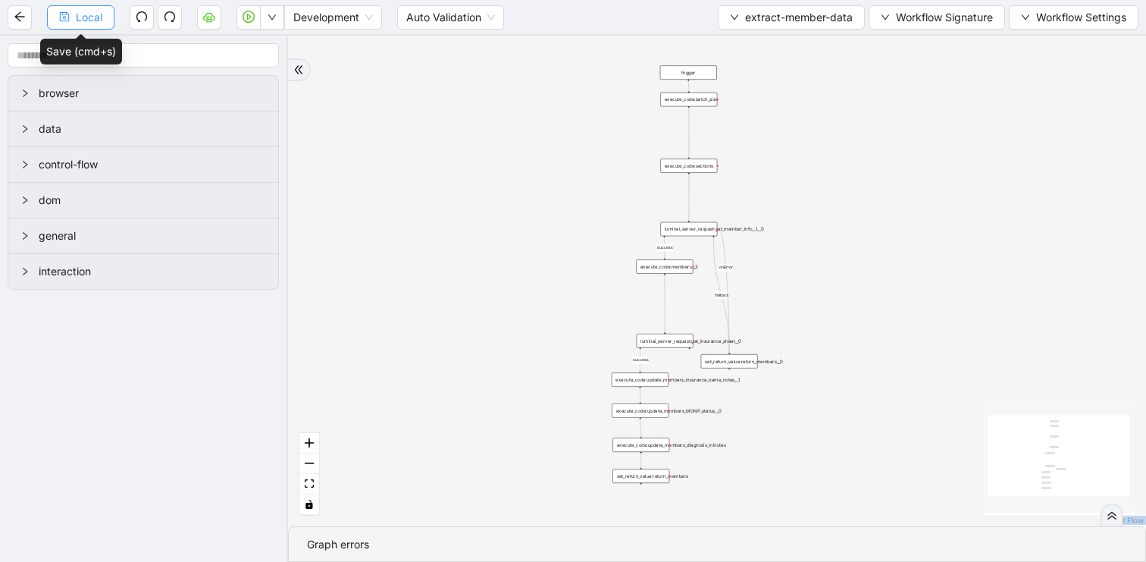
click at [99, 20] on span "Local" at bounding box center [89, 17] width 27 height 17
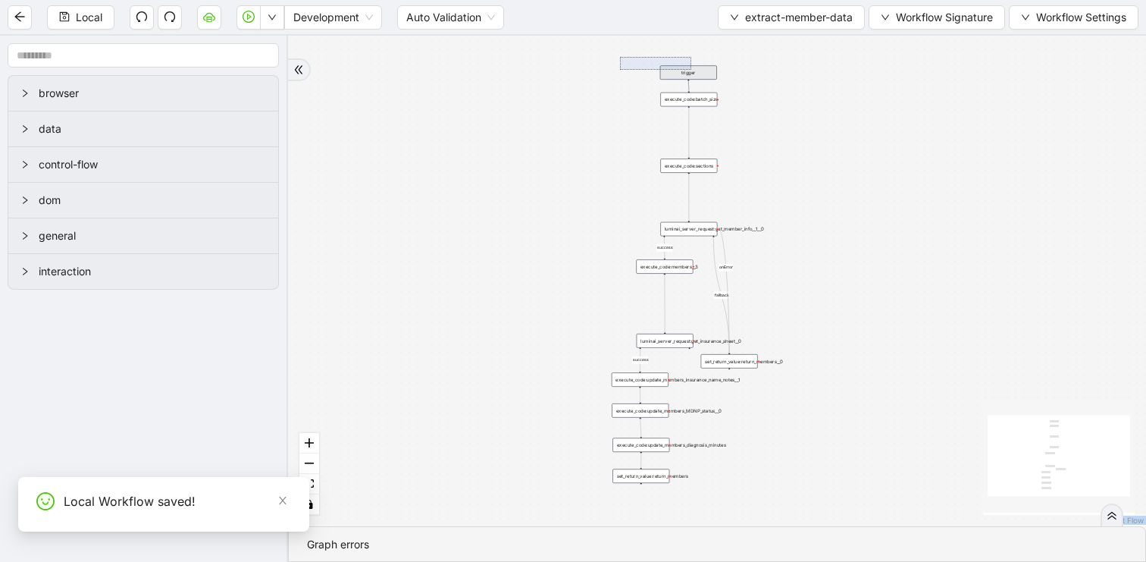
drag, startPoint x: 620, startPoint y: 57, endPoint x: 772, endPoint y: 94, distance: 156.8
click at [772, 94] on div "fallback success success onError trigger set_return_value:return_members execut…" at bounding box center [717, 281] width 858 height 490
drag, startPoint x: 690, startPoint y: 73, endPoint x: 690, endPoint y: 108, distance: 35.6
click at [690, 108] on div at bounding box center [689, 121] width 58 height 41
click at [638, 95] on div "fallback success success onError trigger set_return_value:return_members execut…" at bounding box center [717, 281] width 858 height 490
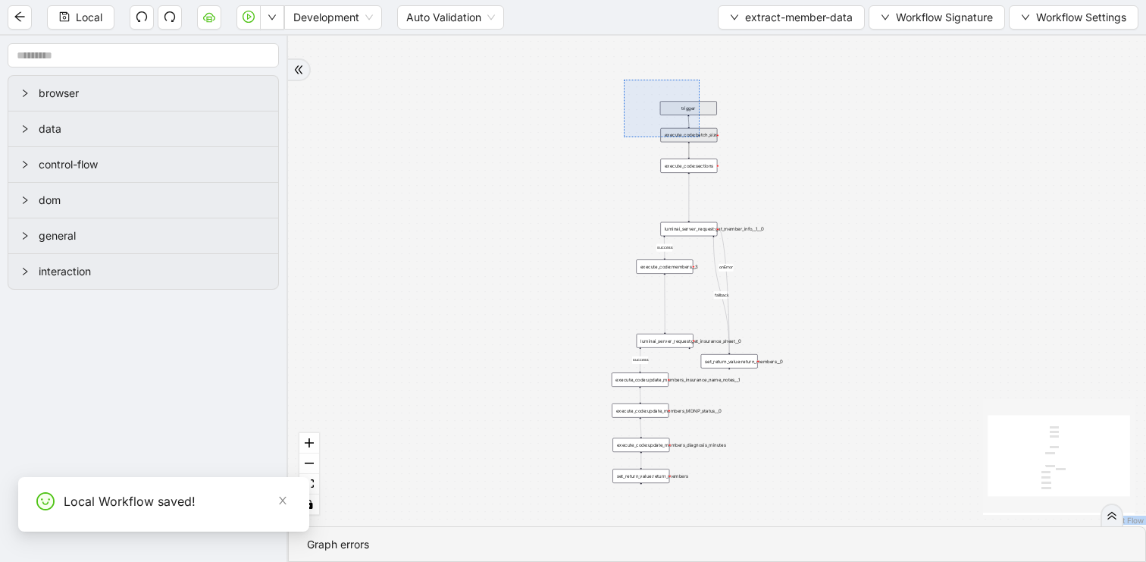
drag, startPoint x: 624, startPoint y: 80, endPoint x: 775, endPoint y: 205, distance: 197.0
click at [775, 205] on div "fallback success success onError trigger set_return_value:return_members execut…" at bounding box center [717, 281] width 858 height 490
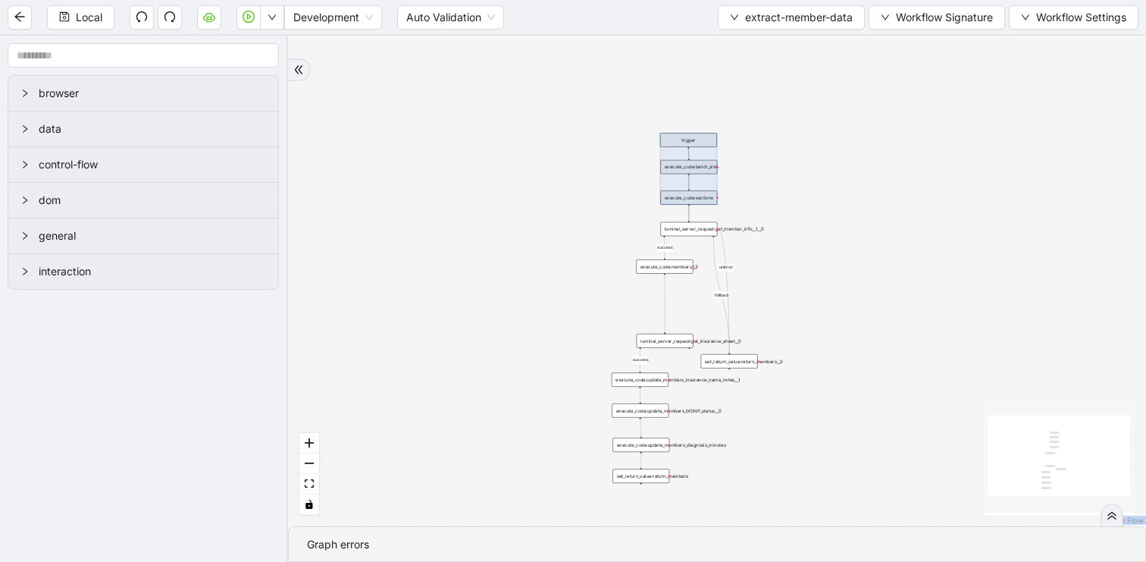
drag, startPoint x: 687, startPoint y: 121, endPoint x: 687, endPoint y: 155, distance: 33.3
click at [687, 155] on div at bounding box center [689, 168] width 58 height 71
click at [586, 209] on div "fallback success success onError trigger set_return_value:return_members execut…" at bounding box center [717, 281] width 858 height 490
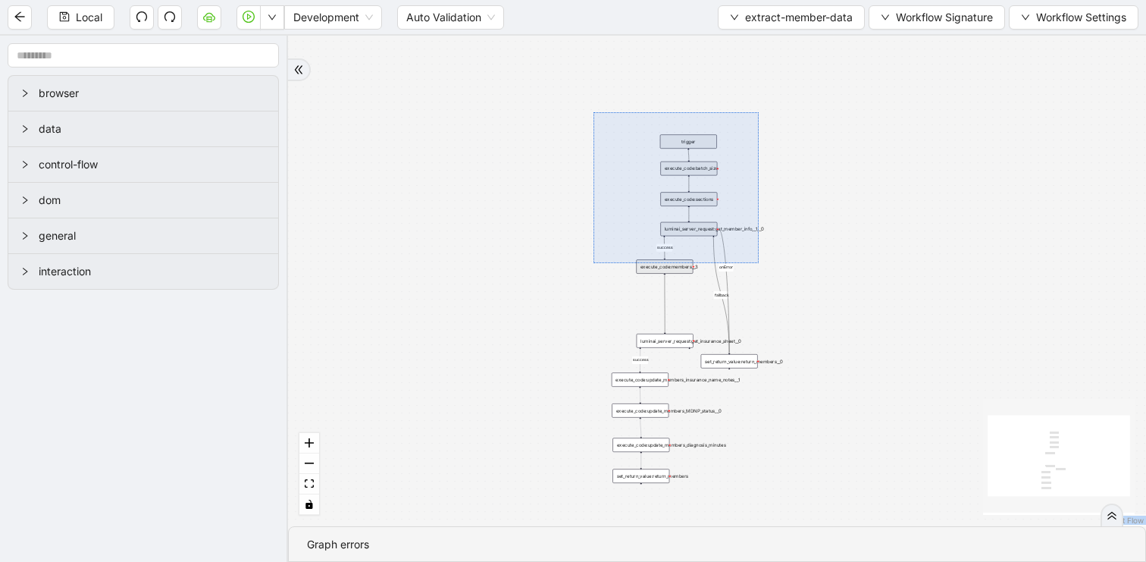
drag, startPoint x: 593, startPoint y: 112, endPoint x: 759, endPoint y: 273, distance: 231.0
click at [759, 273] on div "fallback success success onError trigger set_return_value:return_members execut…" at bounding box center [717, 281] width 858 height 490
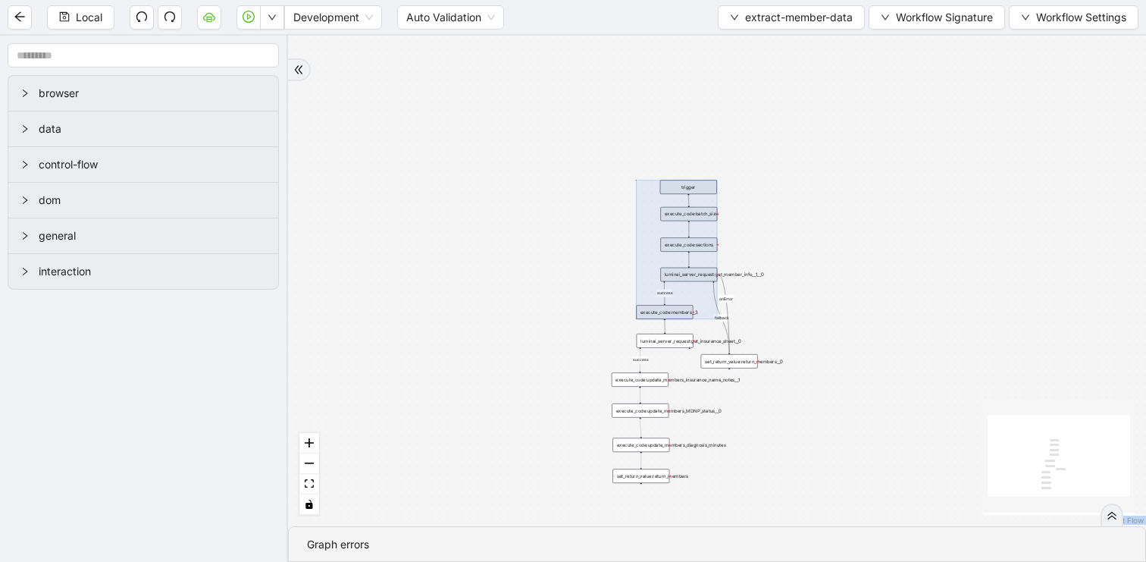
drag, startPoint x: 683, startPoint y: 180, endPoint x: 683, endPoint y: 226, distance: 45.5
click at [683, 226] on div at bounding box center [676, 249] width 81 height 139
click at [844, 368] on div "fallback success success onError trigger set_return_value:return_members execut…" at bounding box center [717, 281] width 858 height 490
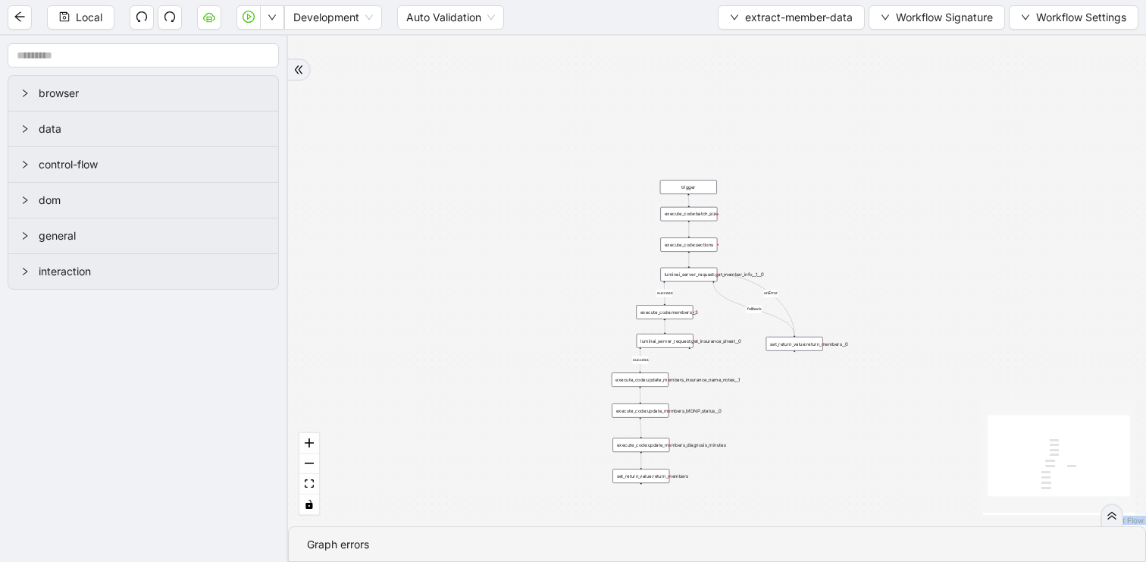
drag, startPoint x: 747, startPoint y: 363, endPoint x: 808, endPoint y: 349, distance: 62.1
click at [808, 349] on div "set_return_value:return_members__0" at bounding box center [794, 344] width 57 height 14
click at [88, 13] on span "Local" at bounding box center [89, 17] width 27 height 17
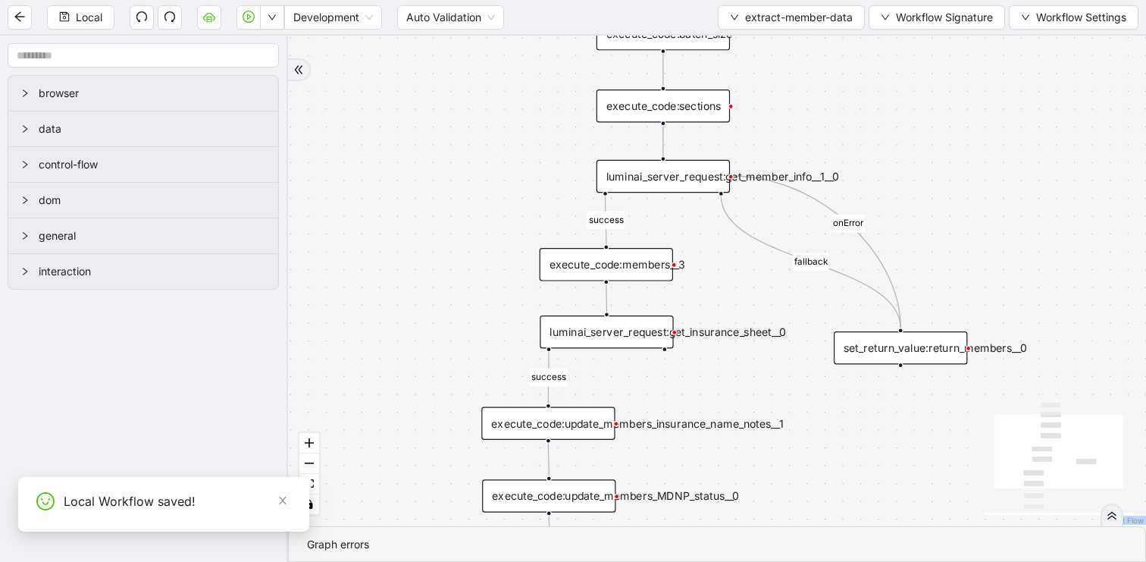
drag, startPoint x: 738, startPoint y: 405, endPoint x: 729, endPoint y: 215, distance: 190.4
click at [729, 215] on div "fallback success success onError trigger set_return_value:return_members execut…" at bounding box center [717, 281] width 858 height 490
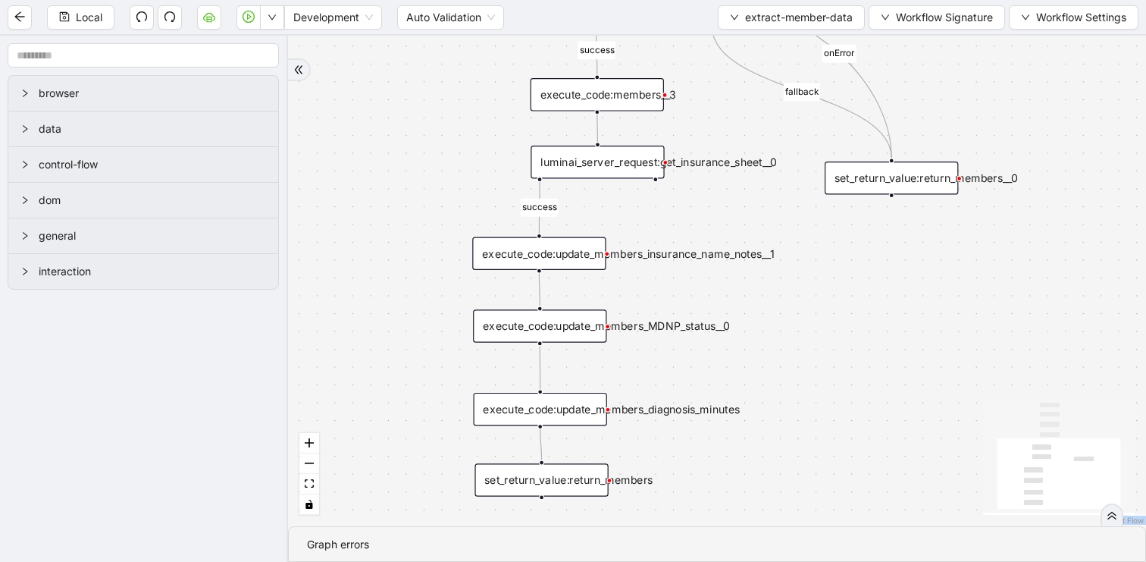
click at [553, 405] on div "execute_code:update_members_diagnosis_minutes" at bounding box center [540, 409] width 133 height 33
click at [91, 18] on span "Local" at bounding box center [89, 17] width 27 height 17
click at [582, 256] on div "execute_code:update_members_insurance_name_notes__1" at bounding box center [538, 253] width 133 height 33
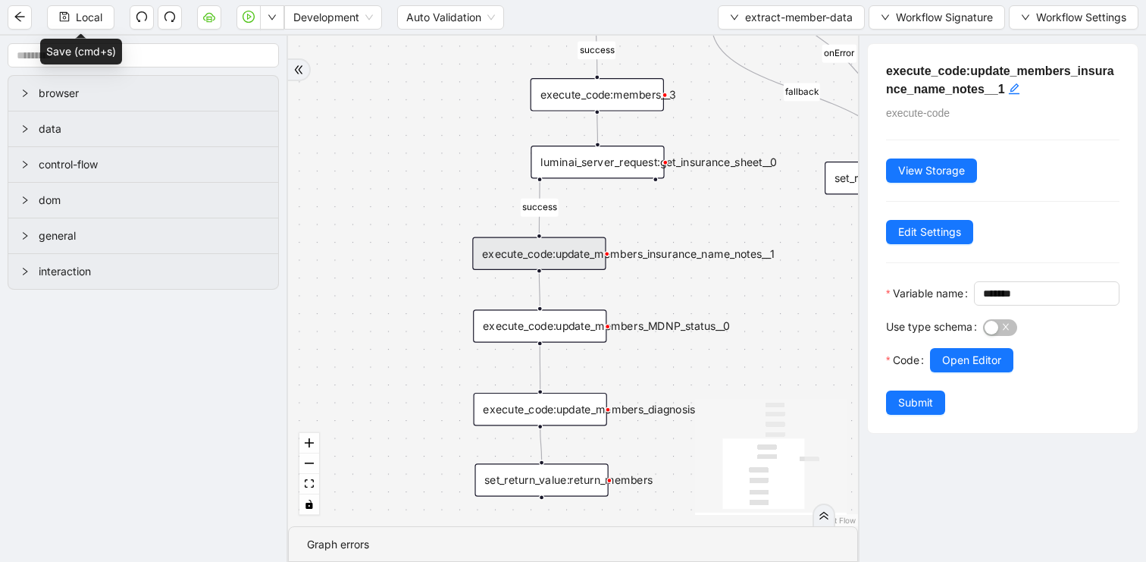
click at [991, 390] on div at bounding box center [1024, 381] width 189 height 18
click at [713, 207] on div "fallback success success onError trigger set_return_value:return_members execut…" at bounding box center [573, 281] width 570 height 490
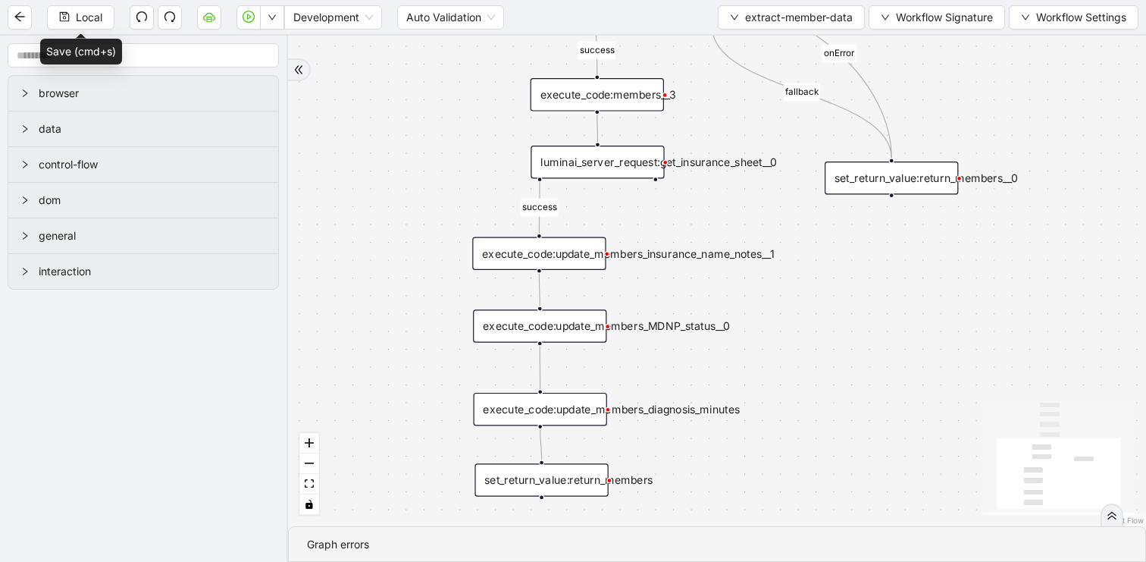
click at [648, 107] on div "execute_code:members__3" at bounding box center [597, 94] width 133 height 33
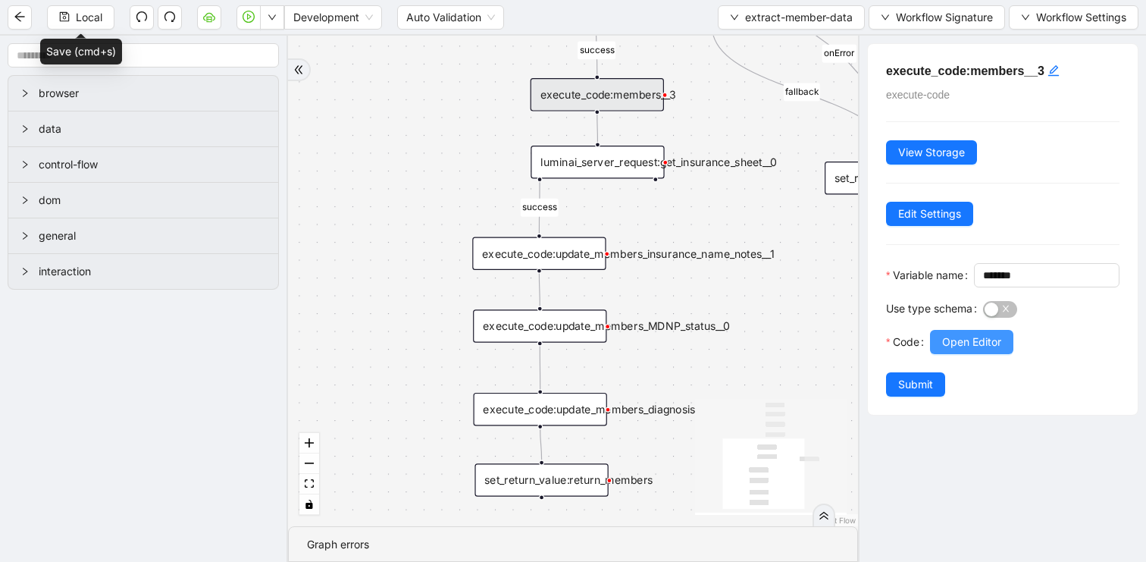
click at [961, 354] on button "Open Editor" at bounding box center [971, 342] width 83 height 24
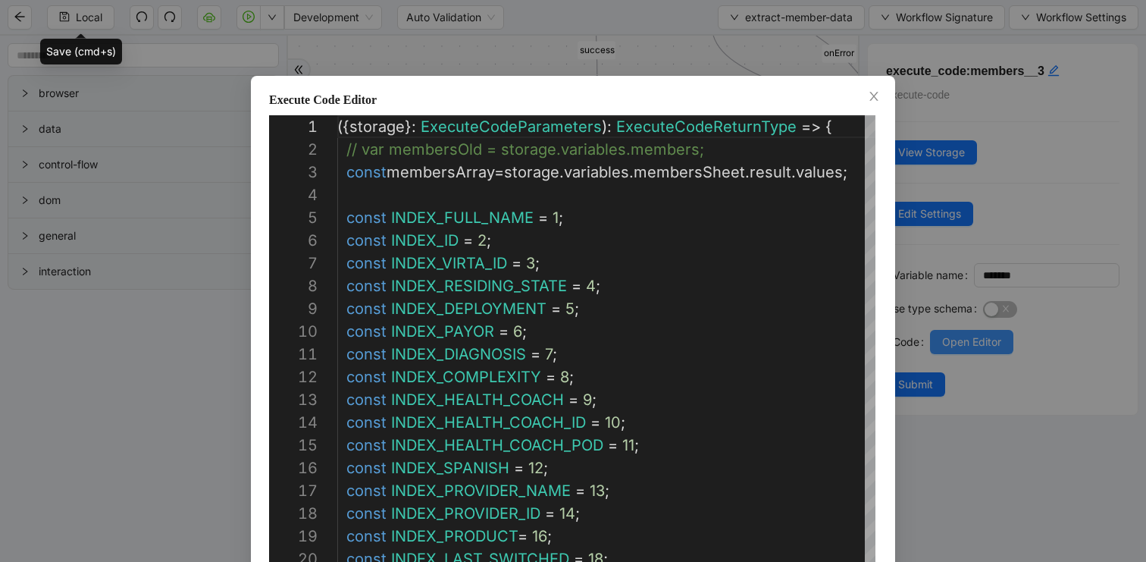
scroll to position [227, 0]
type textarea "**********"
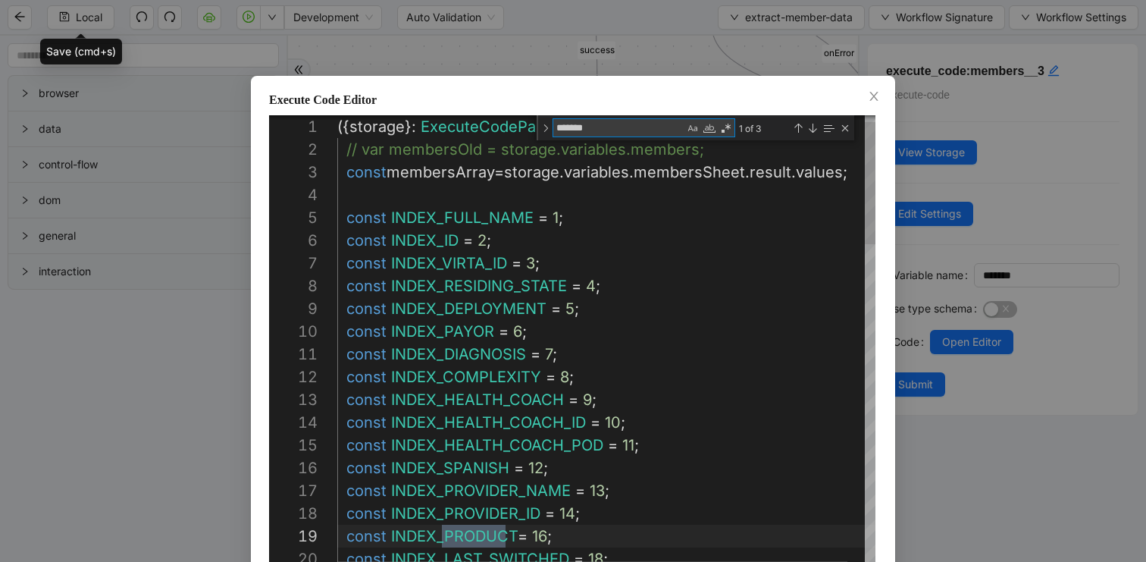
scroll to position [227, 178]
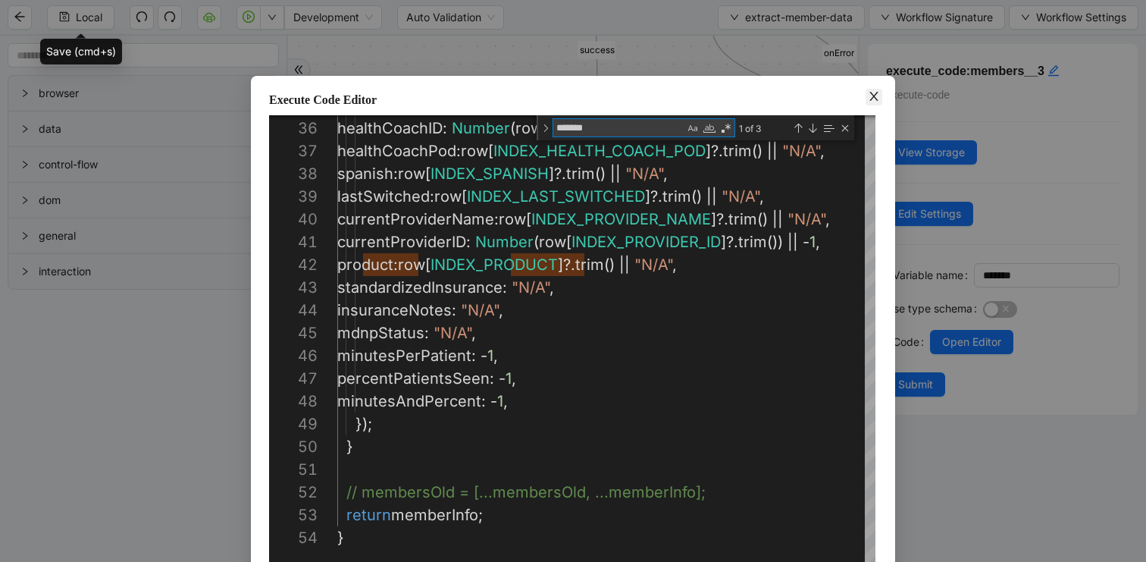
type textarea "*******"
click at [872, 102] on span "Close" at bounding box center [874, 97] width 17 height 17
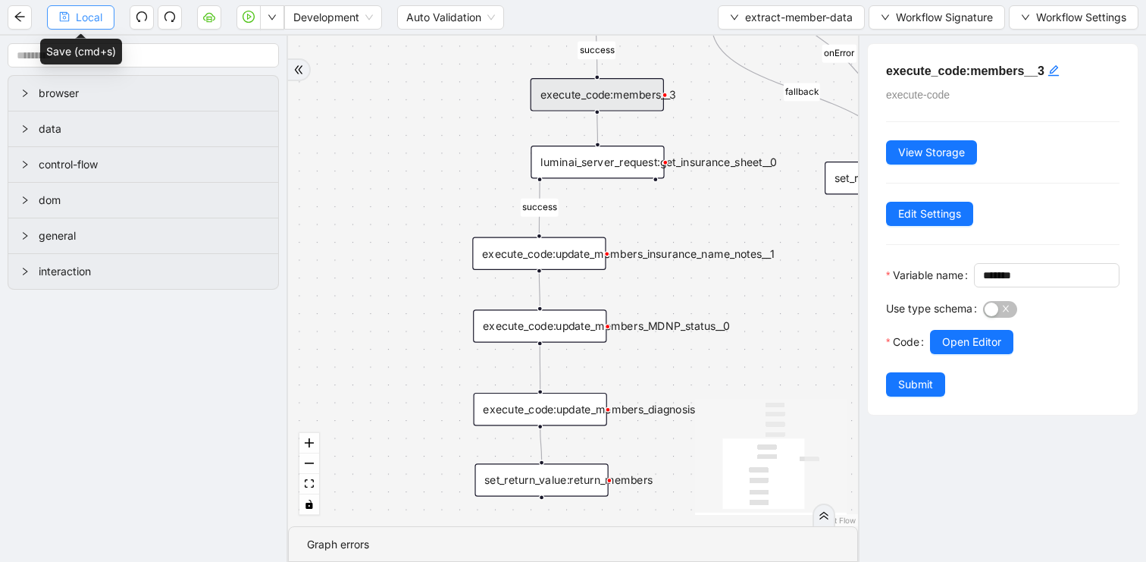
click at [79, 20] on span "Local" at bounding box center [89, 17] width 27 height 17
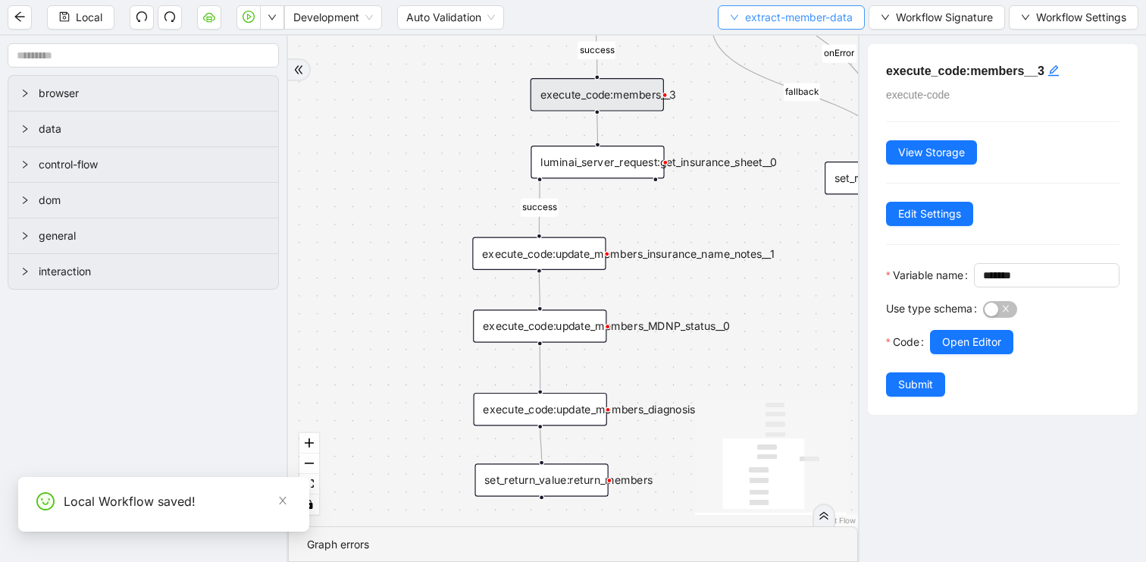
click at [765, 20] on span "extract-member-data" at bounding box center [799, 17] width 108 height 17
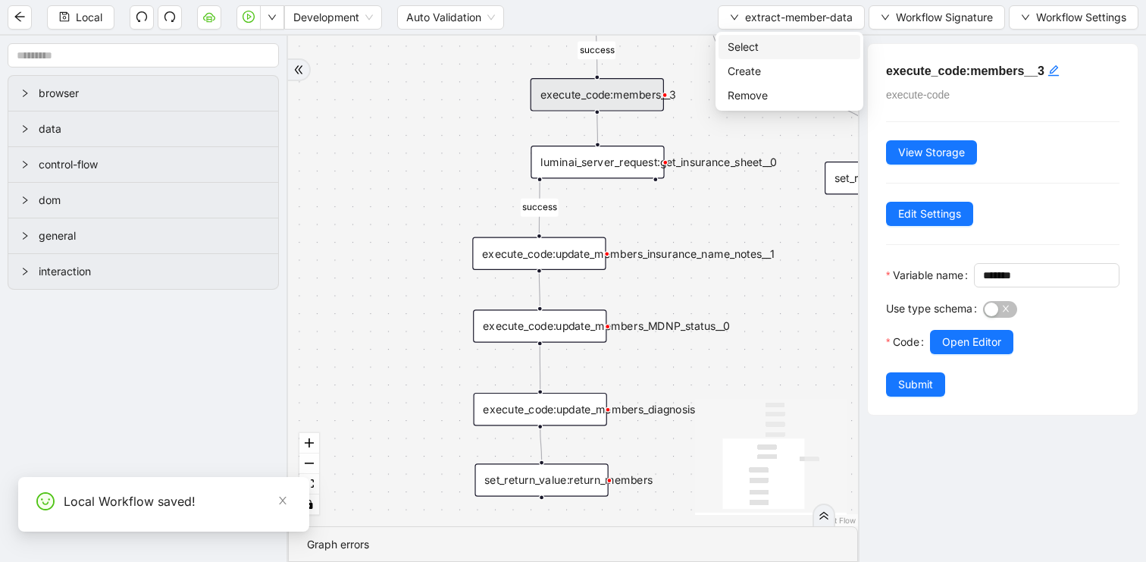
click at [755, 41] on span "Select" at bounding box center [790, 47] width 124 height 17
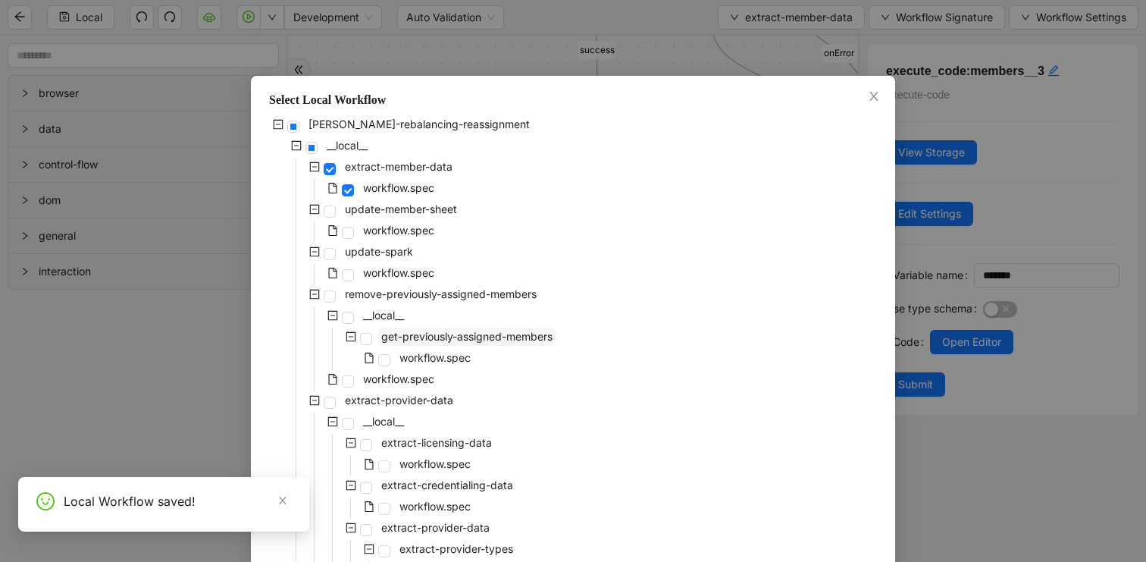
scroll to position [490, 0]
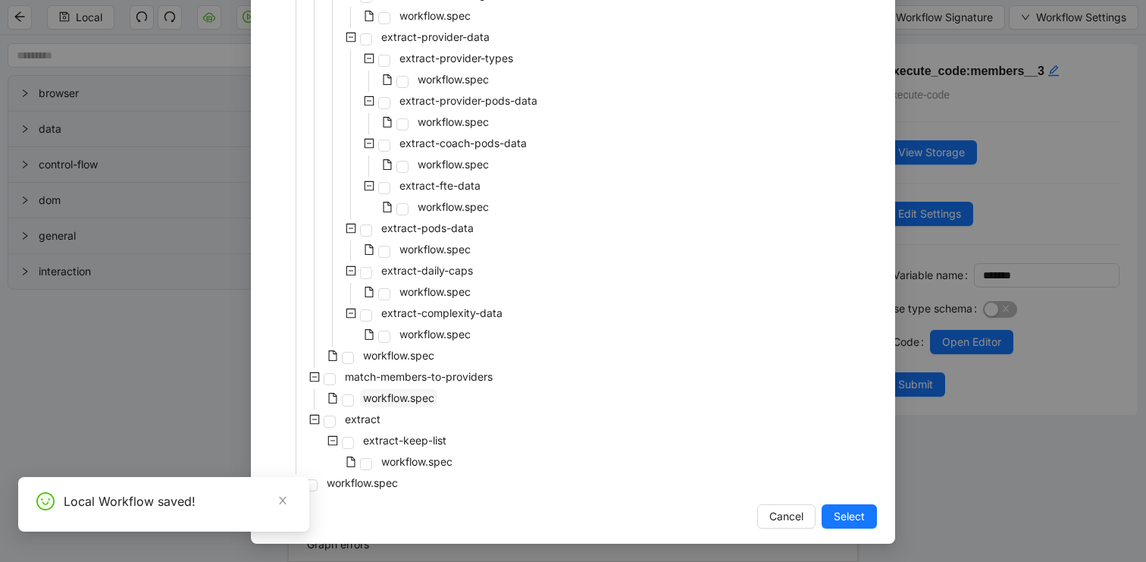
click at [414, 405] on span "workflow.spec" at bounding box center [398, 398] width 77 height 18
click at [848, 518] on span "Select" at bounding box center [849, 516] width 31 height 17
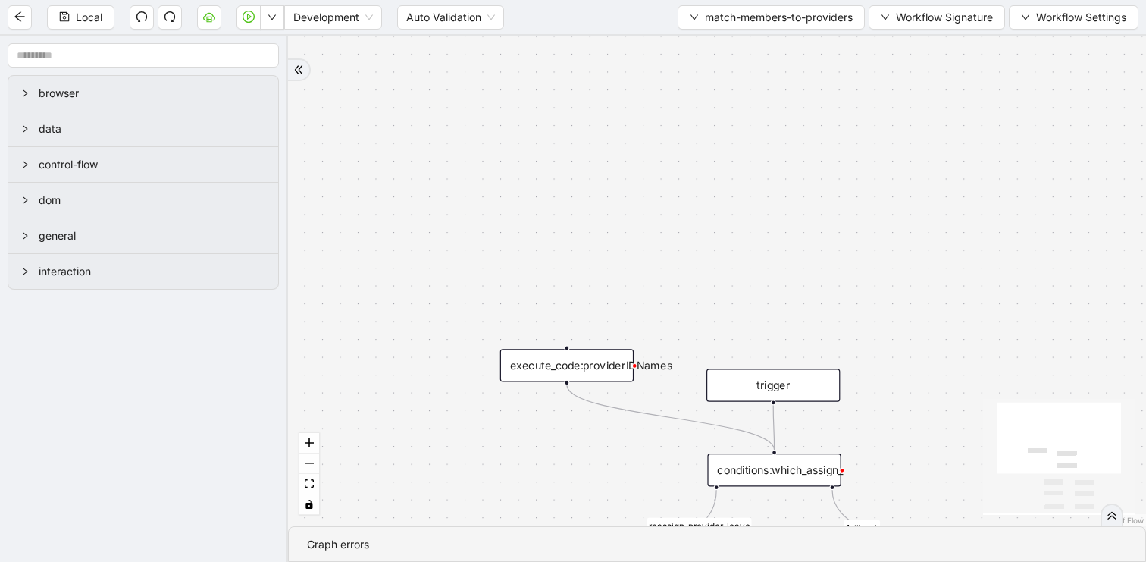
drag, startPoint x: 756, startPoint y: 377, endPoint x: 543, endPoint y: 104, distance: 346.6
click at [549, 112] on div "reassign_provider_leave fallback success success trigger set_return_value:match…" at bounding box center [717, 281] width 858 height 490
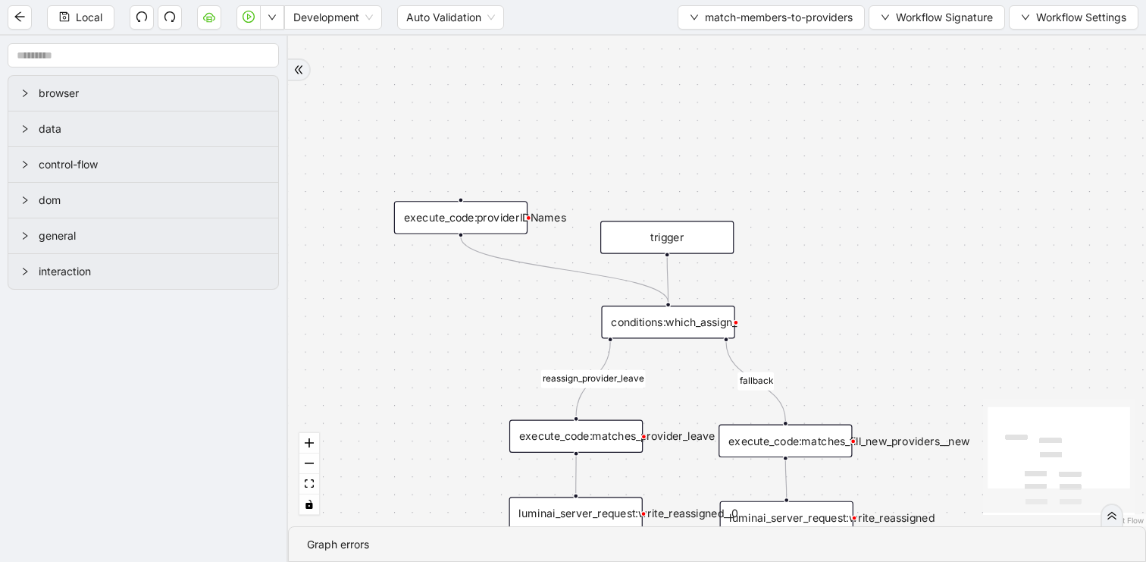
drag, startPoint x: 458, startPoint y: 414, endPoint x: 458, endPoint y: 116, distance: 297.8
click at [458, 116] on div "reassign_provider_leave fallback success success trigger set_return_value:match…" at bounding box center [717, 281] width 858 height 490
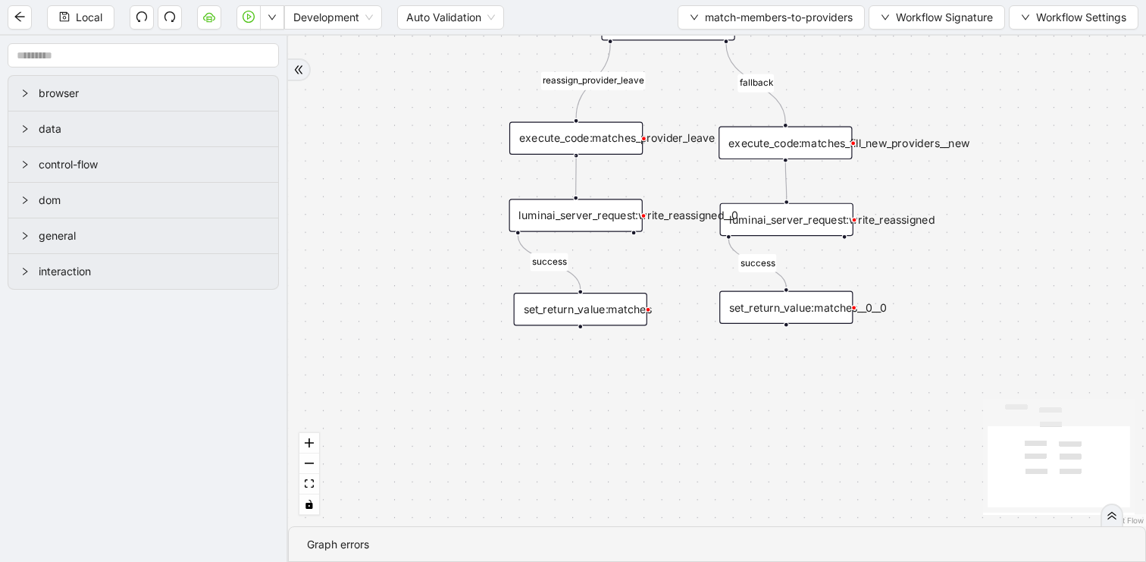
click at [574, 156] on div at bounding box center [576, 155] width 5 height 5
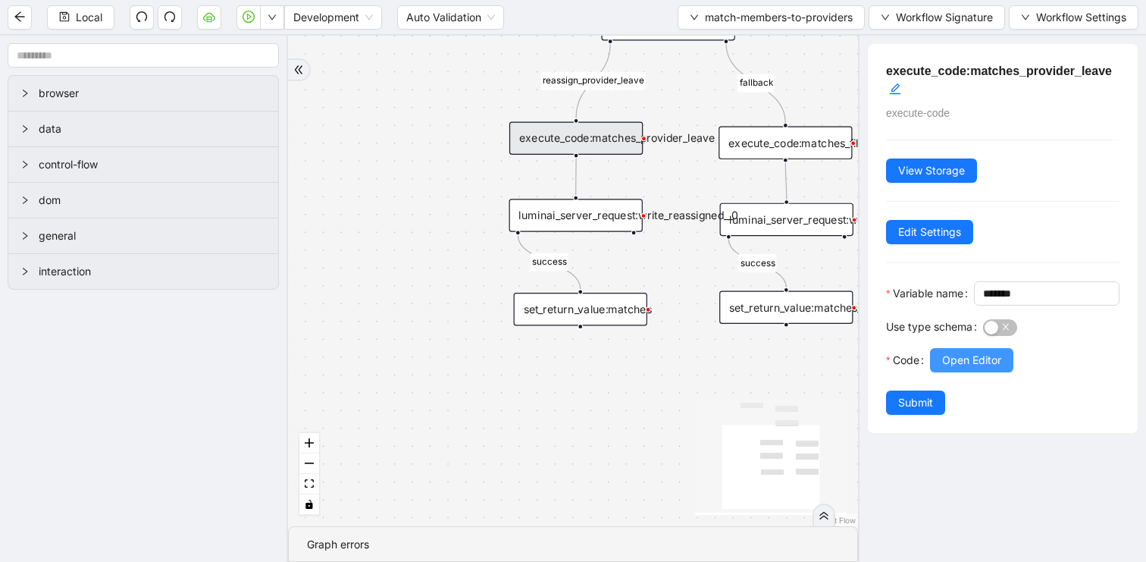
click at [966, 368] on span "Open Editor" at bounding box center [971, 360] width 59 height 17
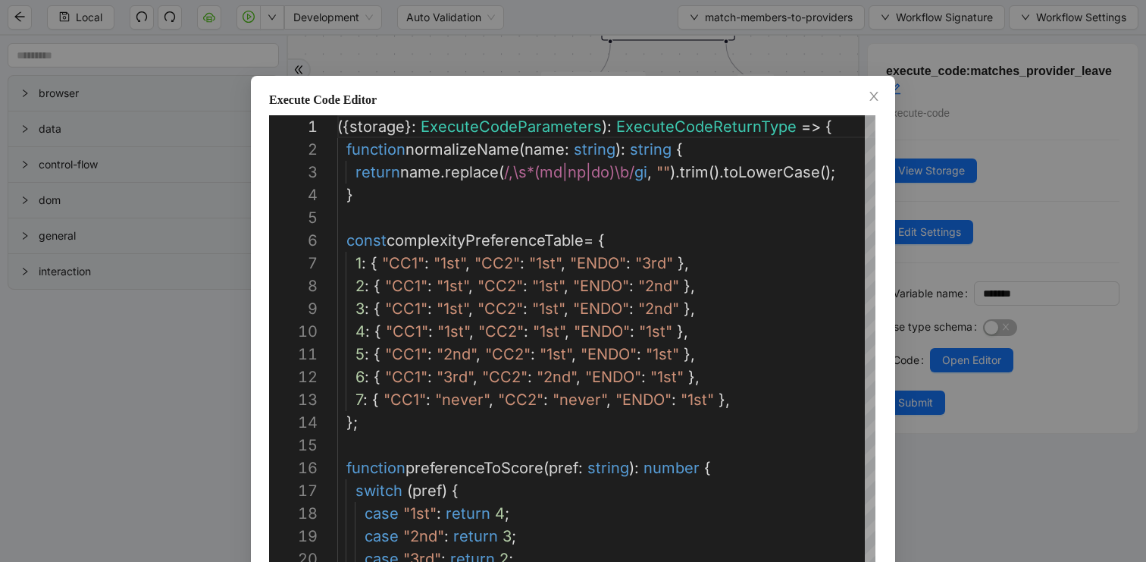
scroll to position [227, 0]
type textarea "**********"
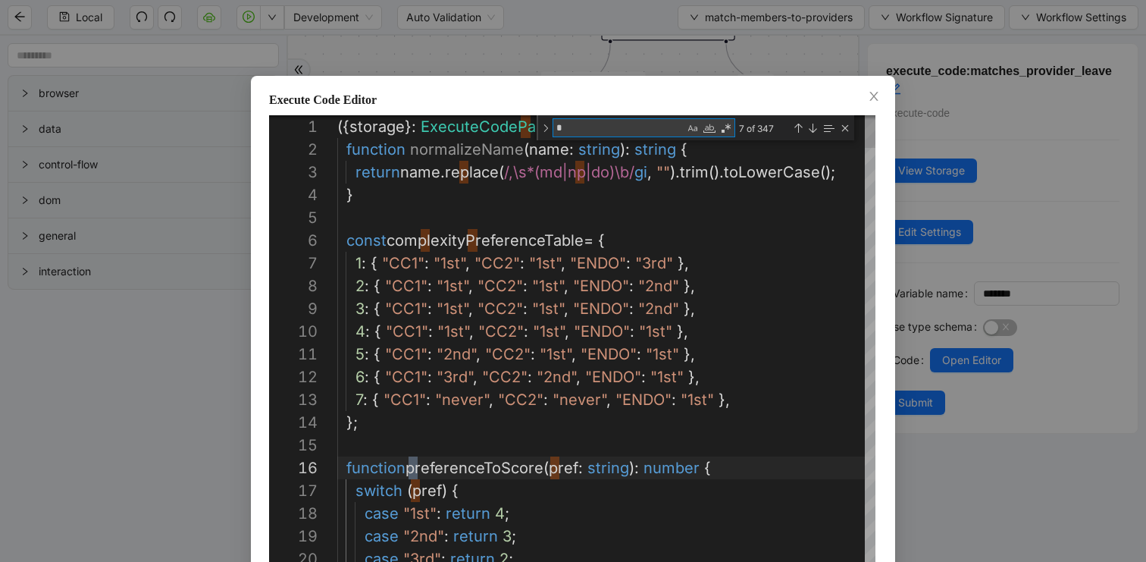
type textarea "**"
type textarea "**********"
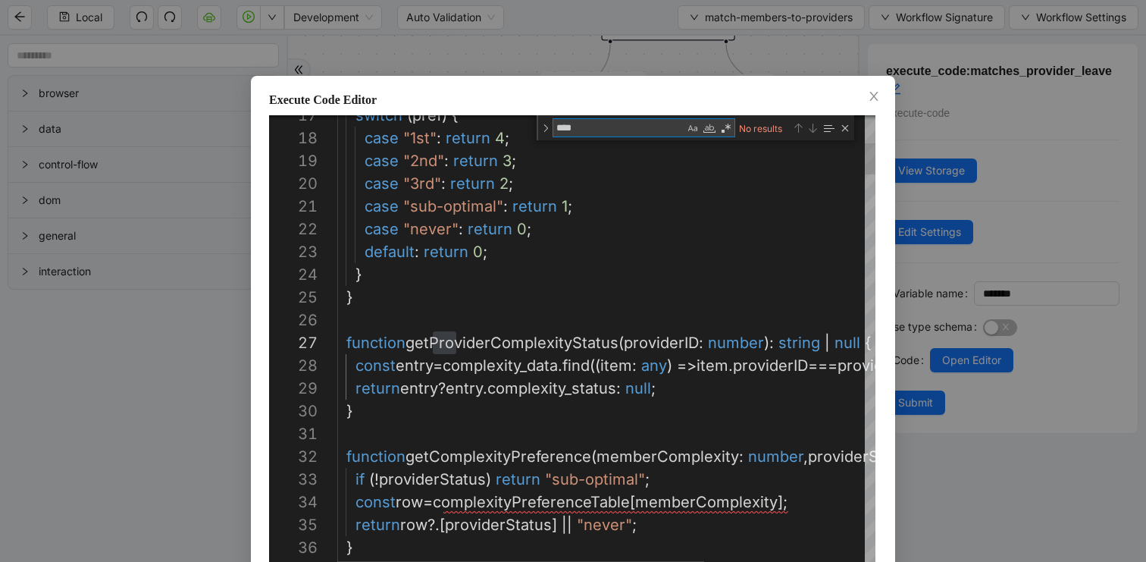
type textarea "***"
type textarea "**********"
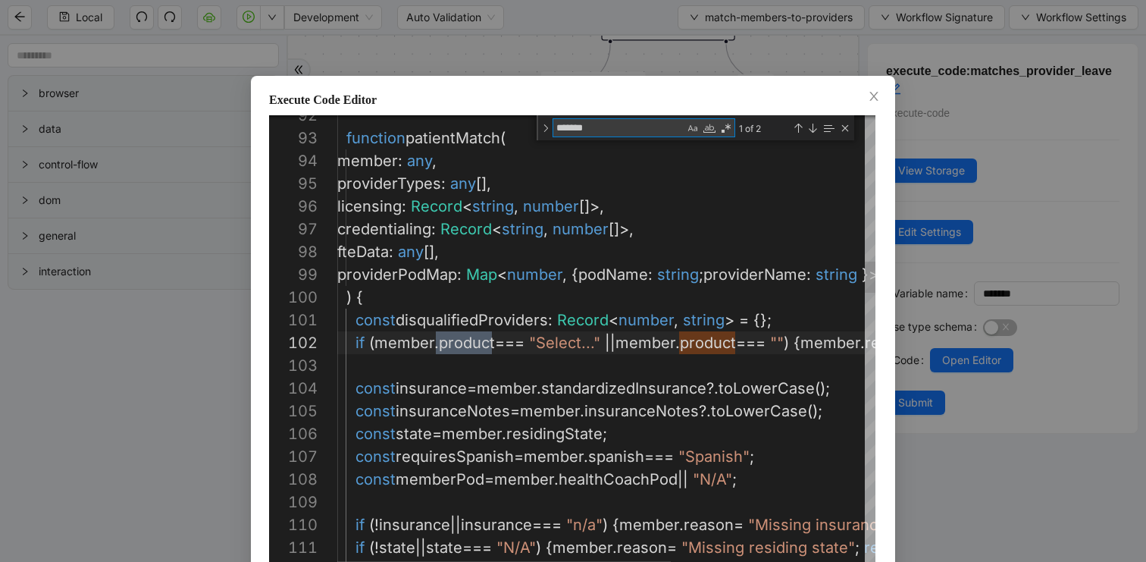
scroll to position [227, 154]
type textarea "*******"
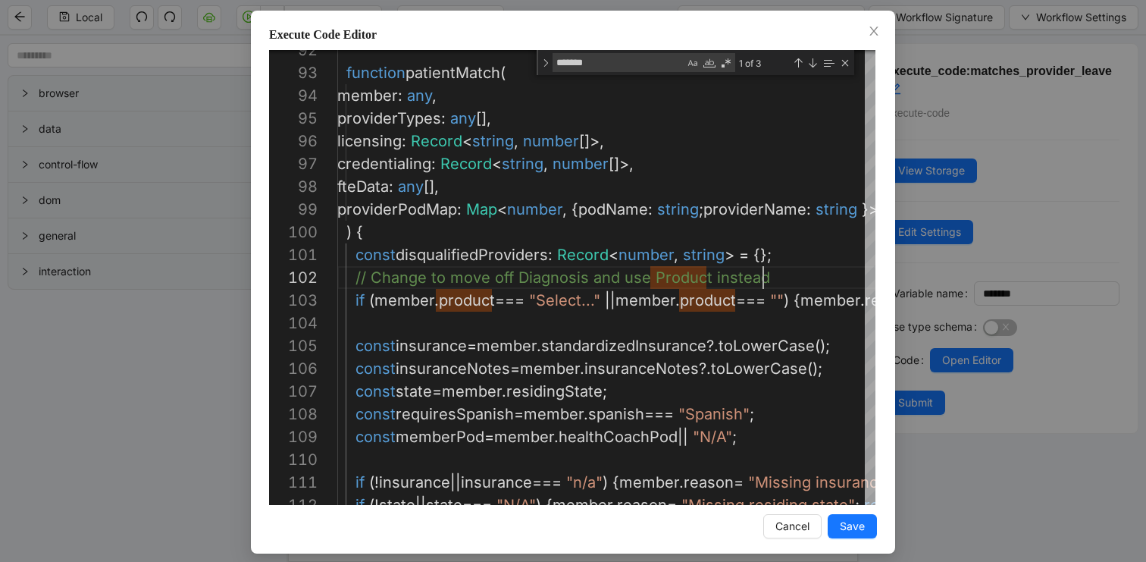
scroll to position [75, 0]
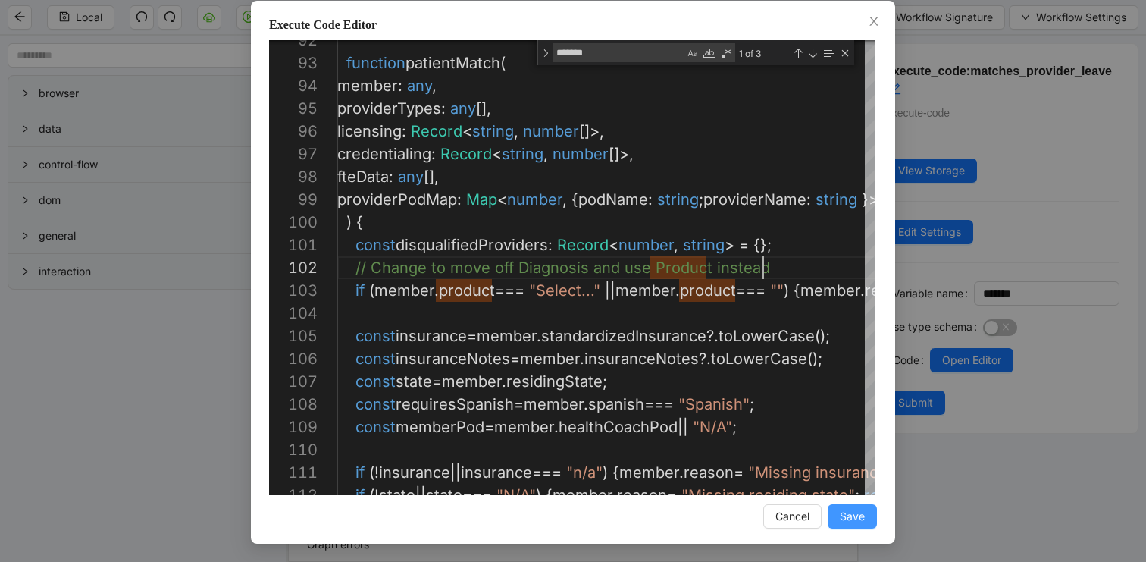
type textarea "**********"
click at [853, 515] on span "Save" at bounding box center [852, 516] width 25 height 17
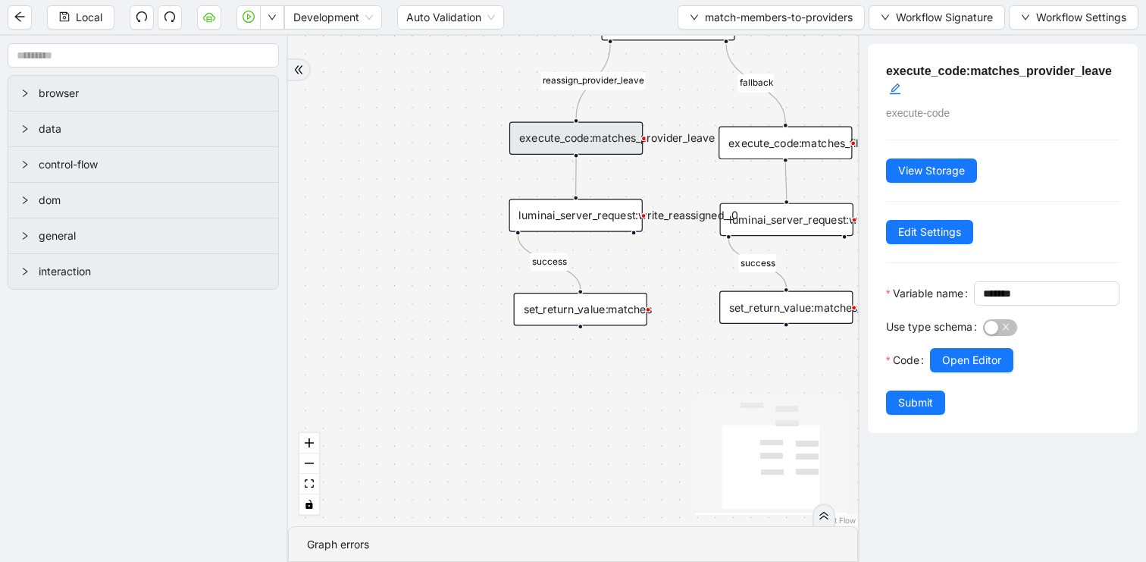
scroll to position [0, 0]
click at [916, 411] on span "Submit" at bounding box center [915, 402] width 35 height 17
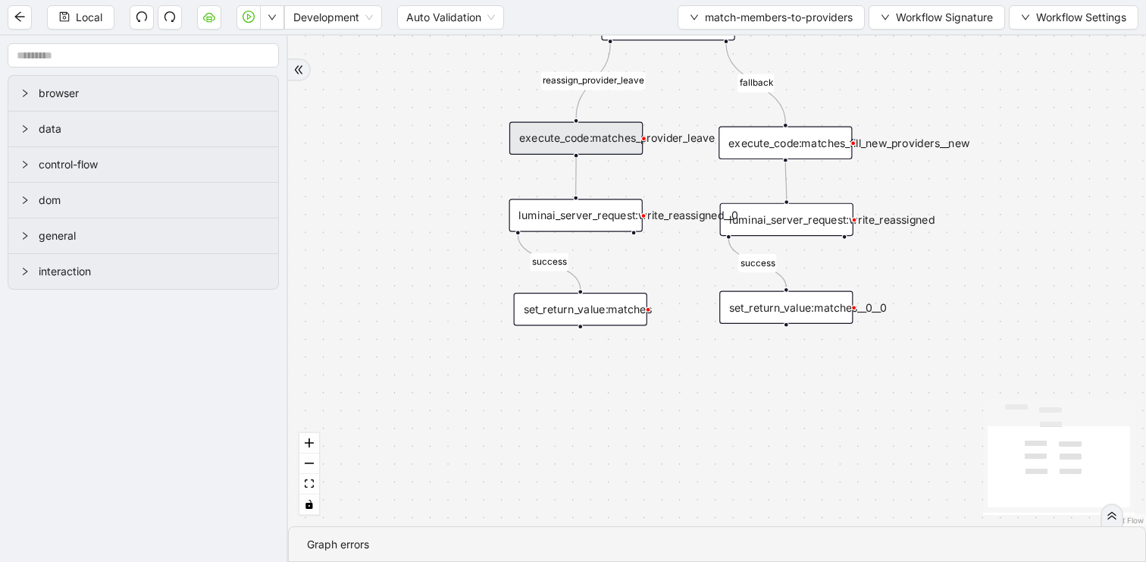
click at [797, 146] on div "execute_code:matches_fill_new_providers__new" at bounding box center [784, 143] width 133 height 33
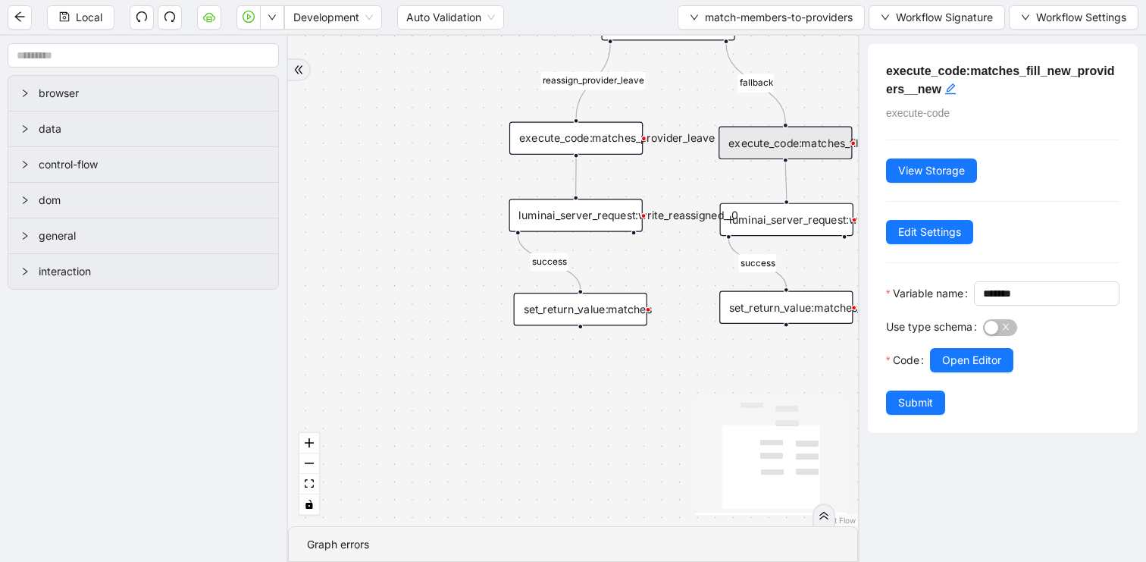
click at [591, 138] on div "execute_code:matches_provider_leave" at bounding box center [575, 137] width 133 height 33
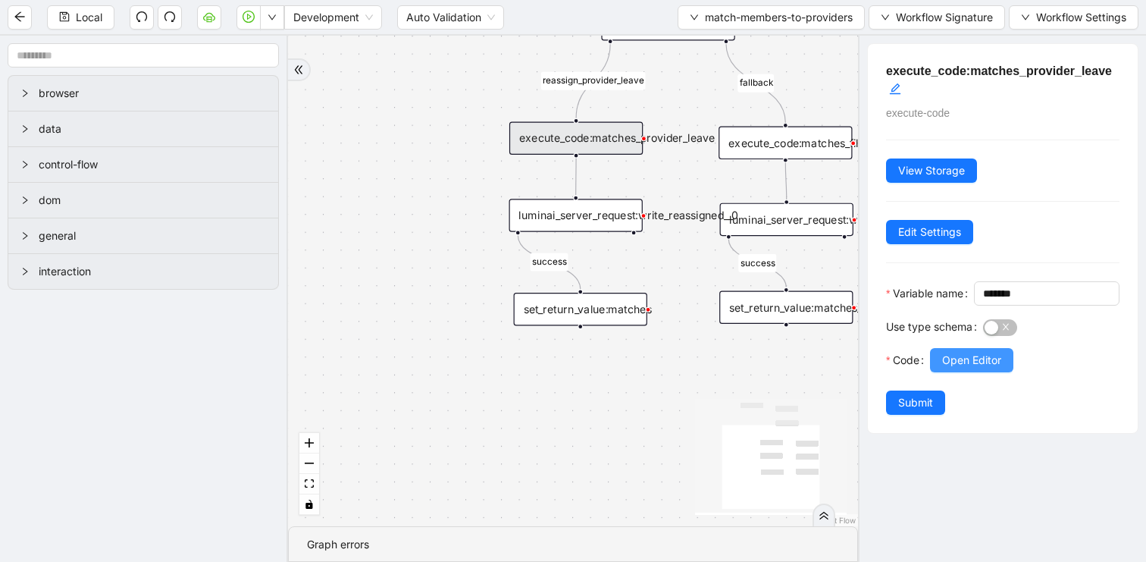
click at [952, 368] on span "Open Editor" at bounding box center [971, 360] width 59 height 17
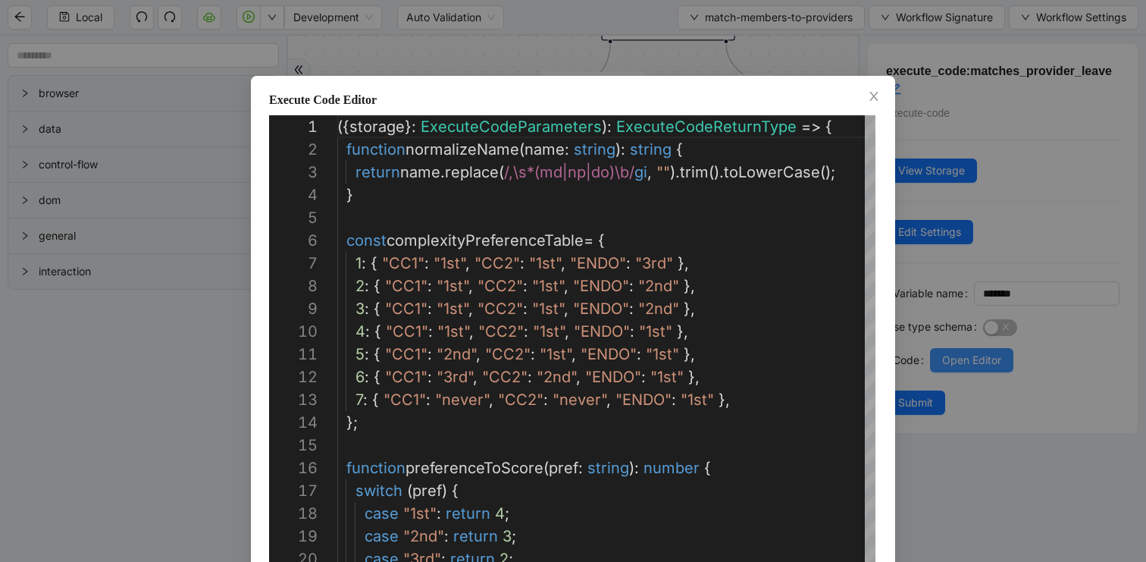
scroll to position [227, 0]
type textarea "**********"
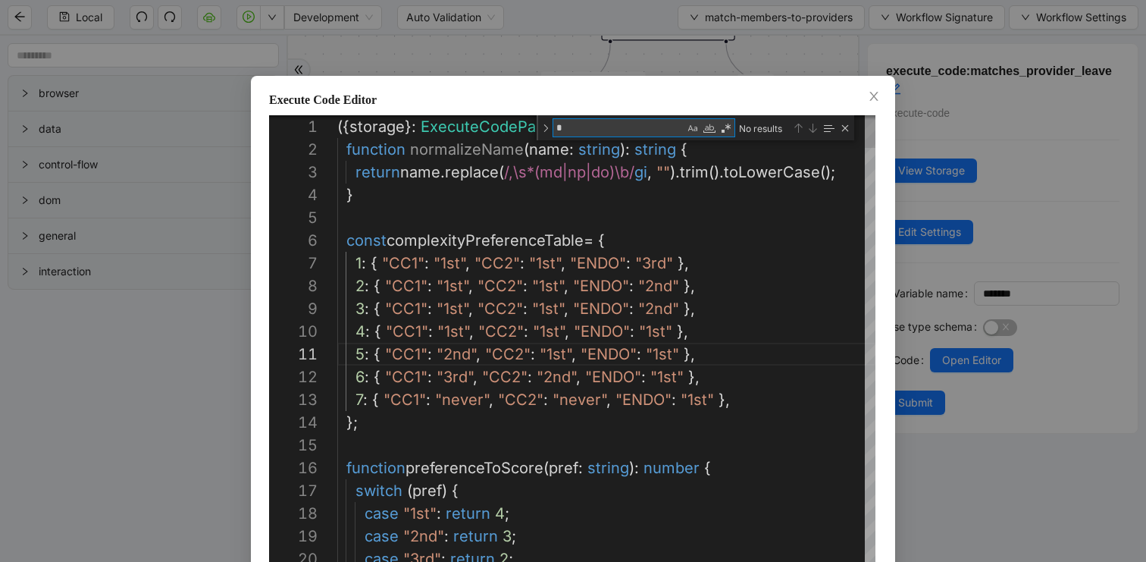
type textarea "**"
type textarea "**********"
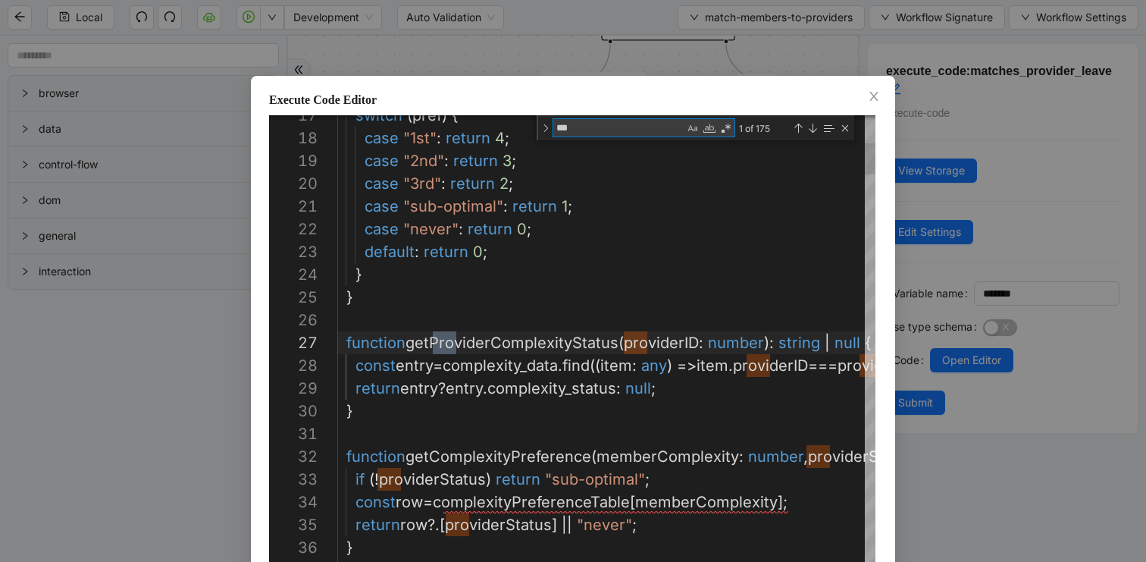
type textarea "****"
type textarea "**********"
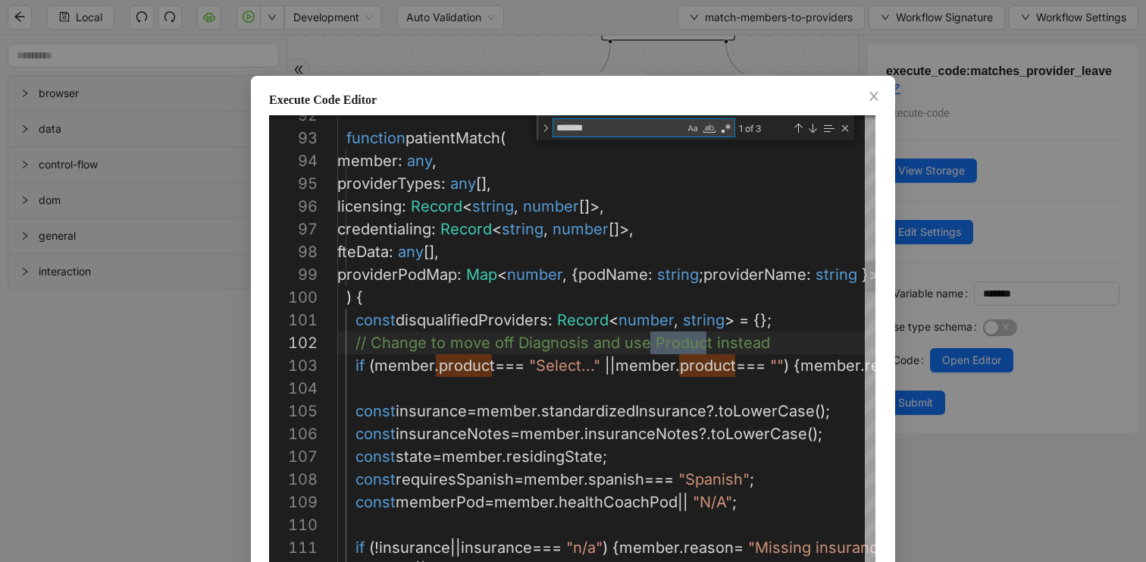
scroll to position [227, 369]
type textarea "*******"
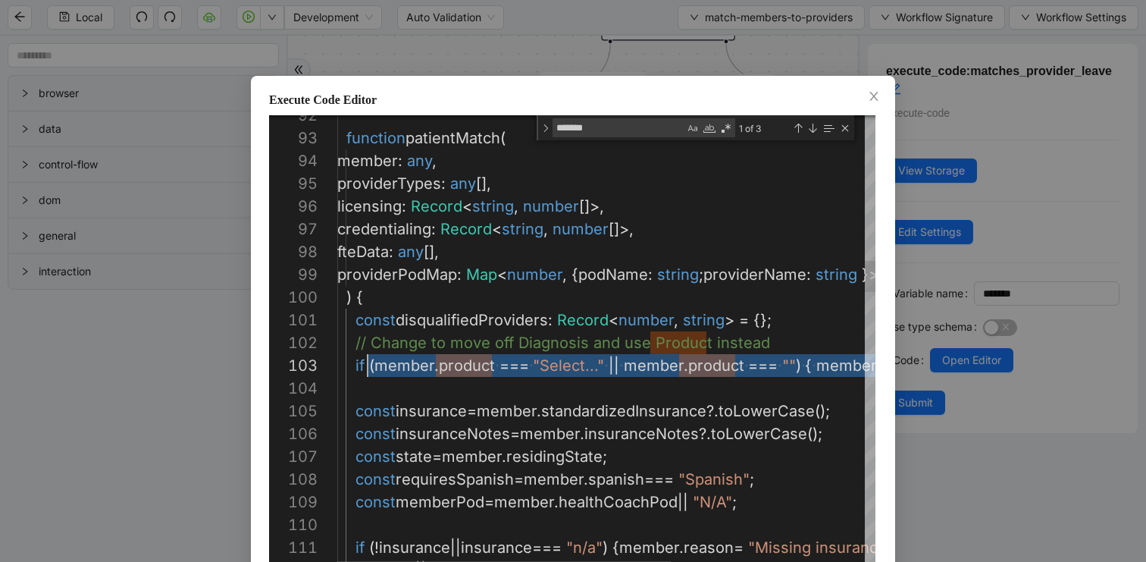
scroll to position [23, 0]
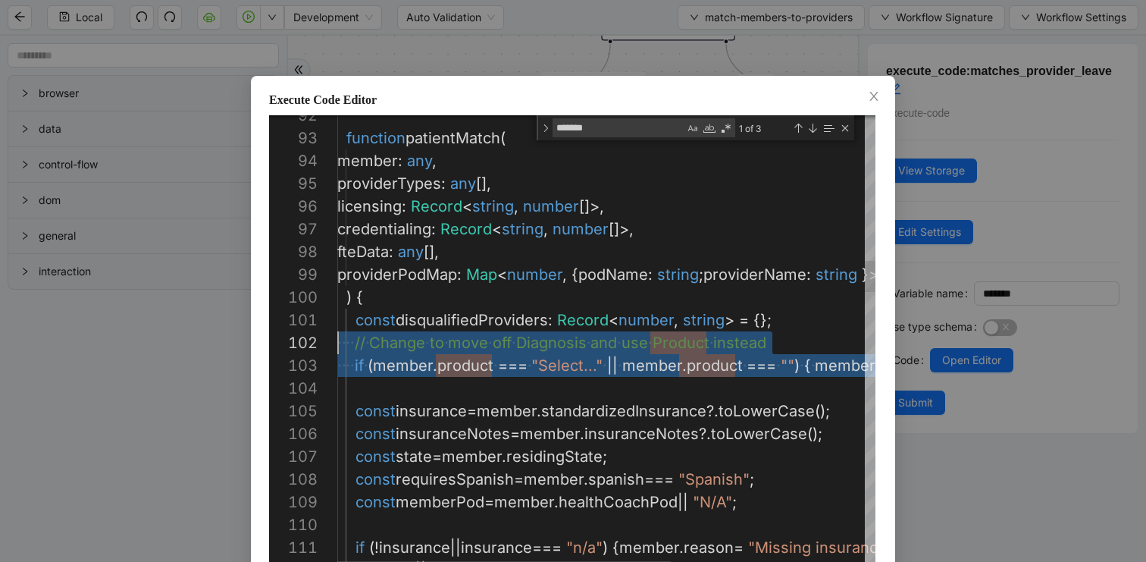
drag, startPoint x: 497, startPoint y: 383, endPoint x: 295, endPoint y: 347, distance: 205.6
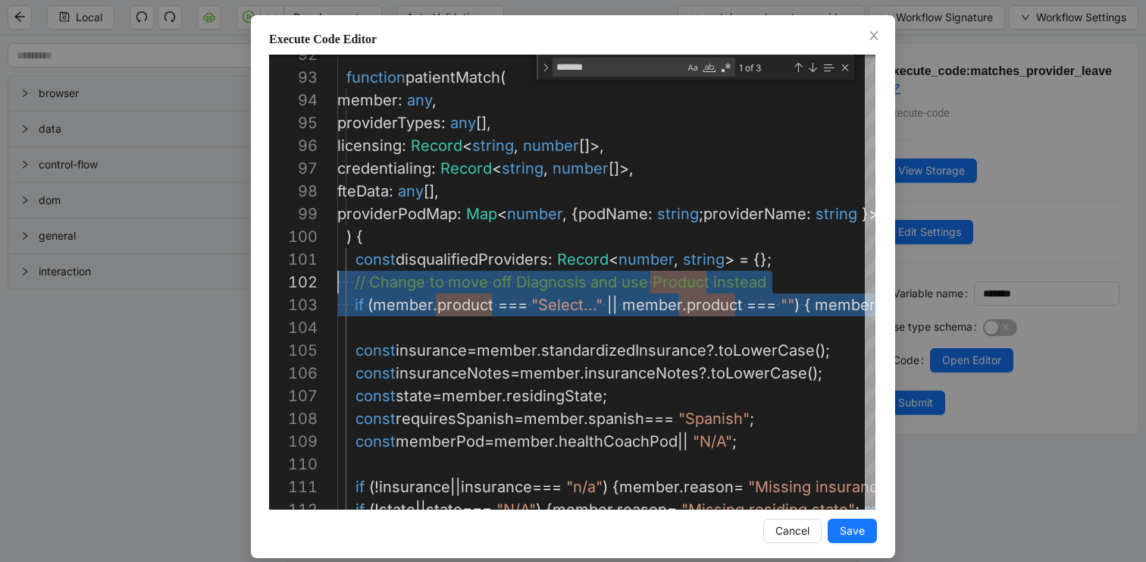
scroll to position [75, 0]
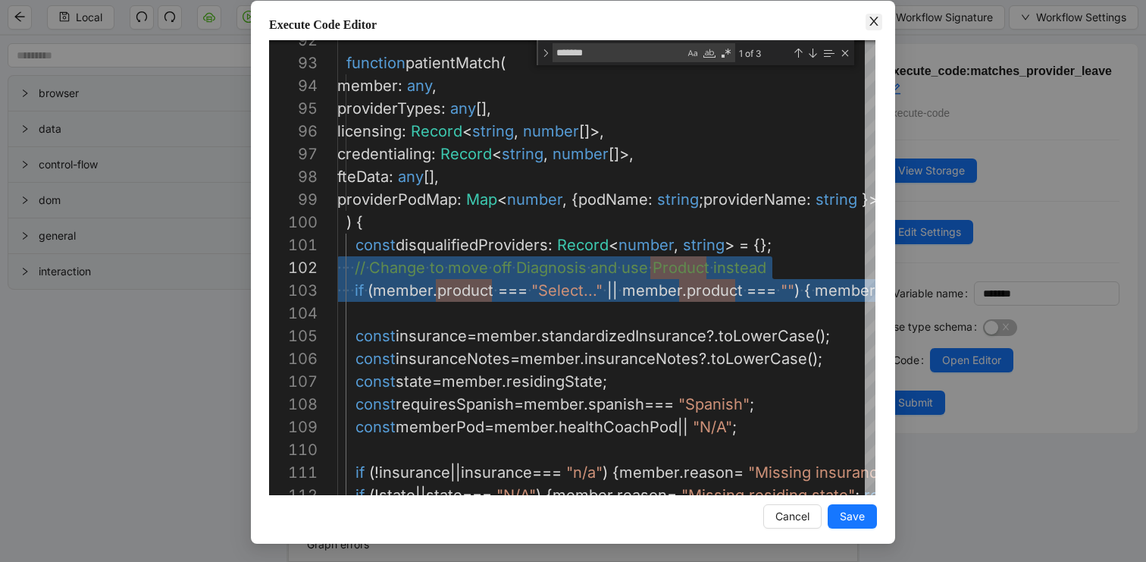
click at [873, 22] on icon "close" at bounding box center [874, 21] width 12 height 12
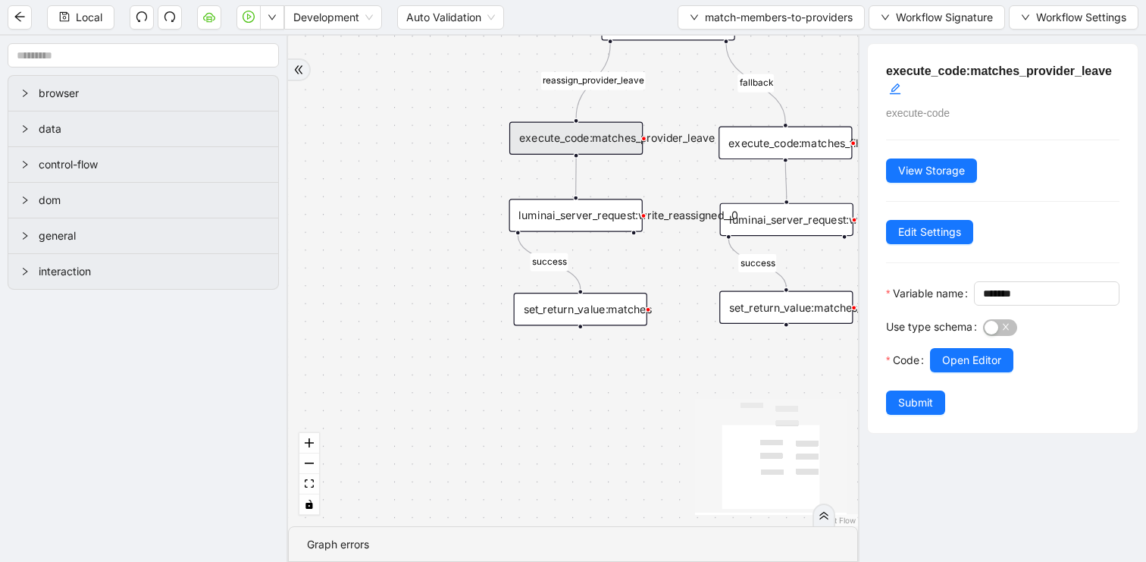
scroll to position [0, 0]
click at [779, 144] on div "execute_code:matches_fill_new_providers__new" at bounding box center [784, 143] width 133 height 33
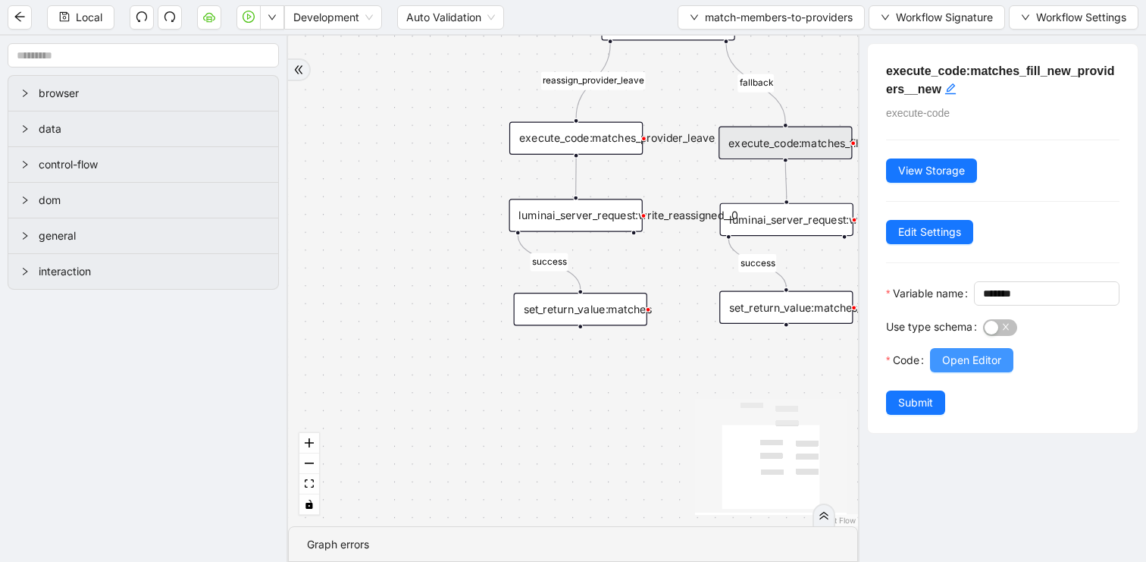
click at [966, 368] on span "Open Editor" at bounding box center [971, 360] width 59 height 17
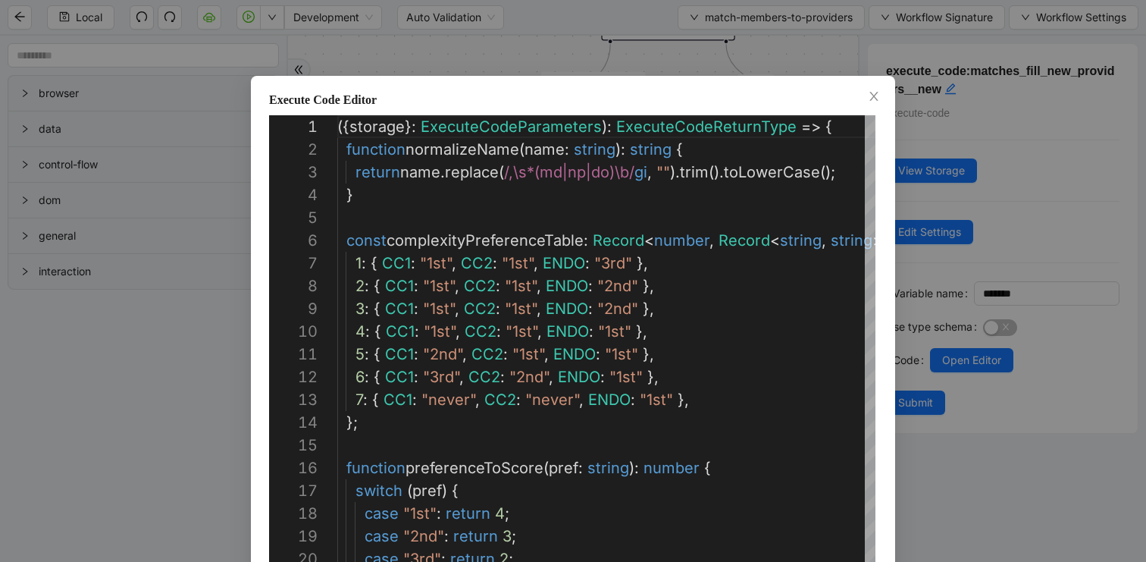
scroll to position [227, 0]
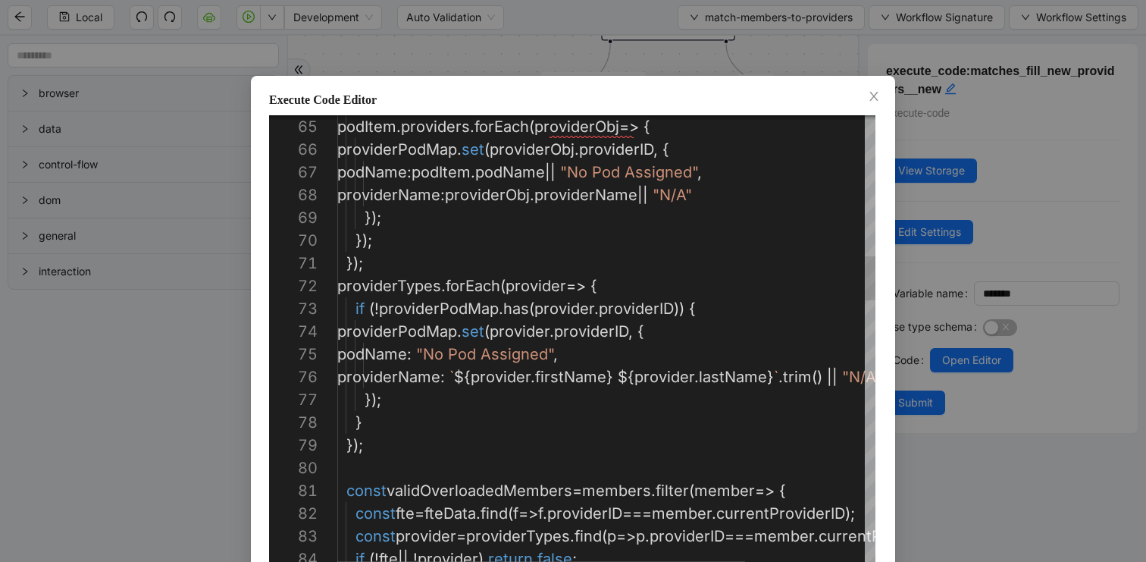
type textarea "**********"
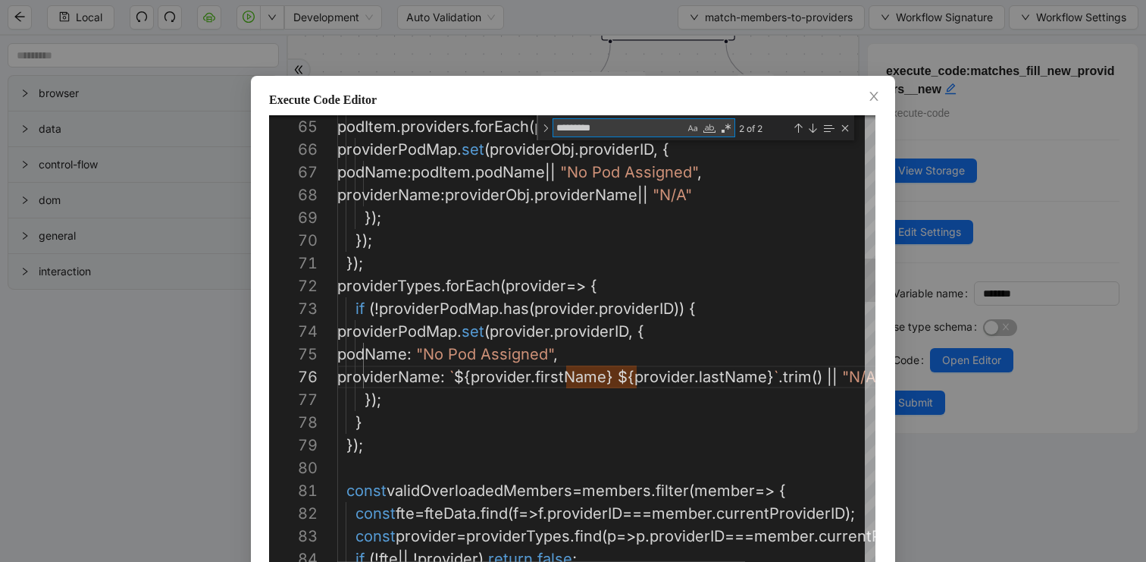
type textarea "*"
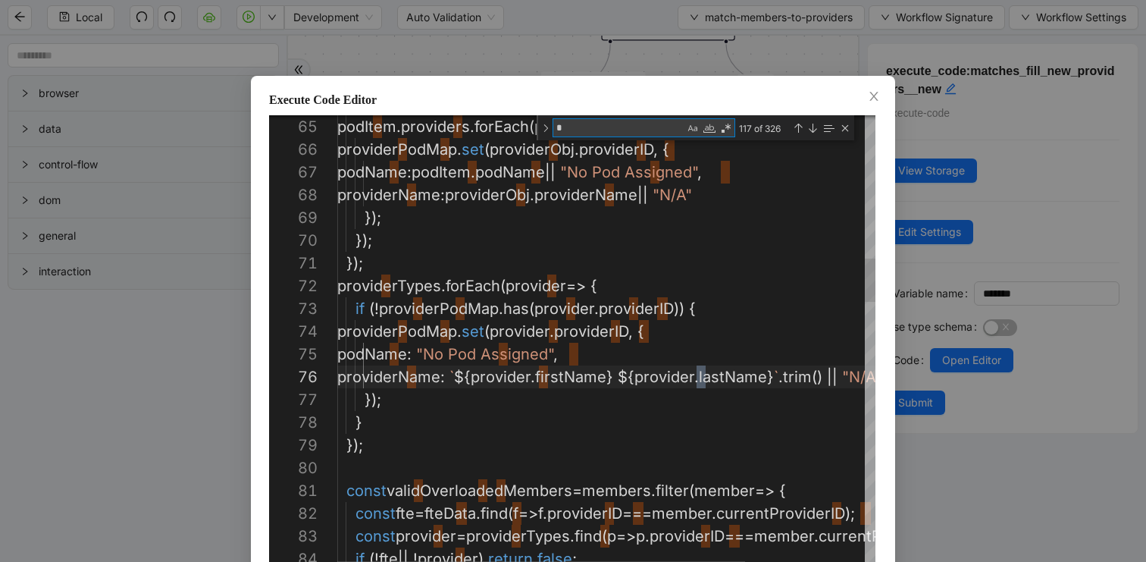
type textarea "**********"
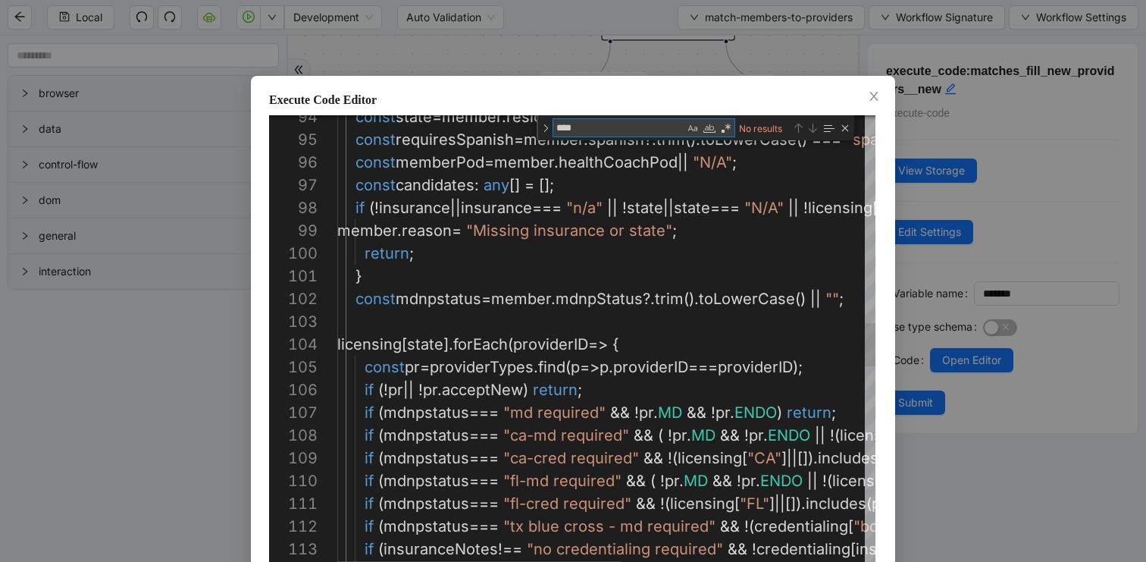
type textarea "****"
click at [646, 334] on div "if ( insuranceNotes !== "no credentialing required" && ! credentialing [ insura…" at bounding box center [835, 320] width 997 height 4709
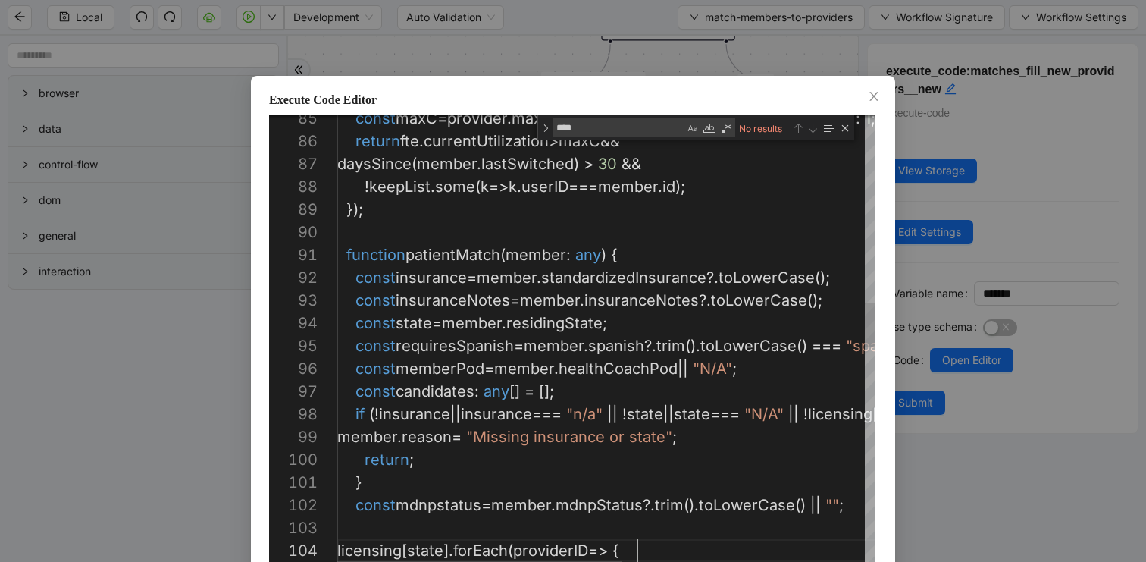
click at [662, 246] on div "const maxC = provider . maxCapacity !== - 1 ? provider . maxCapacity / 100 : 1 …" at bounding box center [835, 526] width 997 height 4709
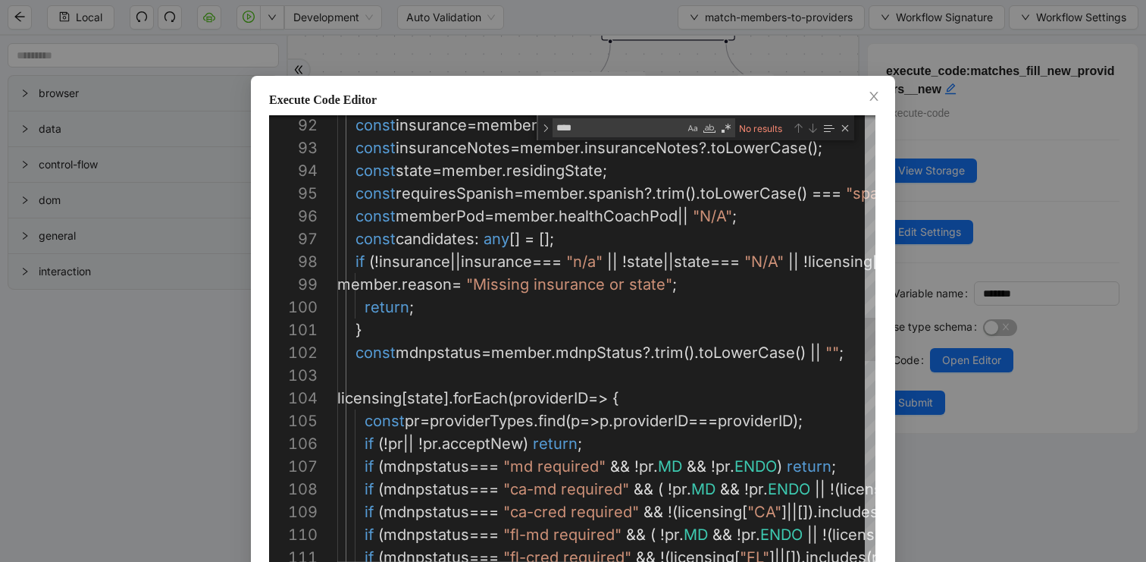
click at [590, 323] on div "const insurance = member . standardizedInsurance ?. toLowerCase (); const insur…" at bounding box center [835, 374] width 997 height 4709
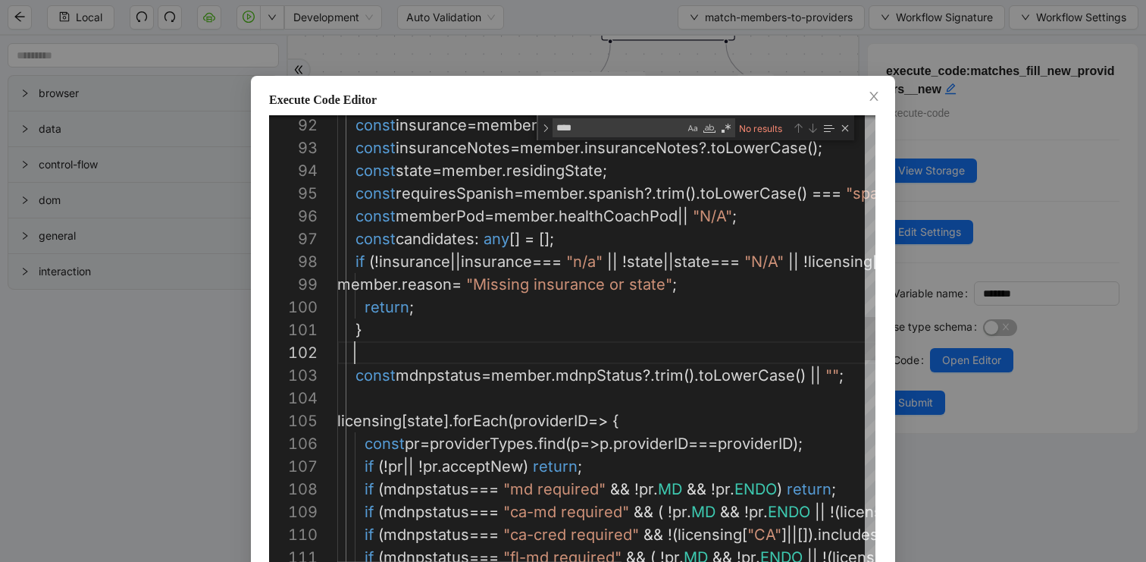
paste textarea "**********"
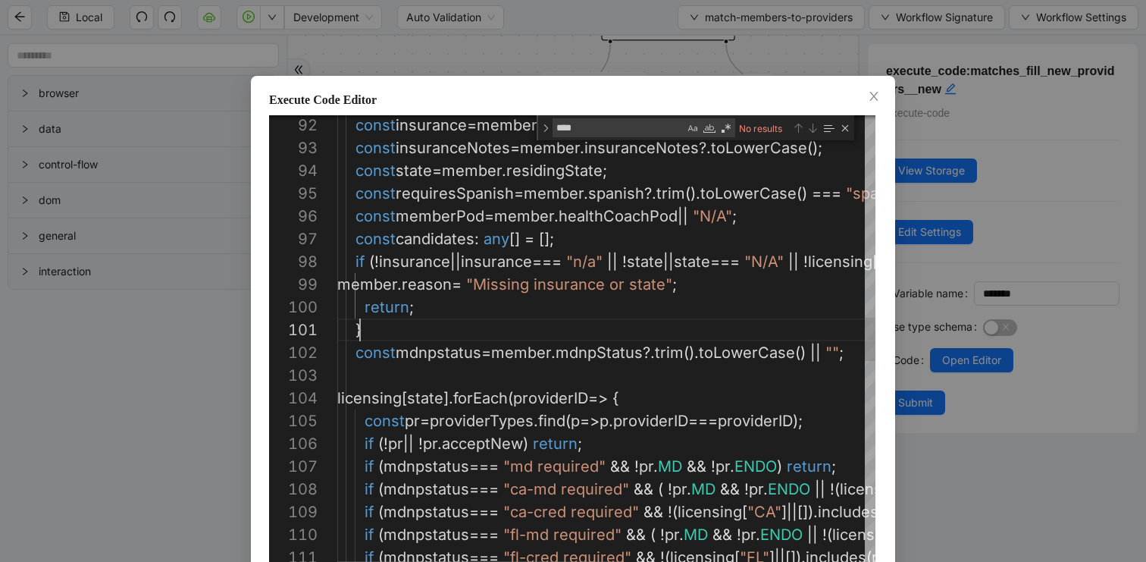
scroll to position [0, 23]
click at [665, 398] on div "const insurance = member . standardizedInsurance ?. toLowerCase (); const insur…" at bounding box center [835, 374] width 997 height 4709
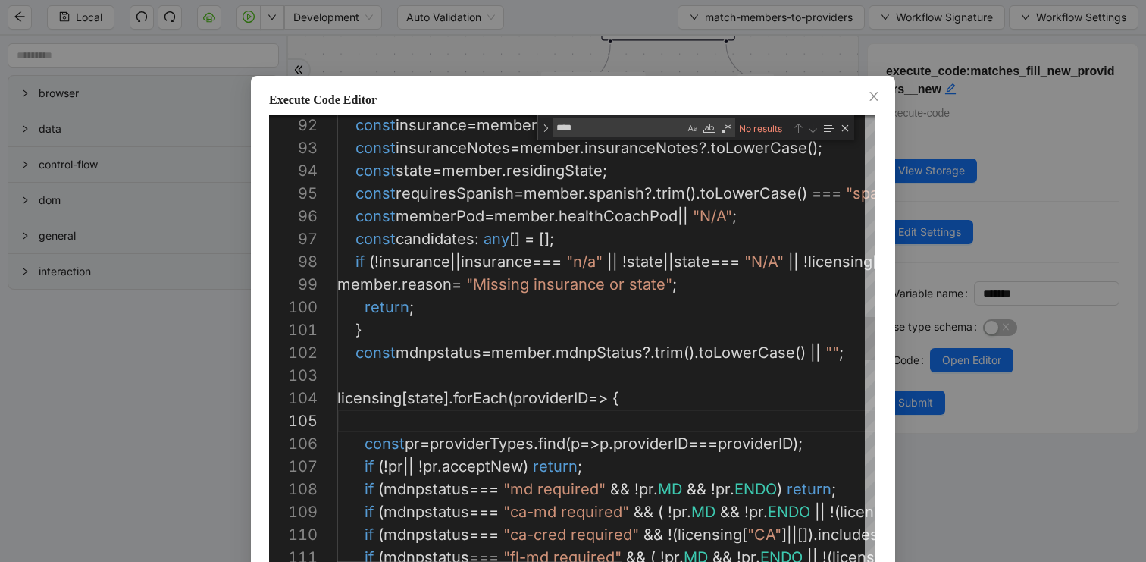
paste textarea "**********"
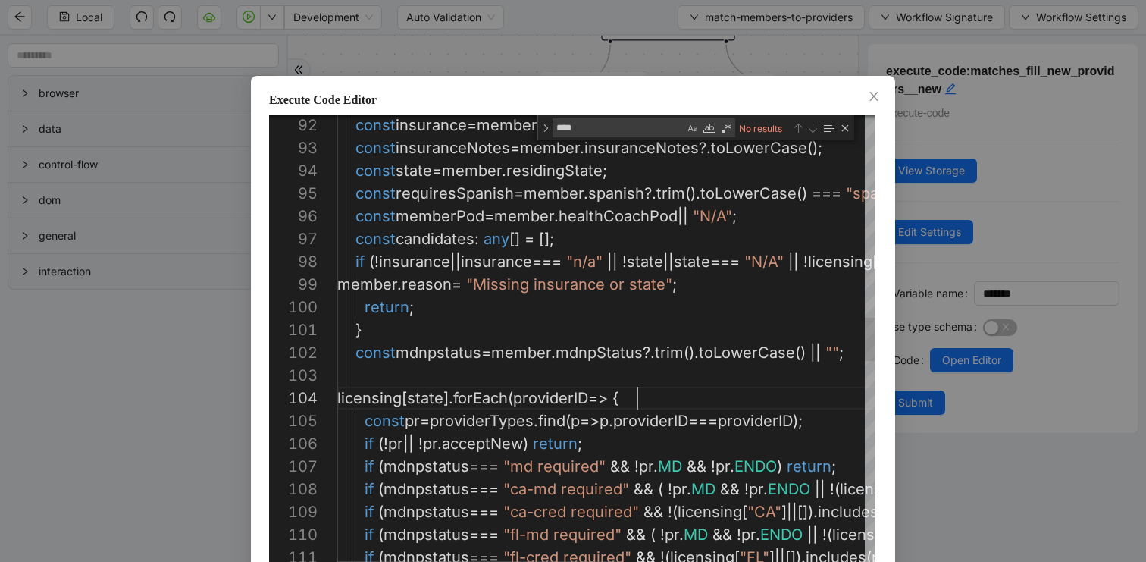
scroll to position [68, 300]
click at [448, 365] on div "const insurance = member . standardizedInsurance ?. toLowerCase (); const insur…" at bounding box center [835, 374] width 997 height 4709
click at [444, 330] on div "const insurance = member . standardizedInsurance ?. toLowerCase (); const insur…" at bounding box center [835, 374] width 997 height 4709
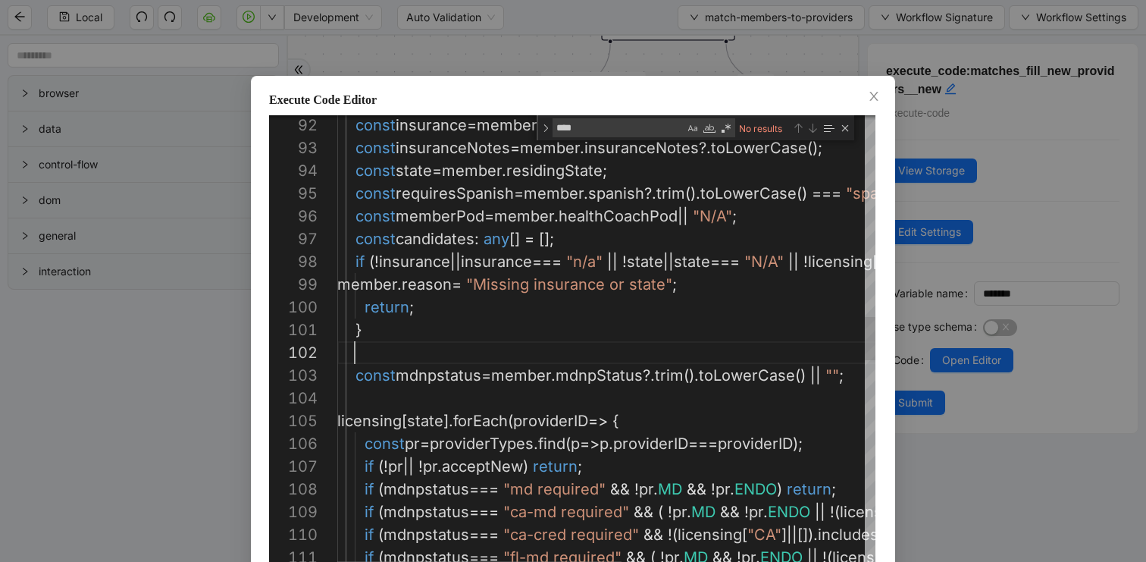
paste textarea "**********"
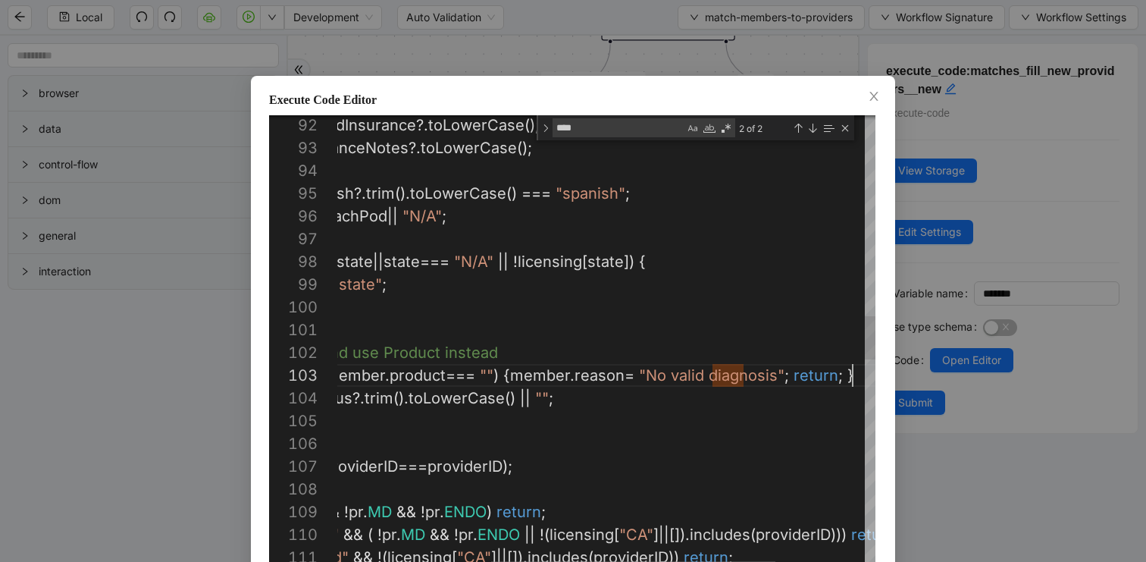
scroll to position [45, 806]
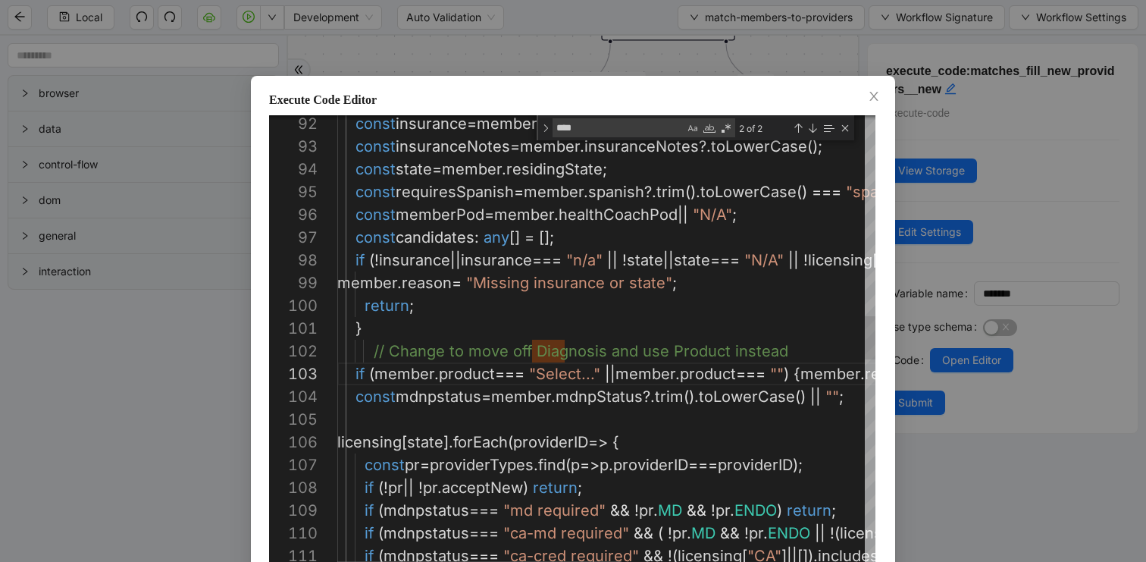
click at [371, 352] on div "const insurance = member . standardizedInsurance ?. toLowerCase (); const insur…" at bounding box center [835, 395] width 997 height 4754
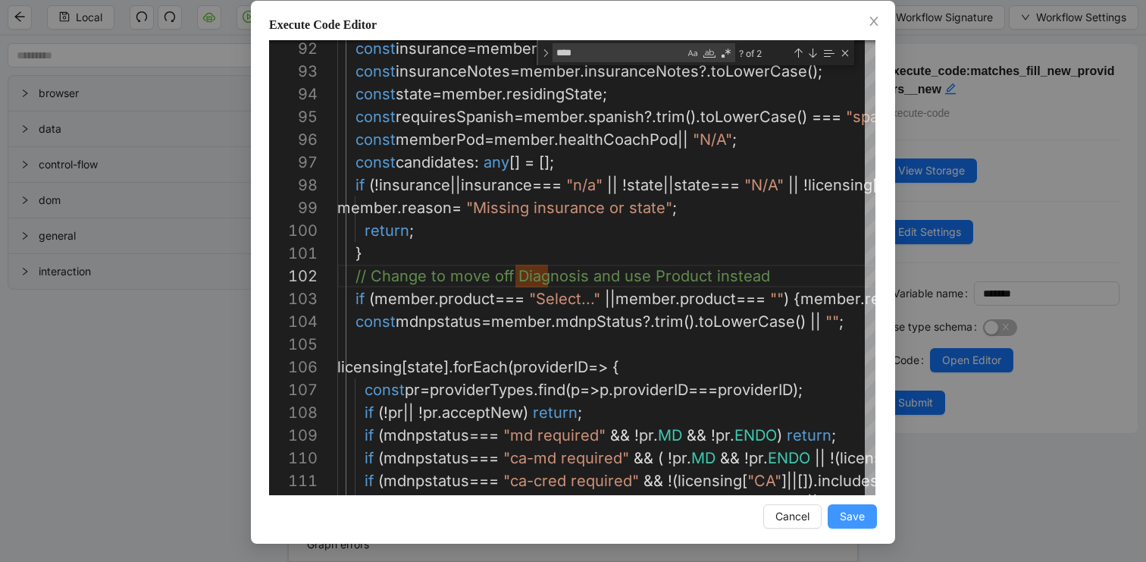
type textarea "**********"
click at [859, 520] on span "Save" at bounding box center [852, 516] width 25 height 17
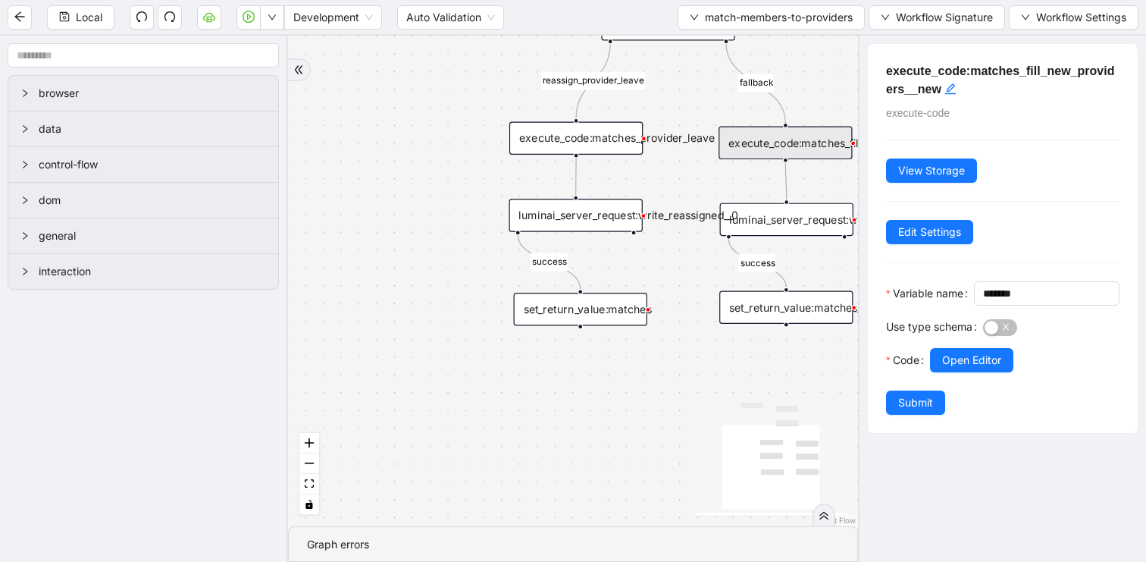
scroll to position [0, 0]
click at [904, 411] on span "Submit" at bounding box center [915, 402] width 35 height 17
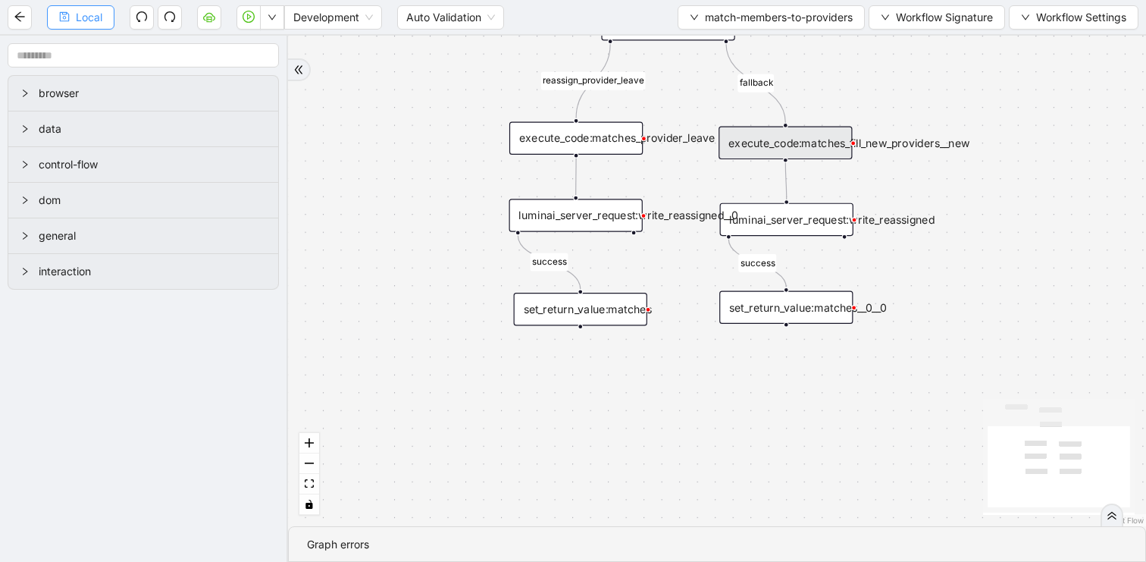
click at [89, 17] on span "Local" at bounding box center [89, 17] width 27 height 17
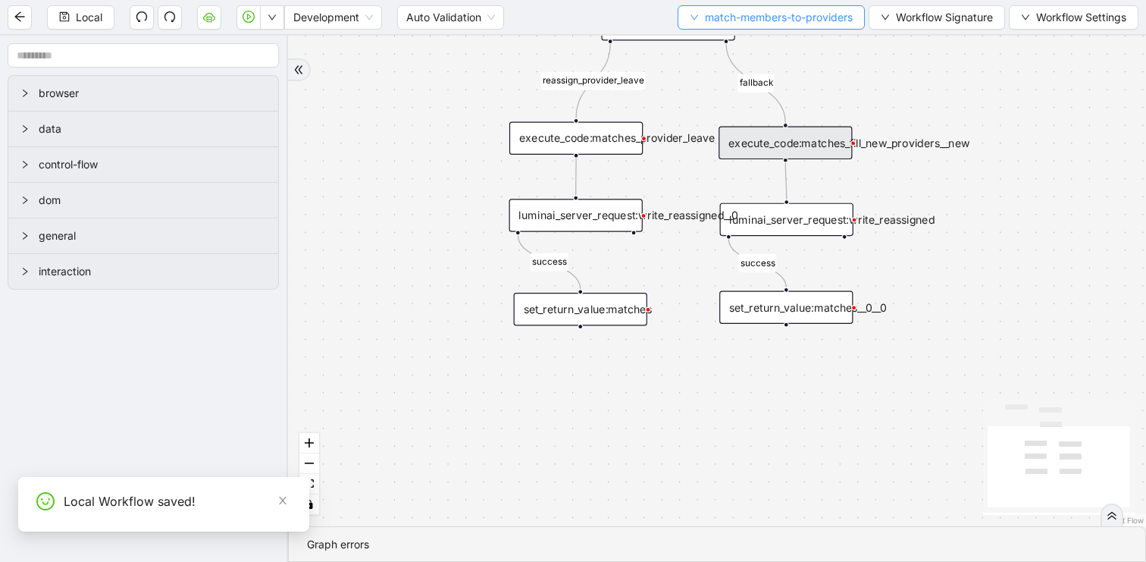
click at [750, 22] on span "match-members-to-providers" at bounding box center [779, 17] width 148 height 17
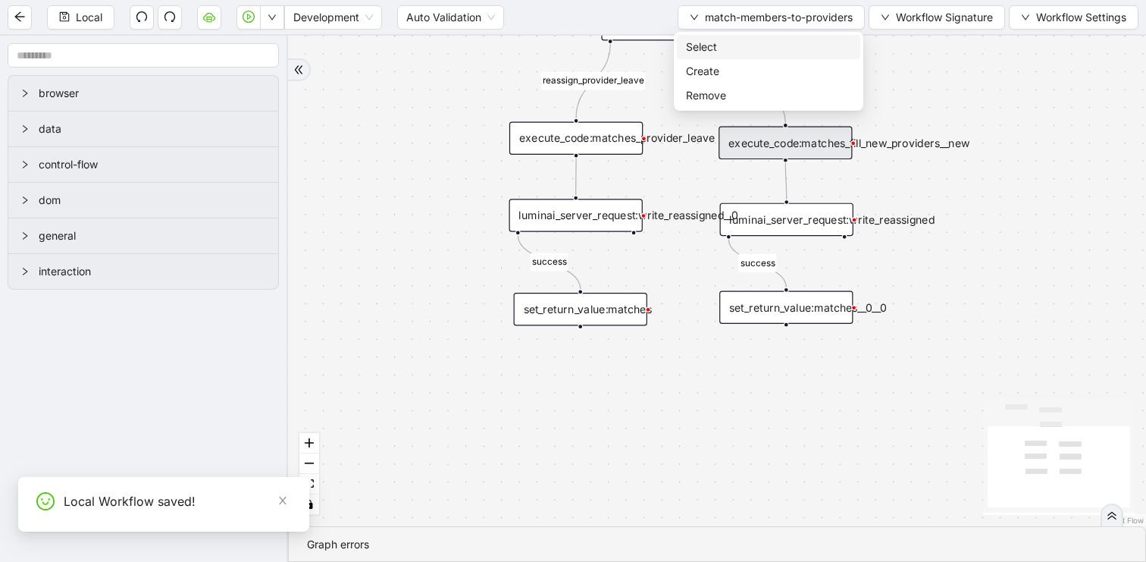
click at [723, 46] on span "Select" at bounding box center [768, 47] width 165 height 17
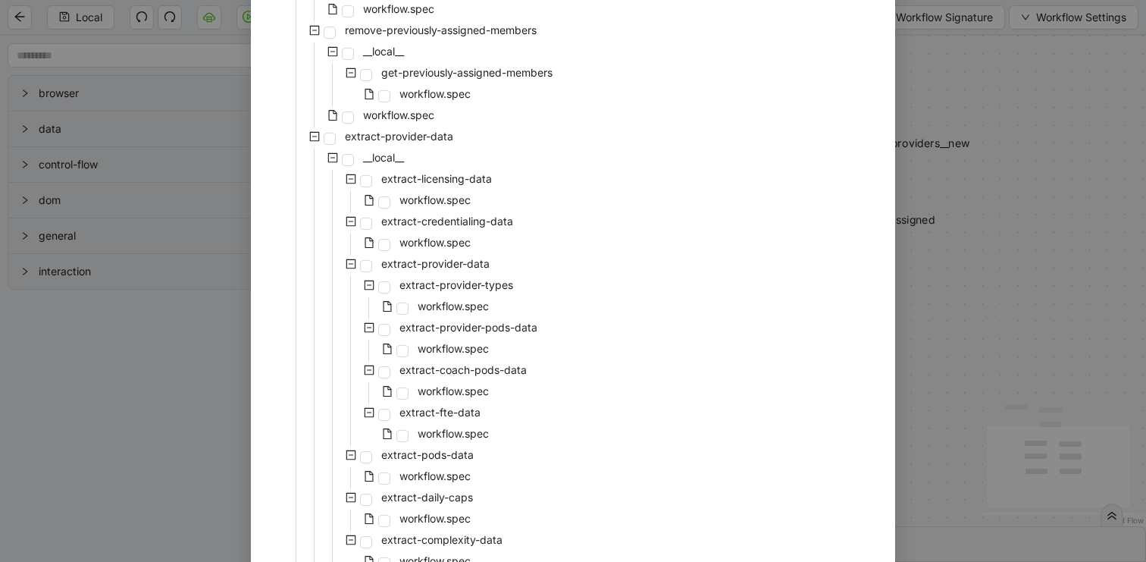
scroll to position [490, 0]
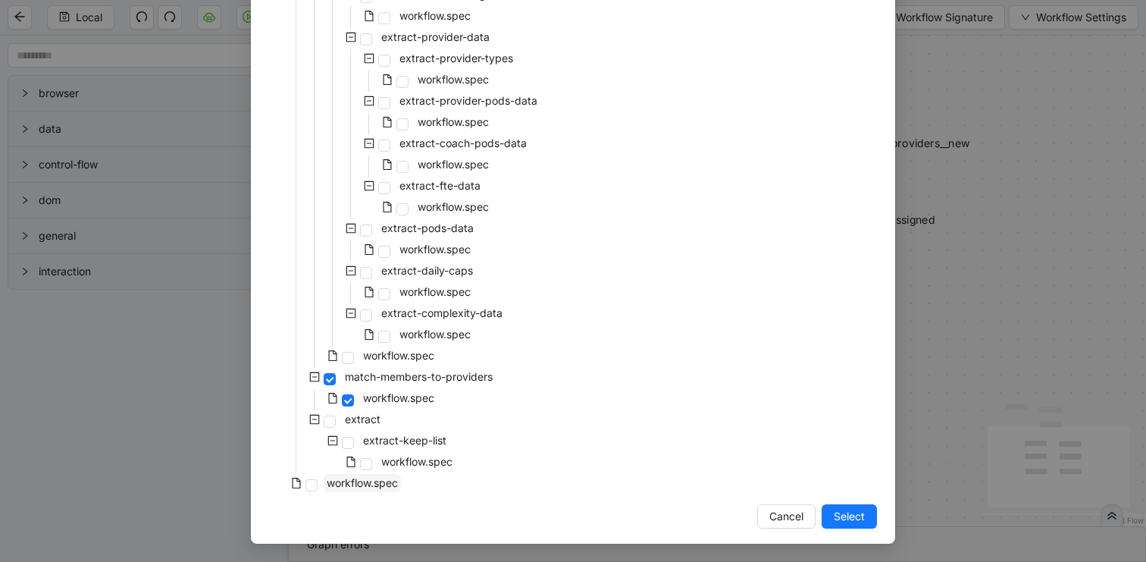
click at [377, 481] on span "workflow.spec" at bounding box center [362, 482] width 71 height 13
click at [851, 518] on span "Select" at bounding box center [849, 516] width 31 height 17
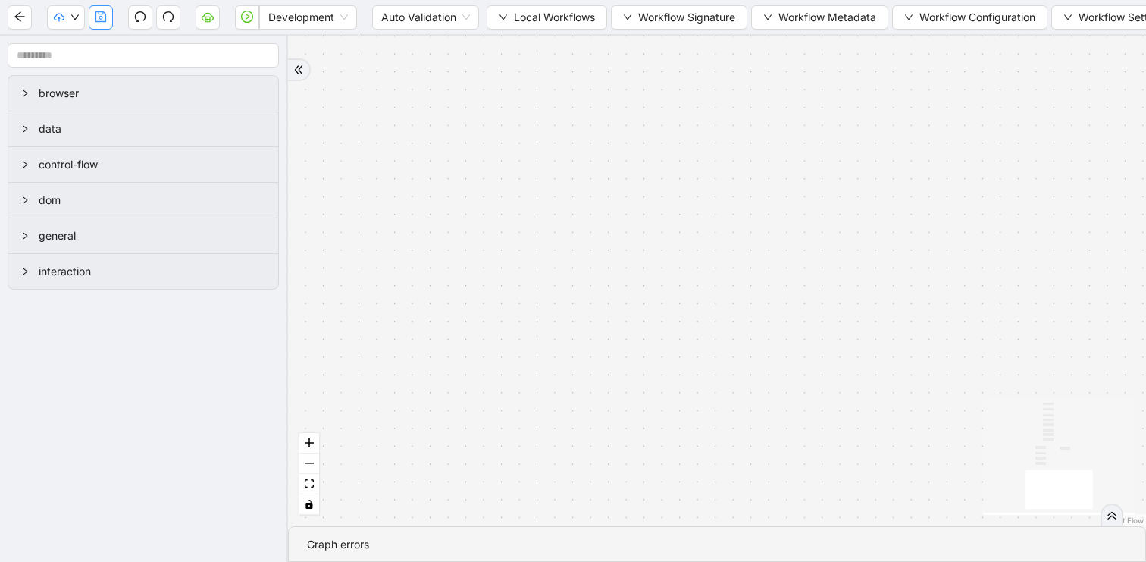
click at [98, 17] on icon "save" at bounding box center [101, 17] width 12 height 12
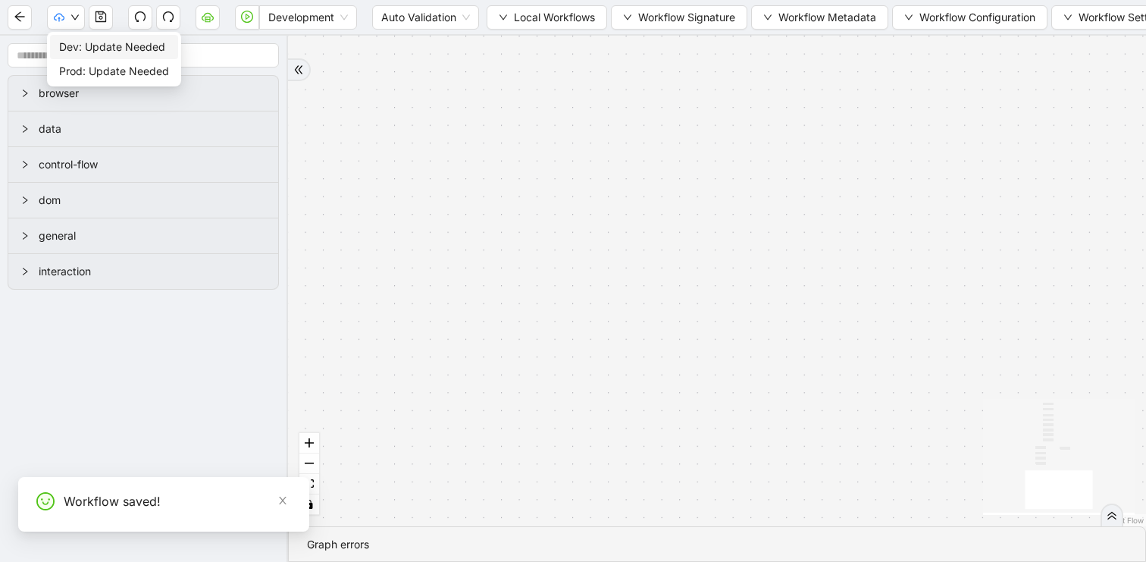
click at [67, 47] on span "Dev: Update Needed" at bounding box center [114, 47] width 110 height 17
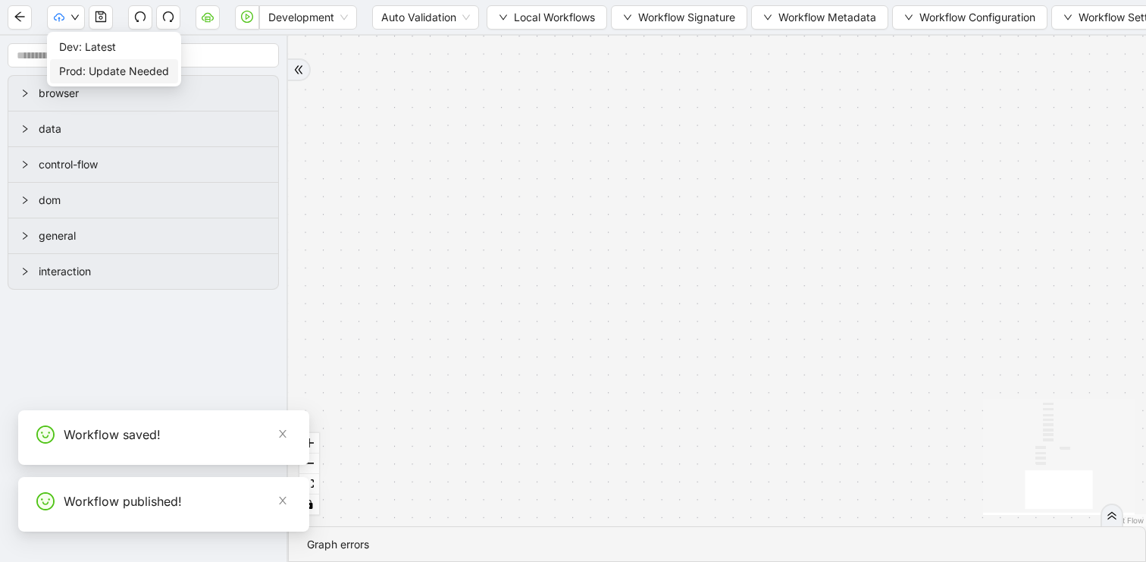
click at [70, 75] on span "Prod: Update Needed" at bounding box center [114, 71] width 110 height 17
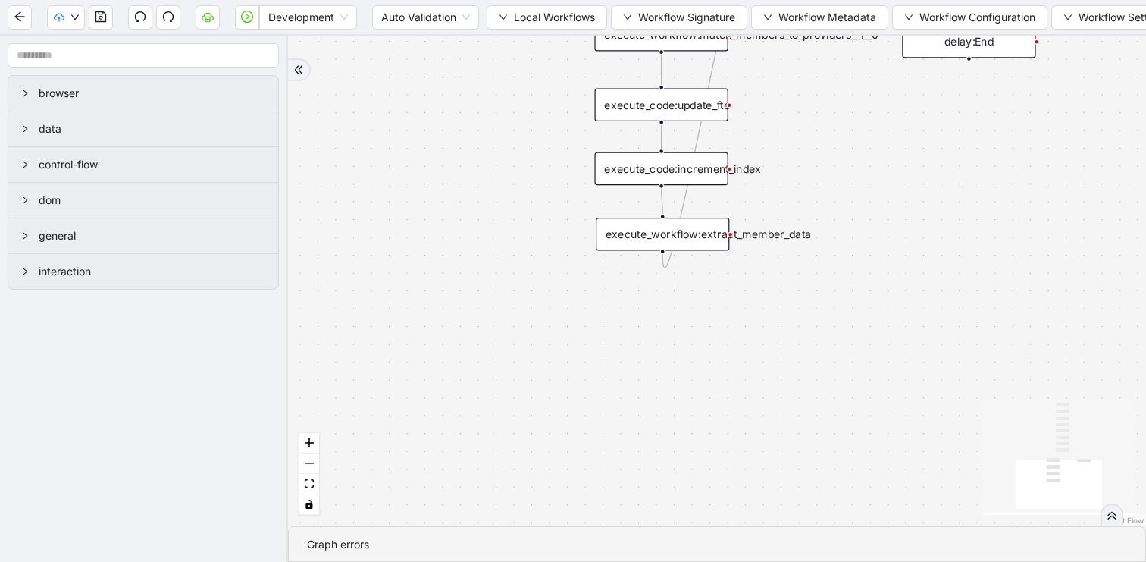
drag, startPoint x: 679, startPoint y: 224, endPoint x: 843, endPoint y: 519, distance: 337.9
click at [843, 519] on div "loopFrom exitFrom trigger execute_workflow:extract_member_data execute_workflow…" at bounding box center [717, 281] width 858 height 490
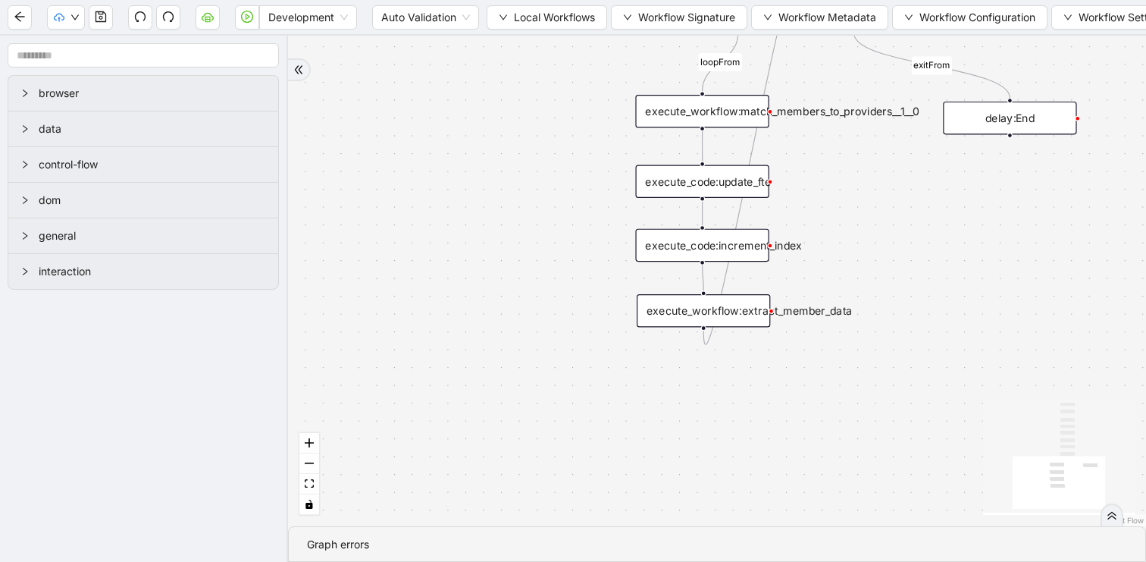
drag, startPoint x: 872, startPoint y: 185, endPoint x: 716, endPoint y: 290, distance: 187.7
click at [716, 290] on div "loopFrom exitFrom trigger execute_workflow:extract_member_data execute_workflow…" at bounding box center [717, 281] width 858 height 490
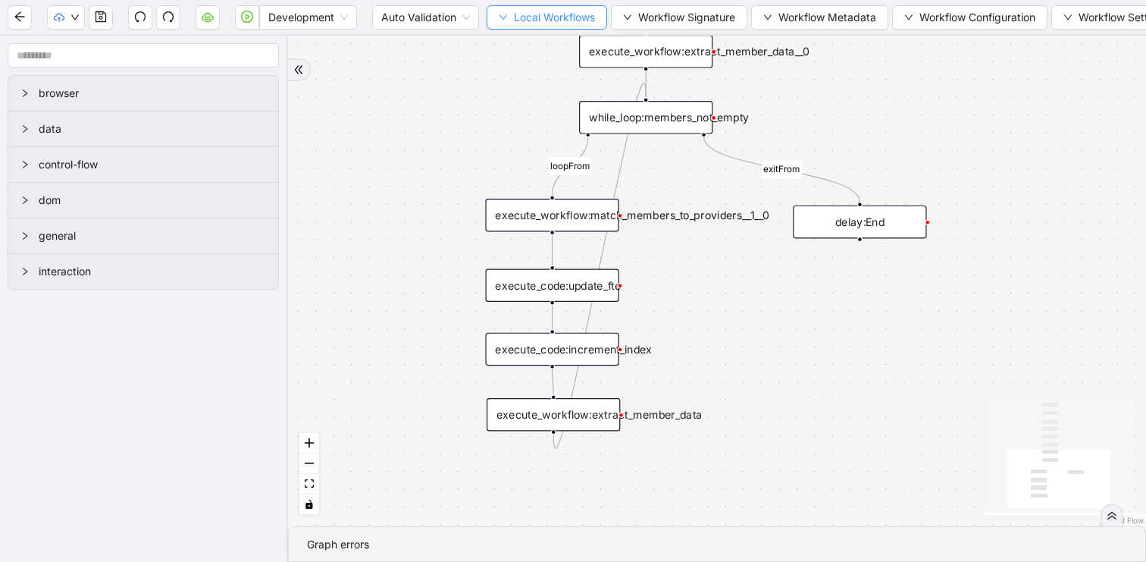
click at [550, 28] on button "Local Workflows" at bounding box center [547, 17] width 121 height 24
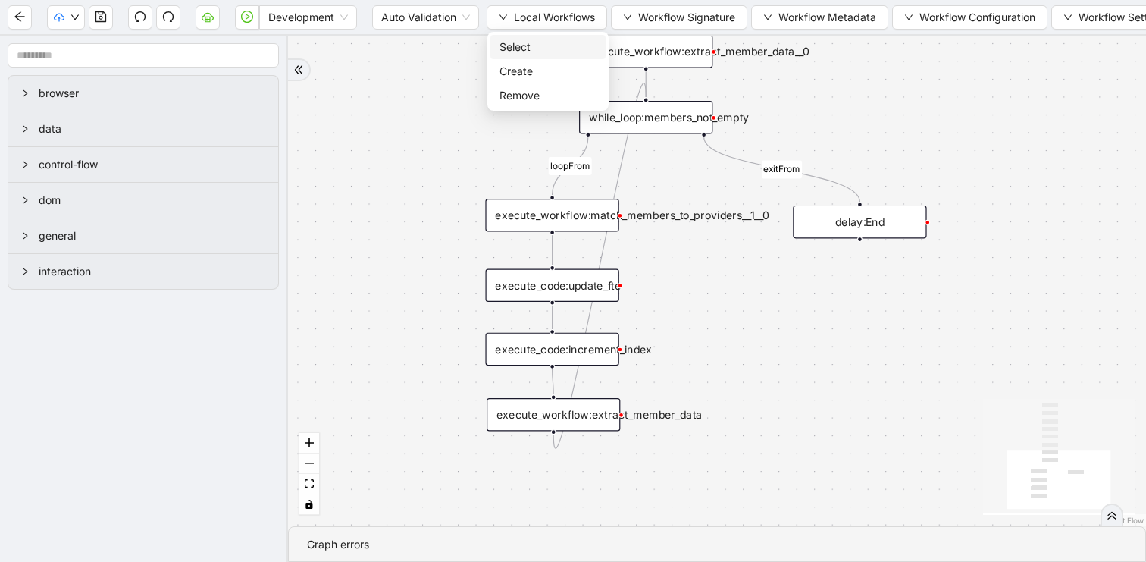
click at [534, 57] on li "Select" at bounding box center [547, 47] width 115 height 24
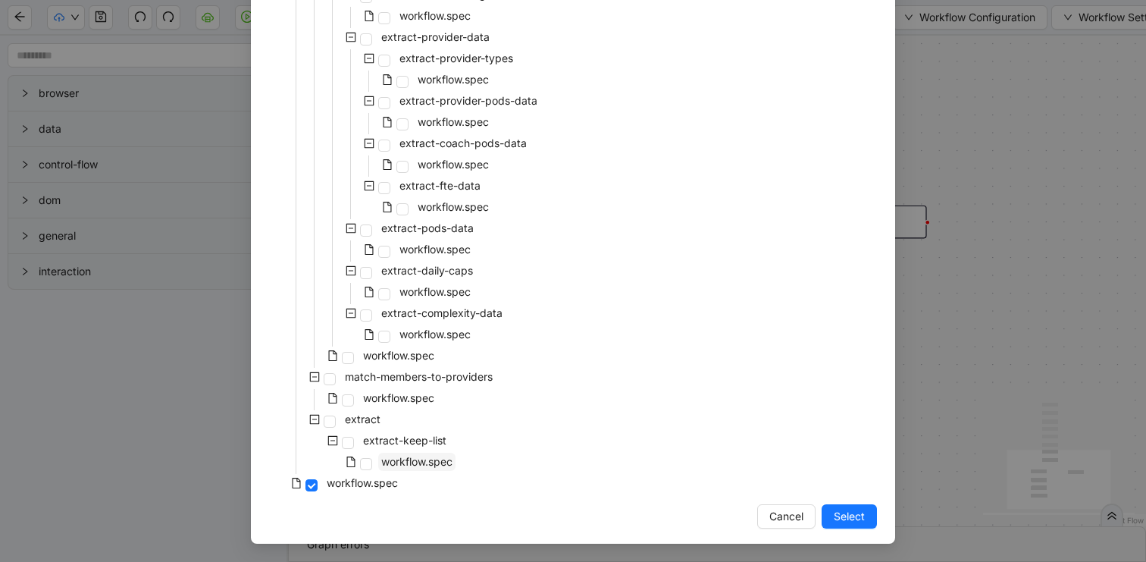
click at [407, 460] on span "workflow.spec" at bounding box center [416, 461] width 71 height 13
click at [402, 399] on span "workflow.spec" at bounding box center [398, 397] width 71 height 13
click at [854, 521] on span "Select" at bounding box center [849, 516] width 31 height 17
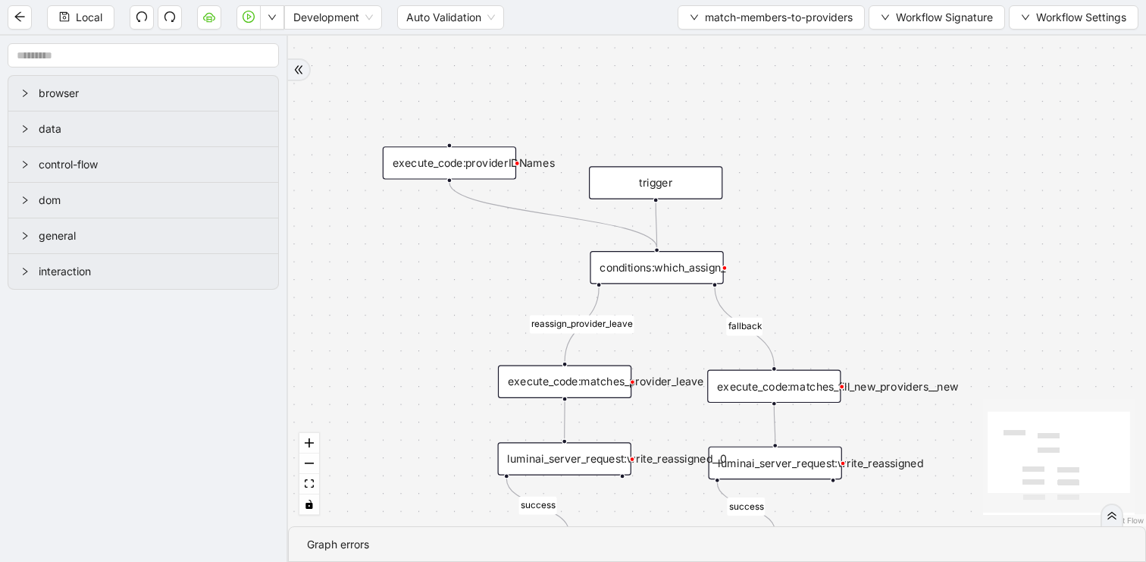
drag, startPoint x: 795, startPoint y: 182, endPoint x: 777, endPoint y: 97, distance: 86.8
click at [777, 97] on div "reassign_provider_leave fallback success success trigger set_return_value:match…" at bounding box center [717, 281] width 858 height 490
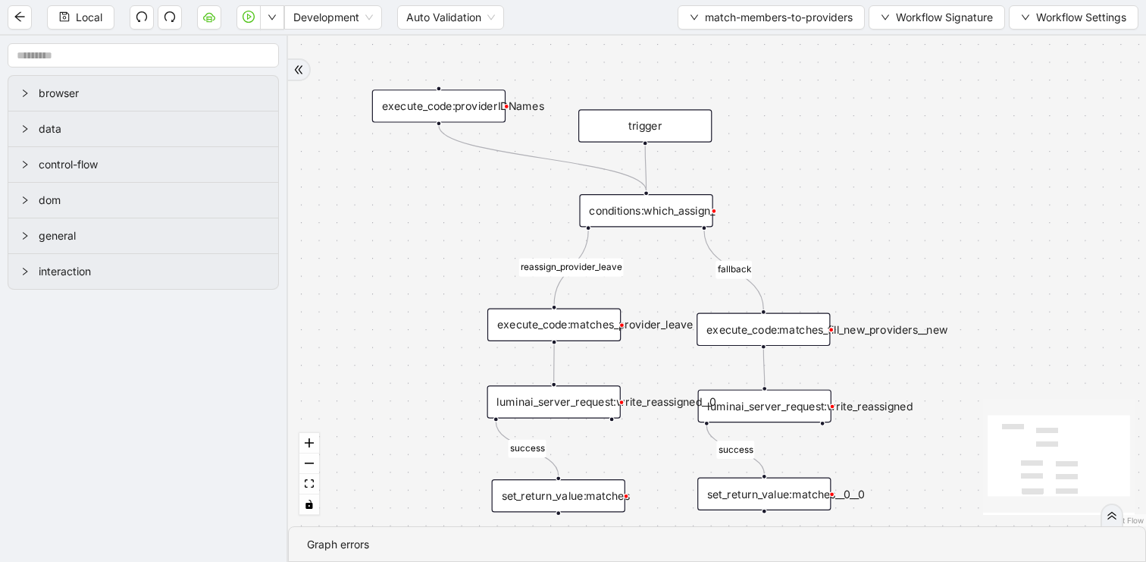
drag, startPoint x: 872, startPoint y: 274, endPoint x: 778, endPoint y: 183, distance: 131.9
click at [778, 183] on div "reassign_provider_leave fallback success success trigger set_return_value:match…" at bounding box center [717, 281] width 858 height 490
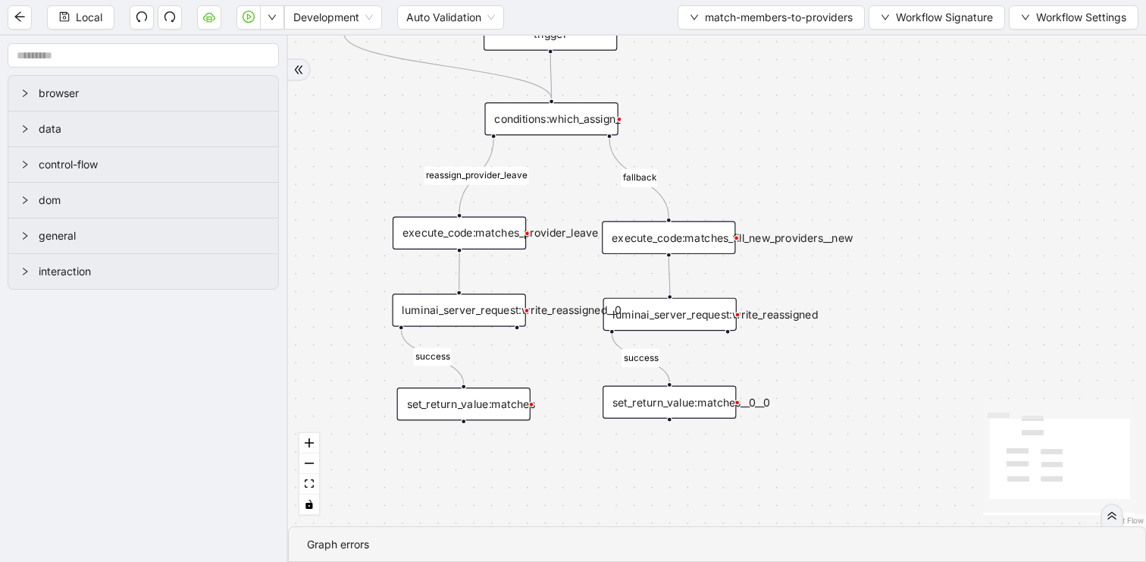
click at [522, 230] on div "execute_code:matches_provider_leave" at bounding box center [459, 232] width 133 height 33
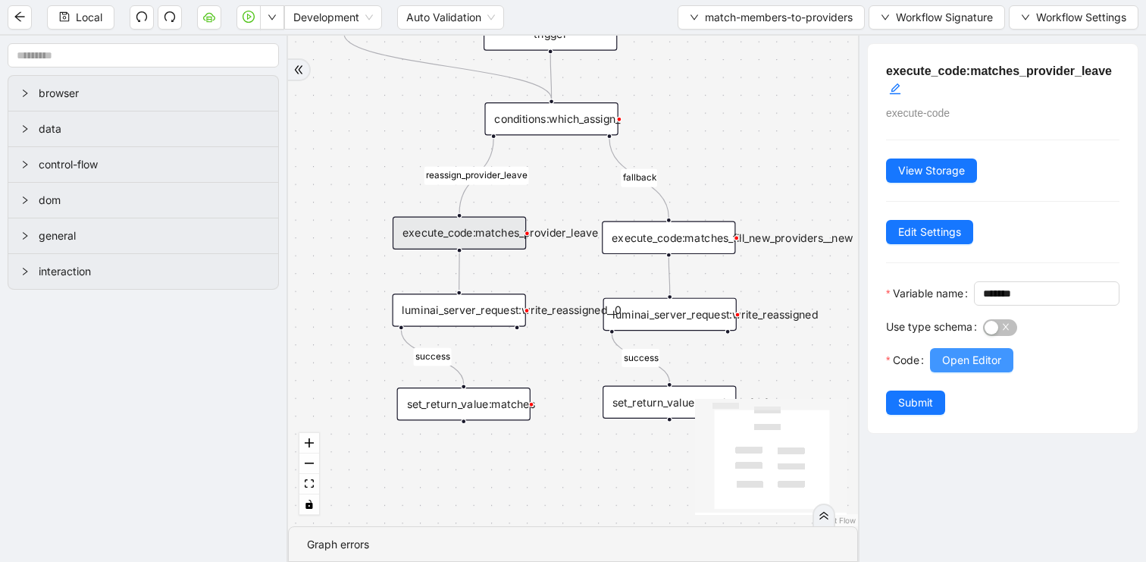
click at [966, 368] on span "Open Editor" at bounding box center [971, 360] width 59 height 17
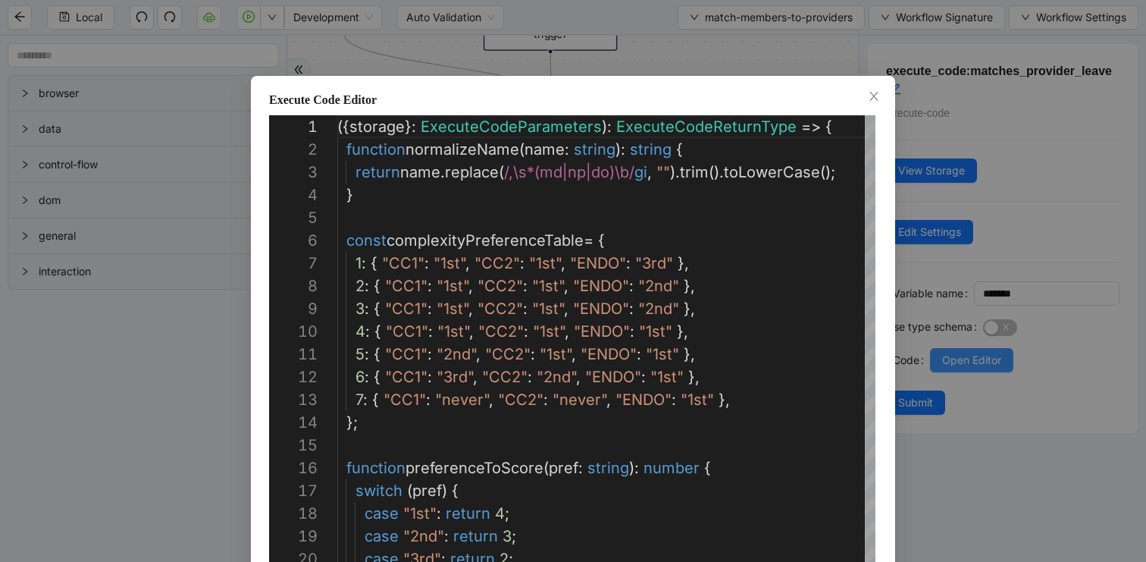
scroll to position [227, 0]
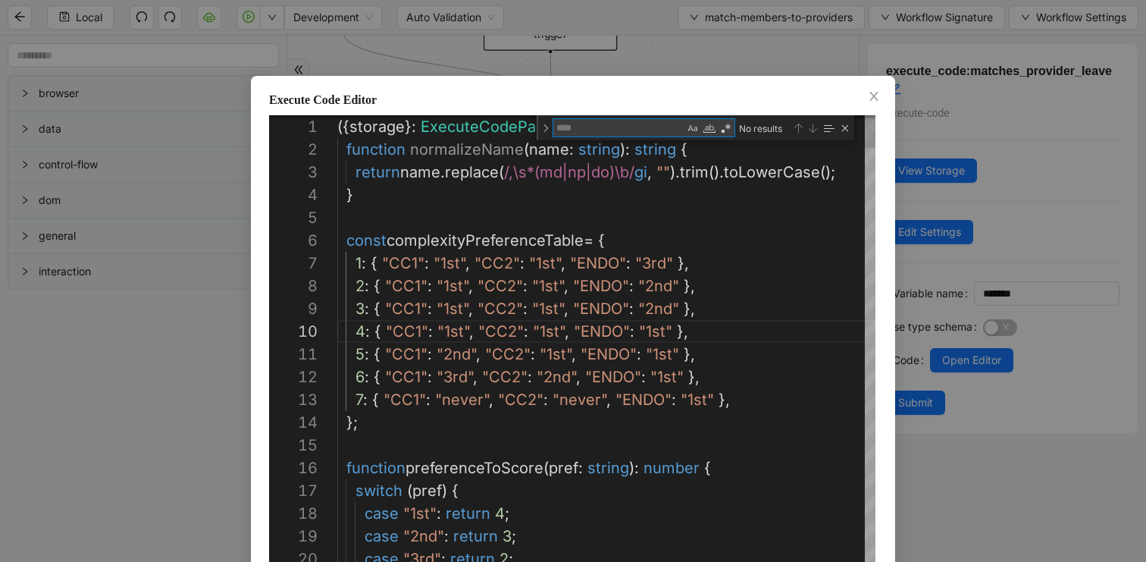
type textarea "**********"
type textarea "**"
type textarea "**********"
type textarea "***"
type textarea "**********"
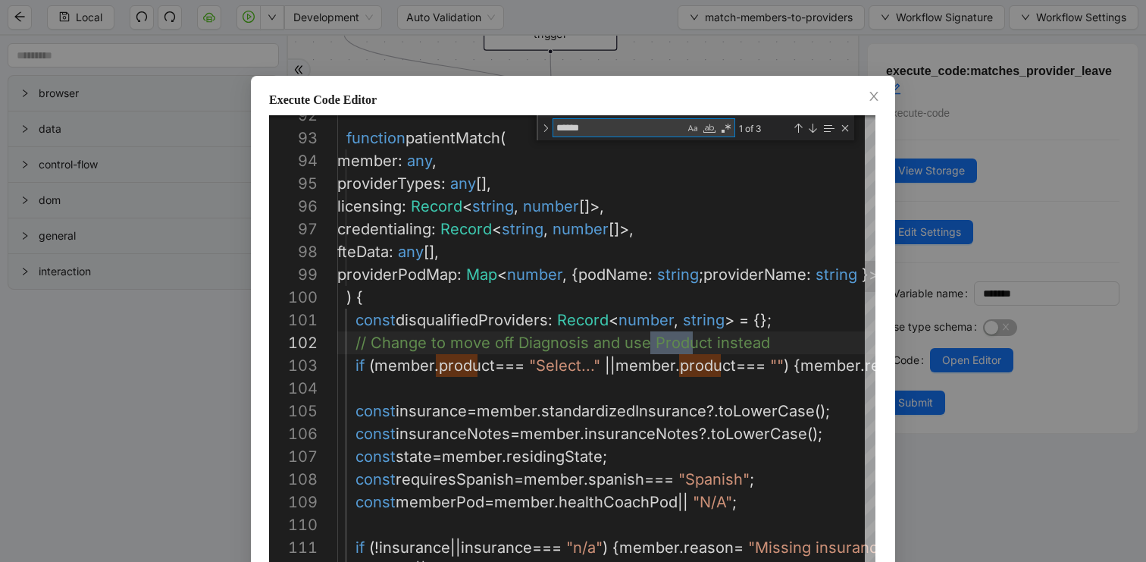
scroll to position [227, 364]
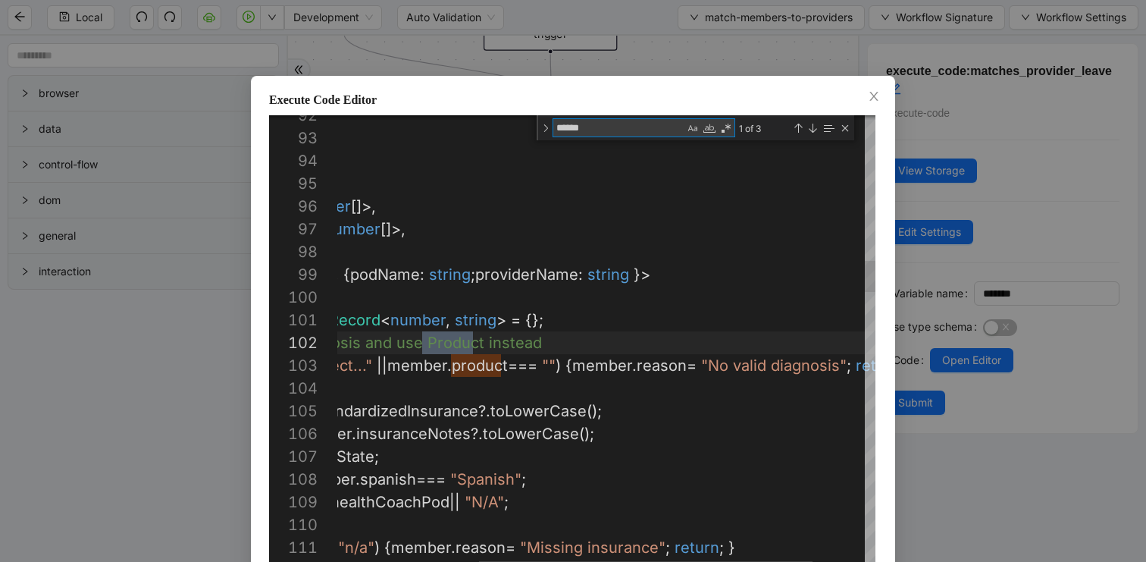
type textarea "******"
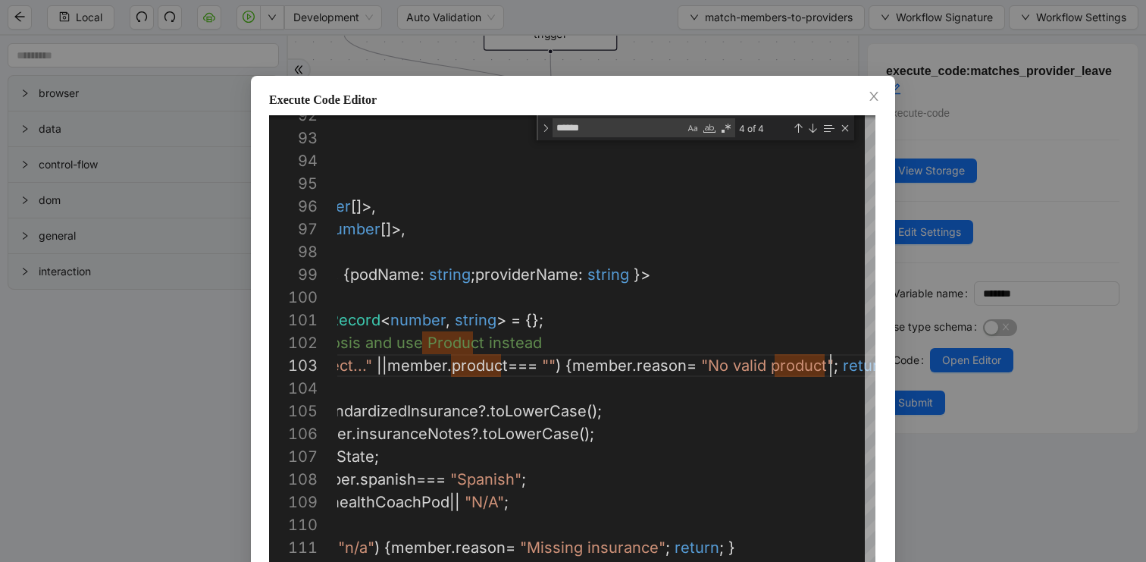
scroll to position [75, 0]
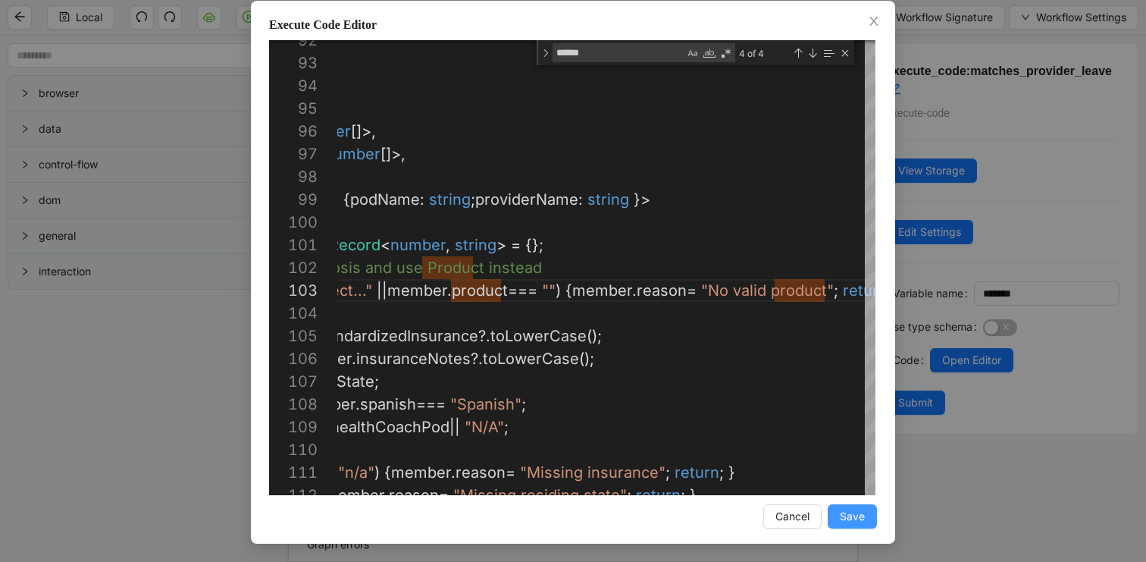
type textarea "**********"
click at [856, 515] on span "Save" at bounding box center [852, 516] width 25 height 17
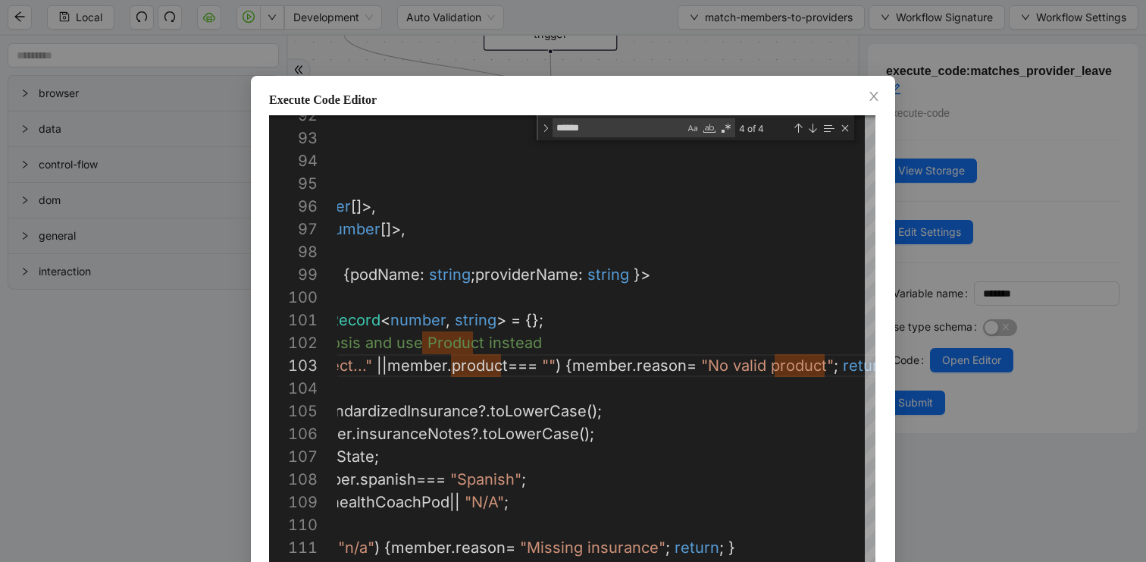
scroll to position [0, 0]
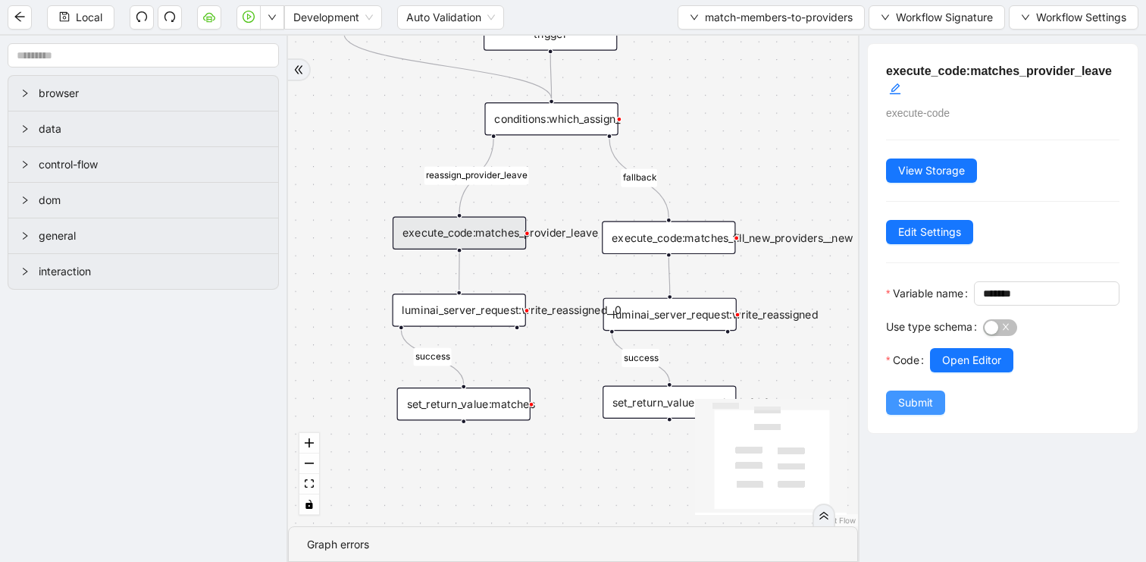
click at [938, 415] on button "Submit" at bounding box center [915, 402] width 59 height 24
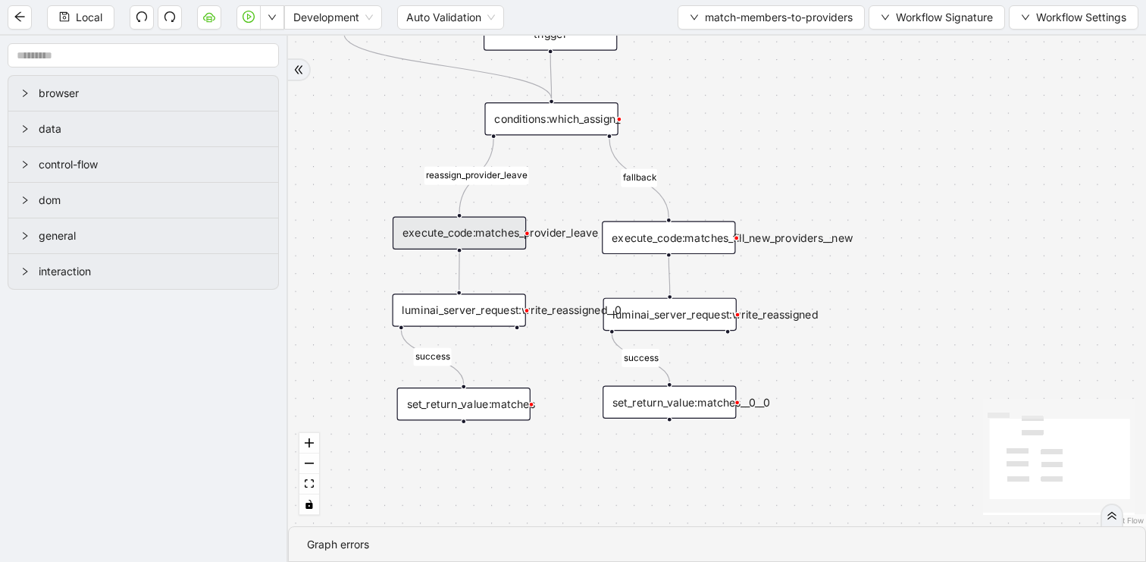
click at [710, 235] on div "execute_code:matches_fill_new_providers__new" at bounding box center [668, 237] width 133 height 33
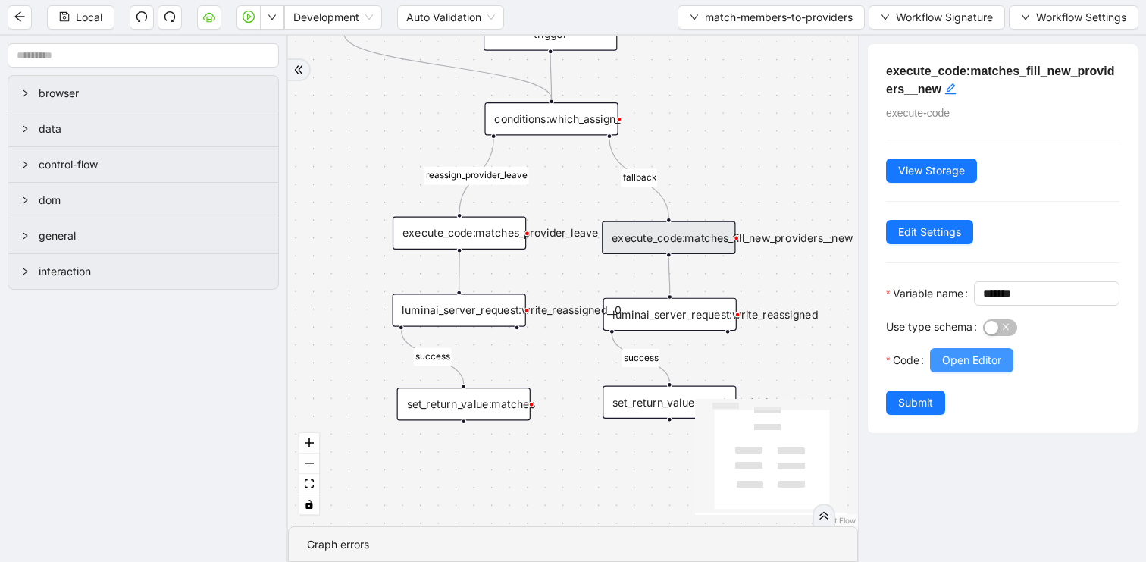
click at [946, 368] on span "Open Editor" at bounding box center [971, 360] width 59 height 17
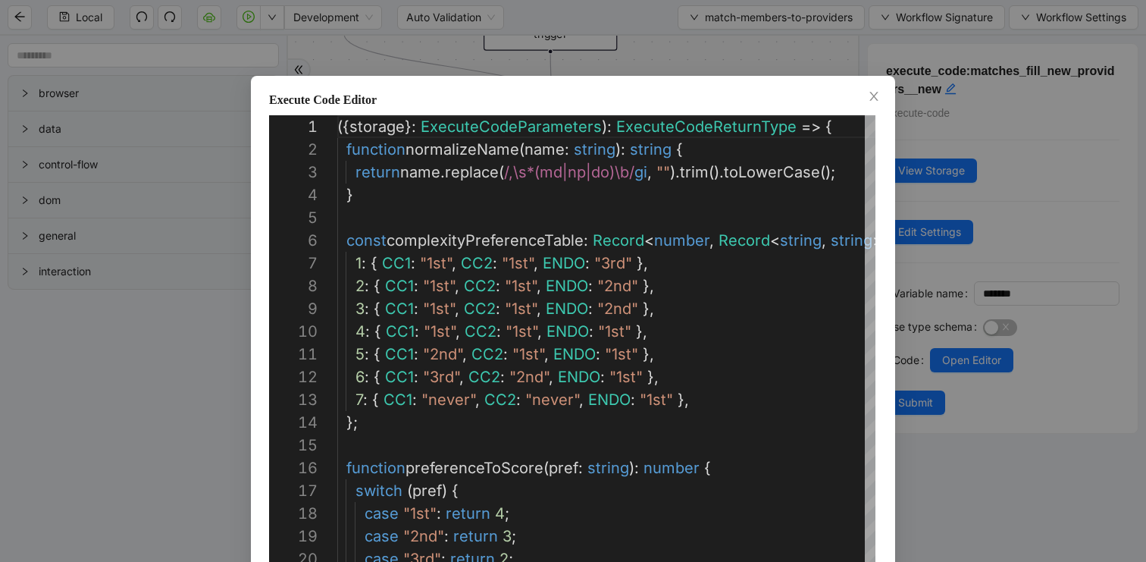
scroll to position [227, 0]
type textarea "**********"
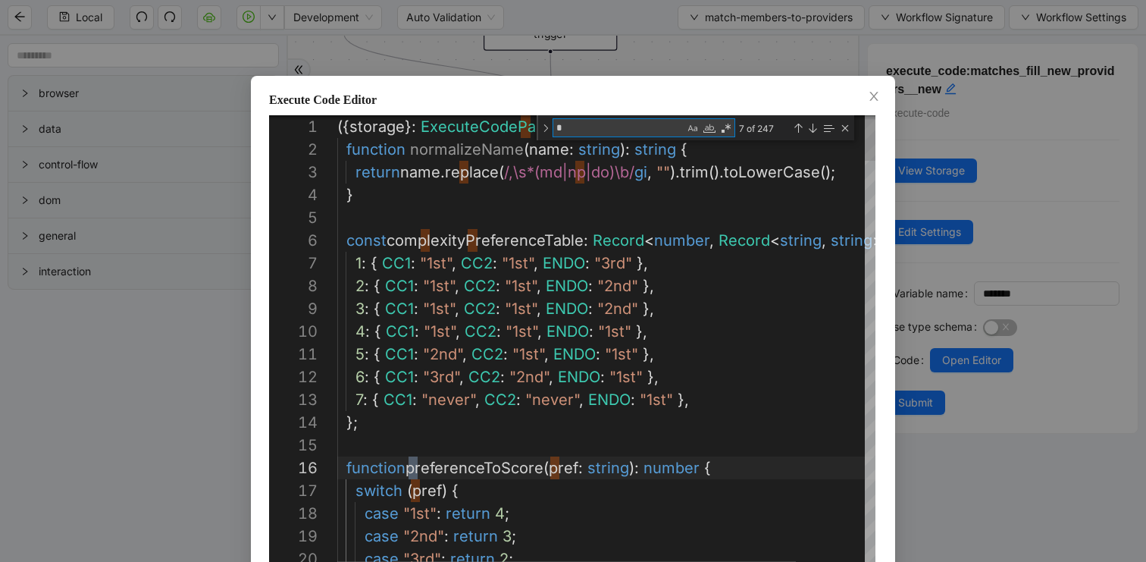
type textarea "**"
type textarea "**********"
type textarea "***"
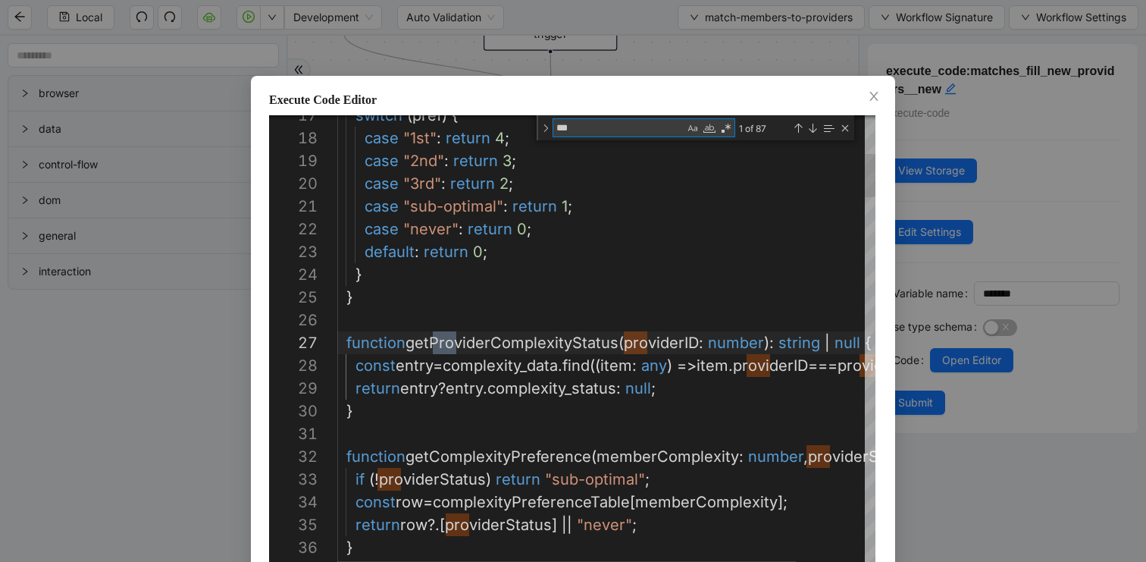
type textarea "**********"
type textarea "****"
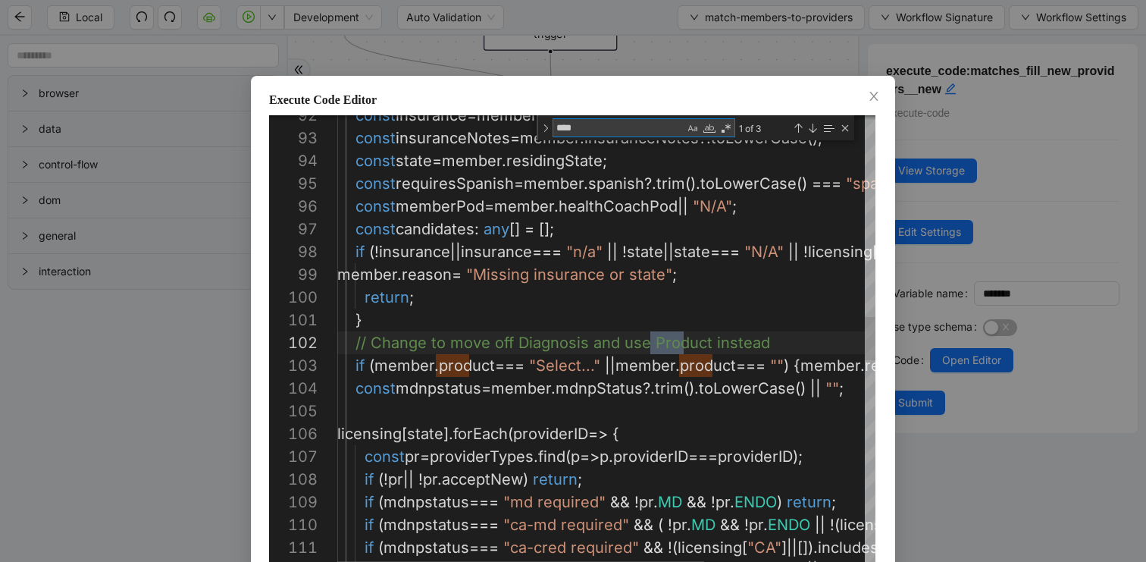
type textarea "**********"
type textarea "*****"
type textarea "**********"
type textarea "******"
type textarea "**********"
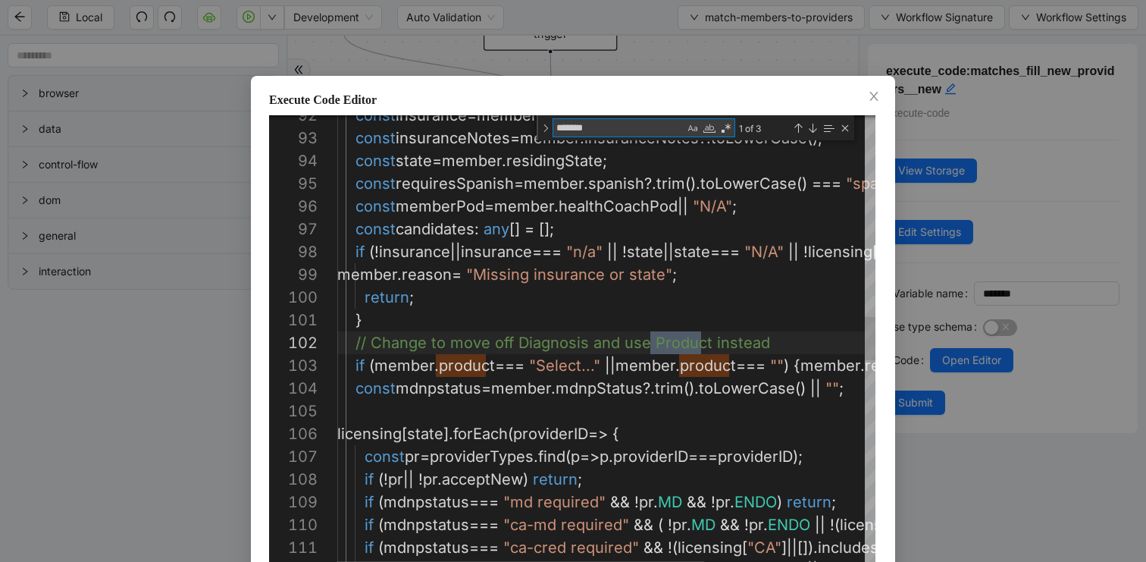
scroll to position [205, 369]
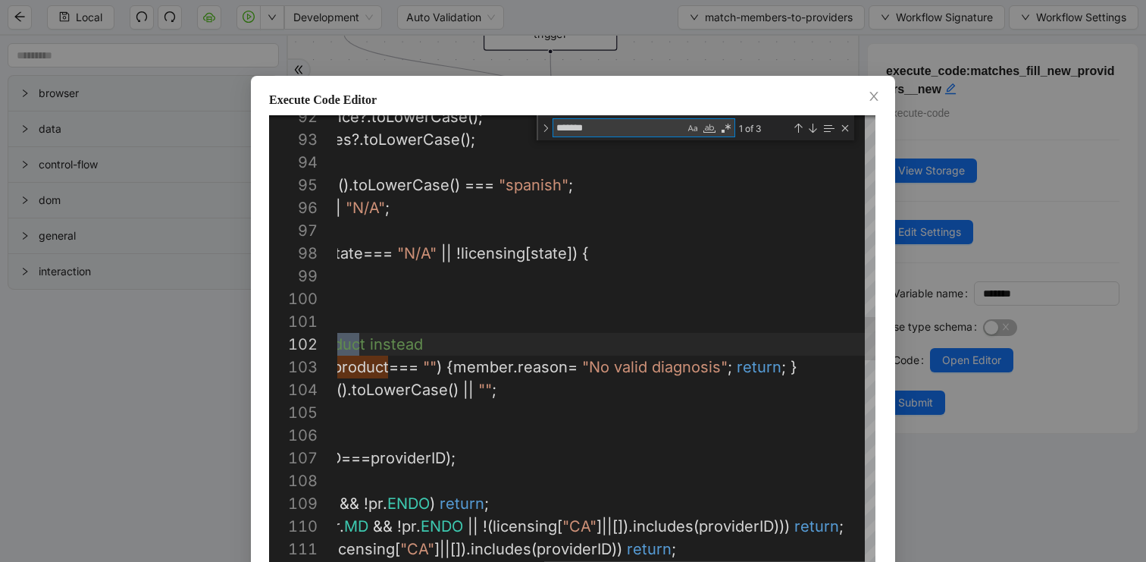
type textarea "*******"
click at [694, 370] on div "const insurance = member . standardizedInsurance ?. toLowerCase (); const insur…" at bounding box center [432, 388] width 885 height 4754
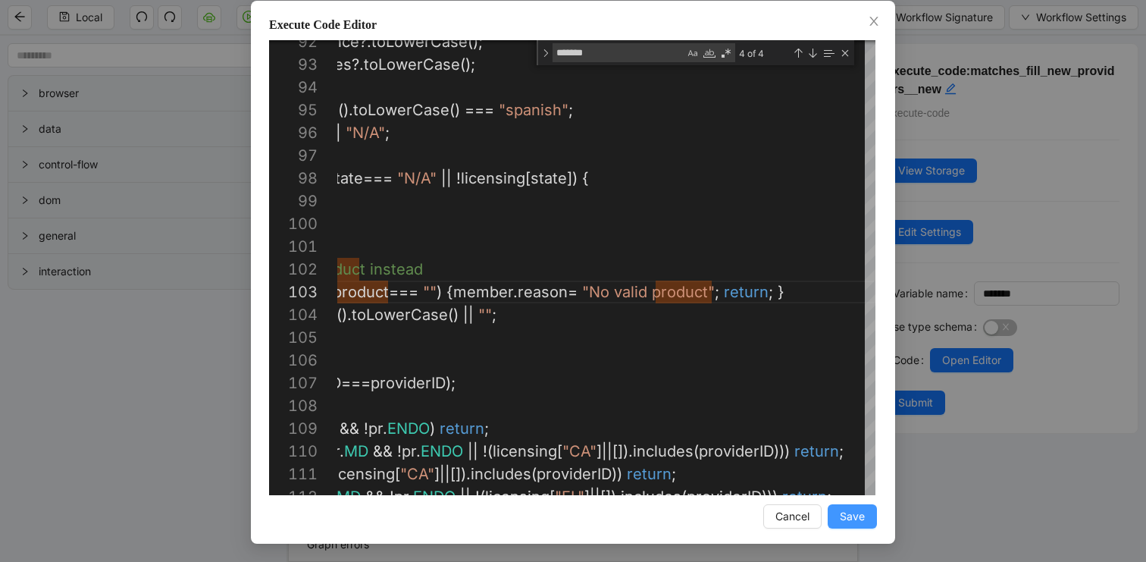
type textarea "**********"
click at [850, 518] on span "Save" at bounding box center [852, 516] width 25 height 17
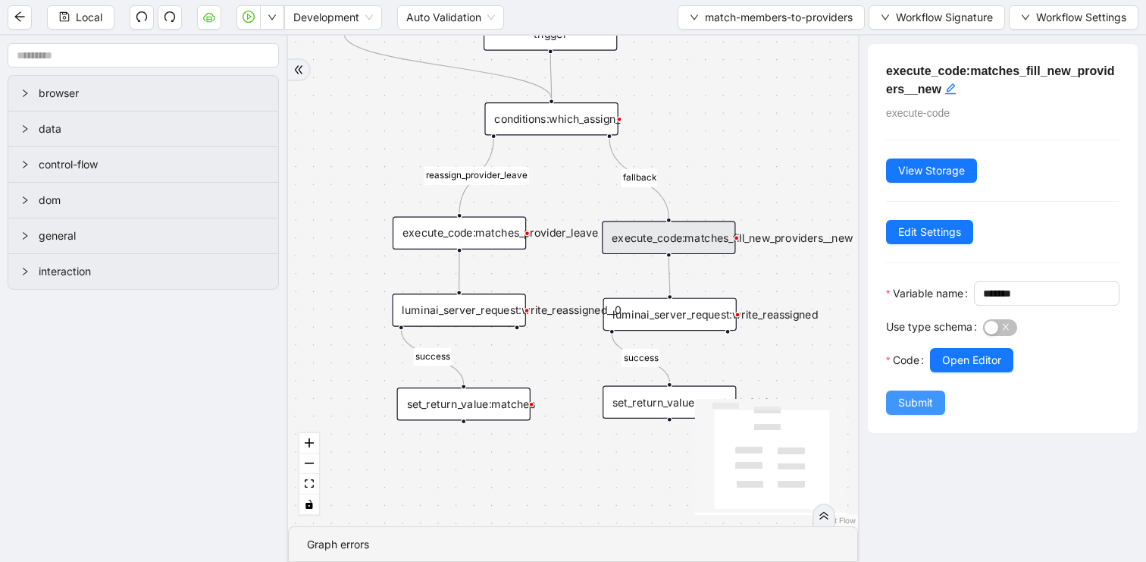
scroll to position [0, 0]
click at [925, 411] on span "Submit" at bounding box center [915, 402] width 35 height 17
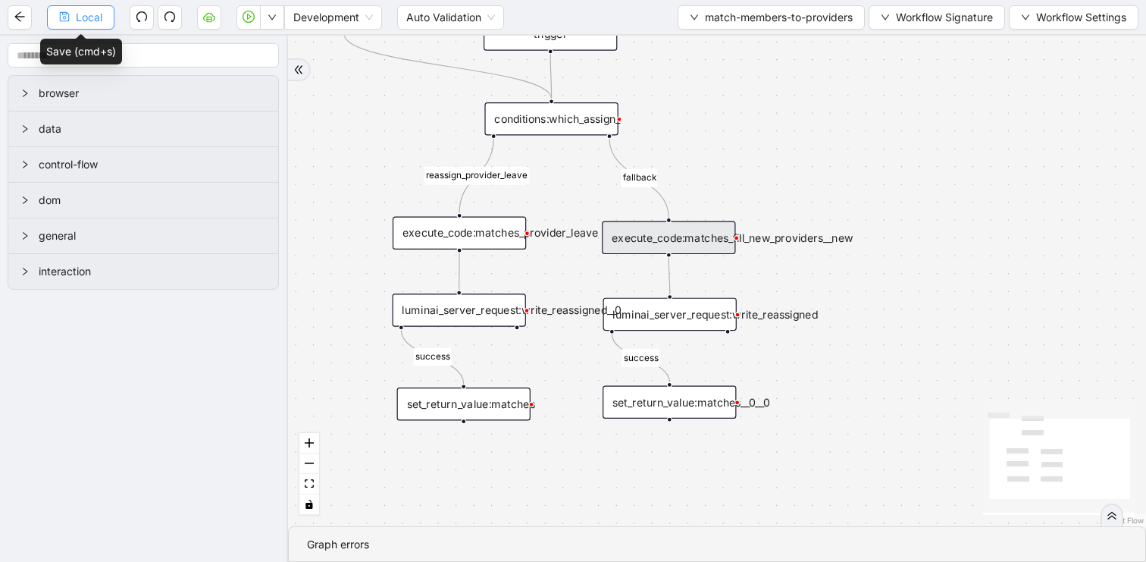
click at [83, 13] on span "Local" at bounding box center [89, 17] width 27 height 17
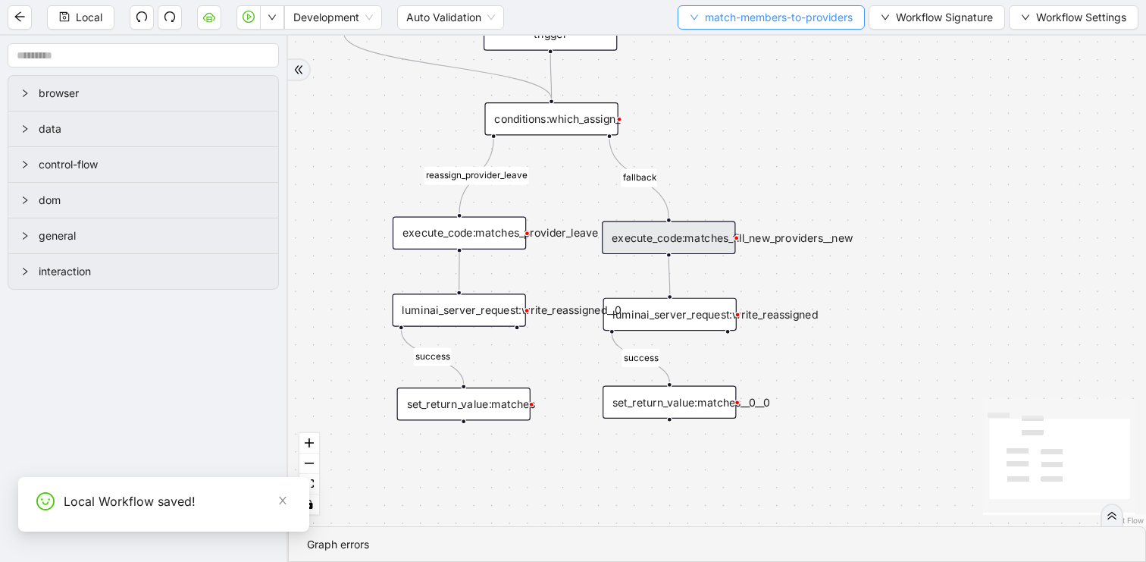
click at [744, 20] on span "match-members-to-providers" at bounding box center [779, 17] width 148 height 17
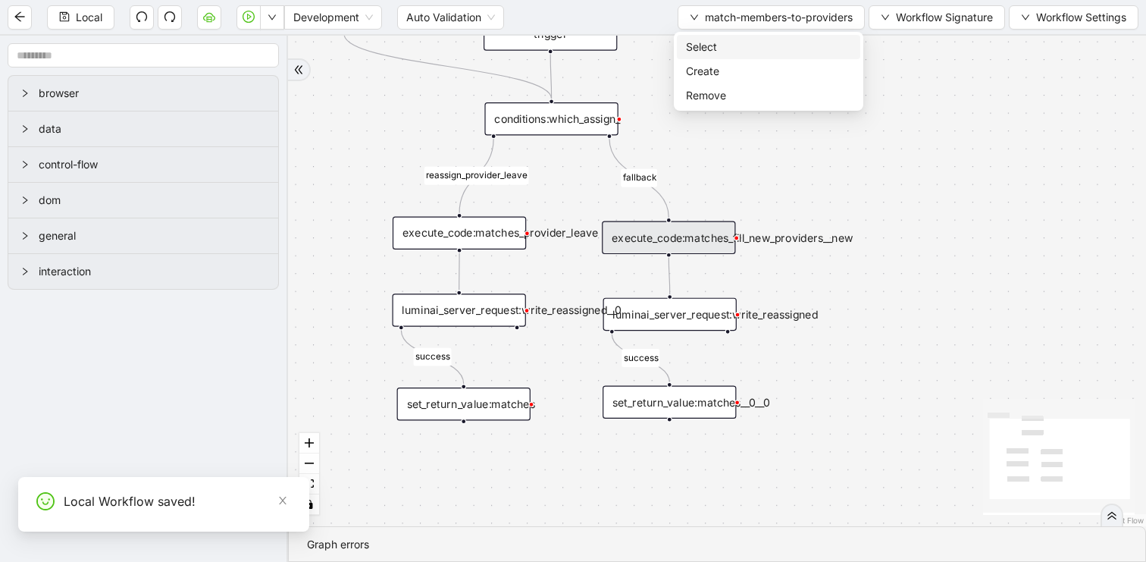
click at [725, 40] on span "Select" at bounding box center [768, 47] width 165 height 17
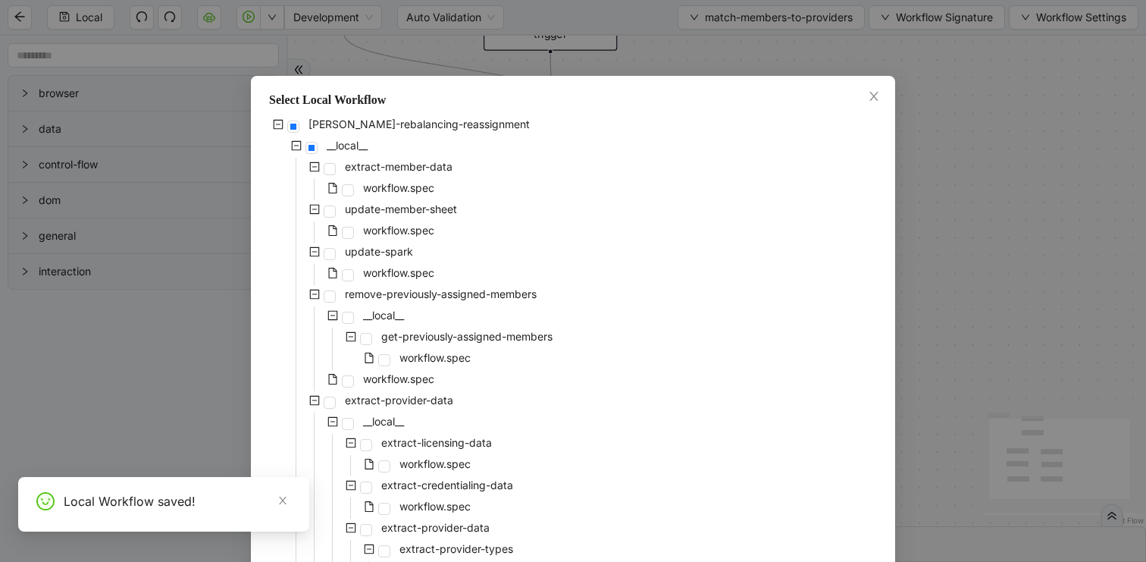
scroll to position [490, 0]
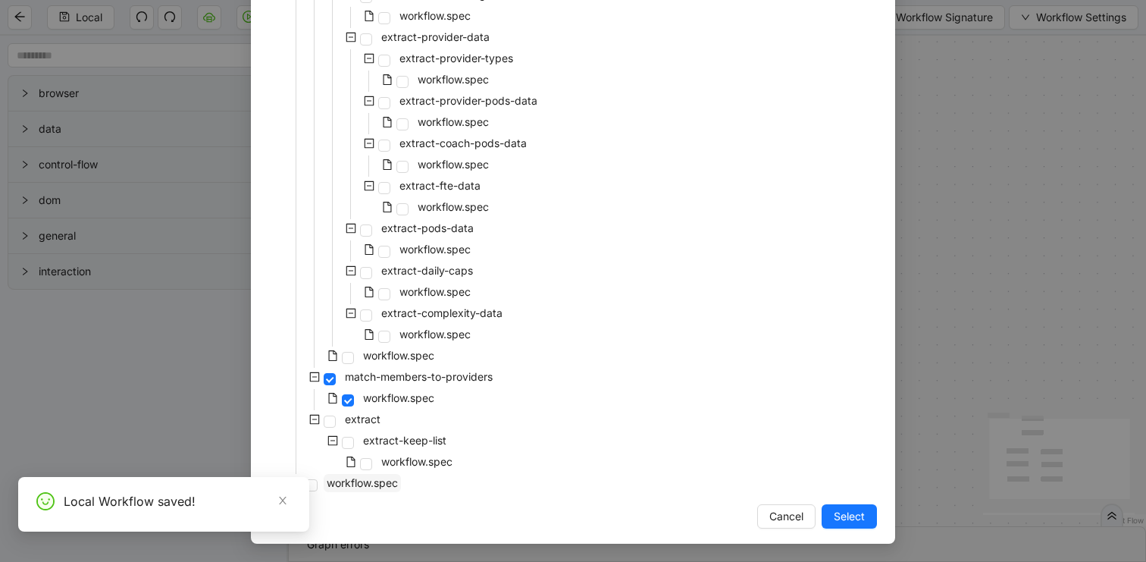
click at [374, 490] on span "workflow.spec" at bounding box center [362, 483] width 77 height 18
click at [856, 506] on button "Select" at bounding box center [849, 516] width 55 height 24
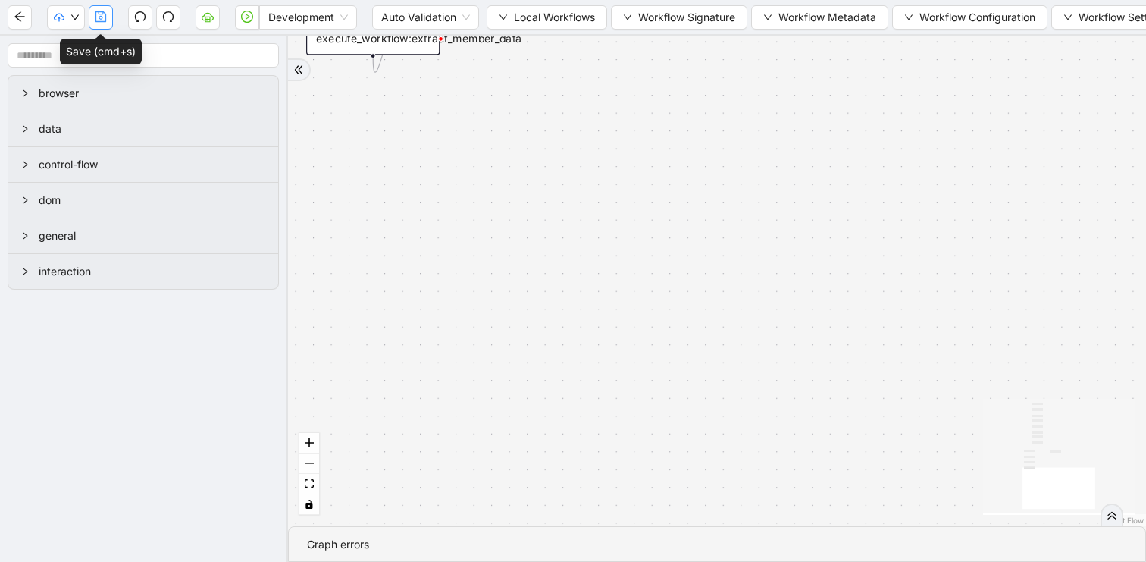
click at [96, 17] on icon "save" at bounding box center [101, 17] width 12 height 12
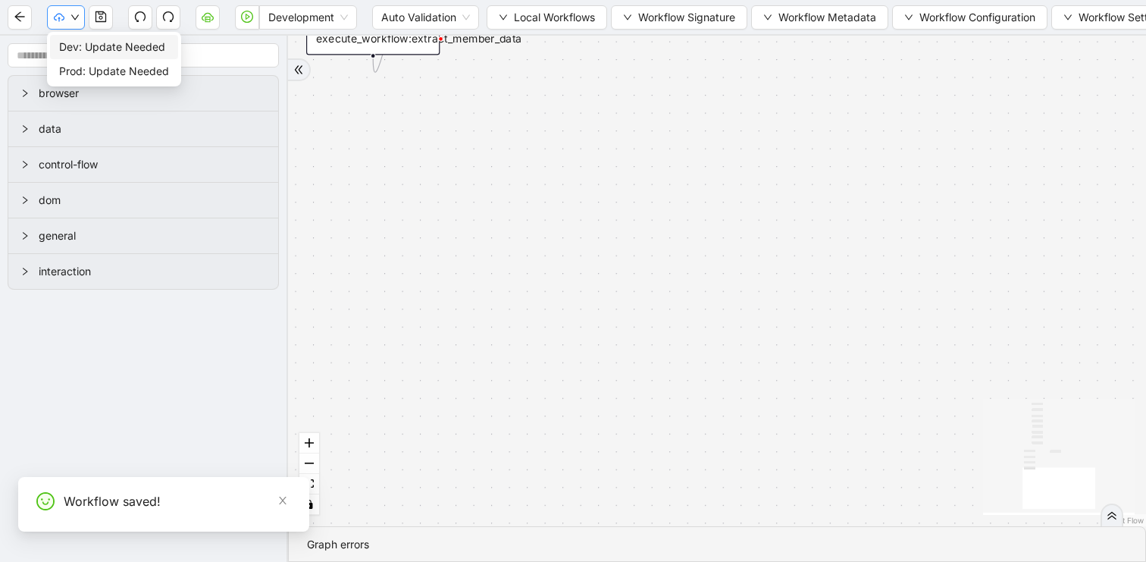
click at [67, 44] on span "Dev: Update Needed" at bounding box center [114, 47] width 110 height 17
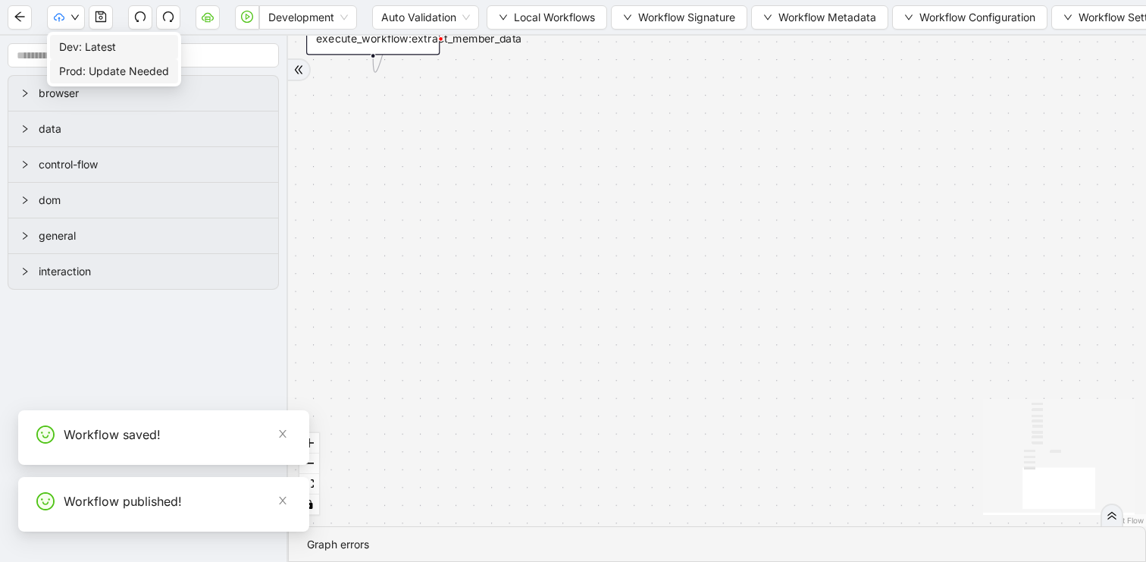
click at [73, 78] on span "Prod: Update Needed" at bounding box center [114, 71] width 110 height 17
